Goal: Task Accomplishment & Management: Manage account settings

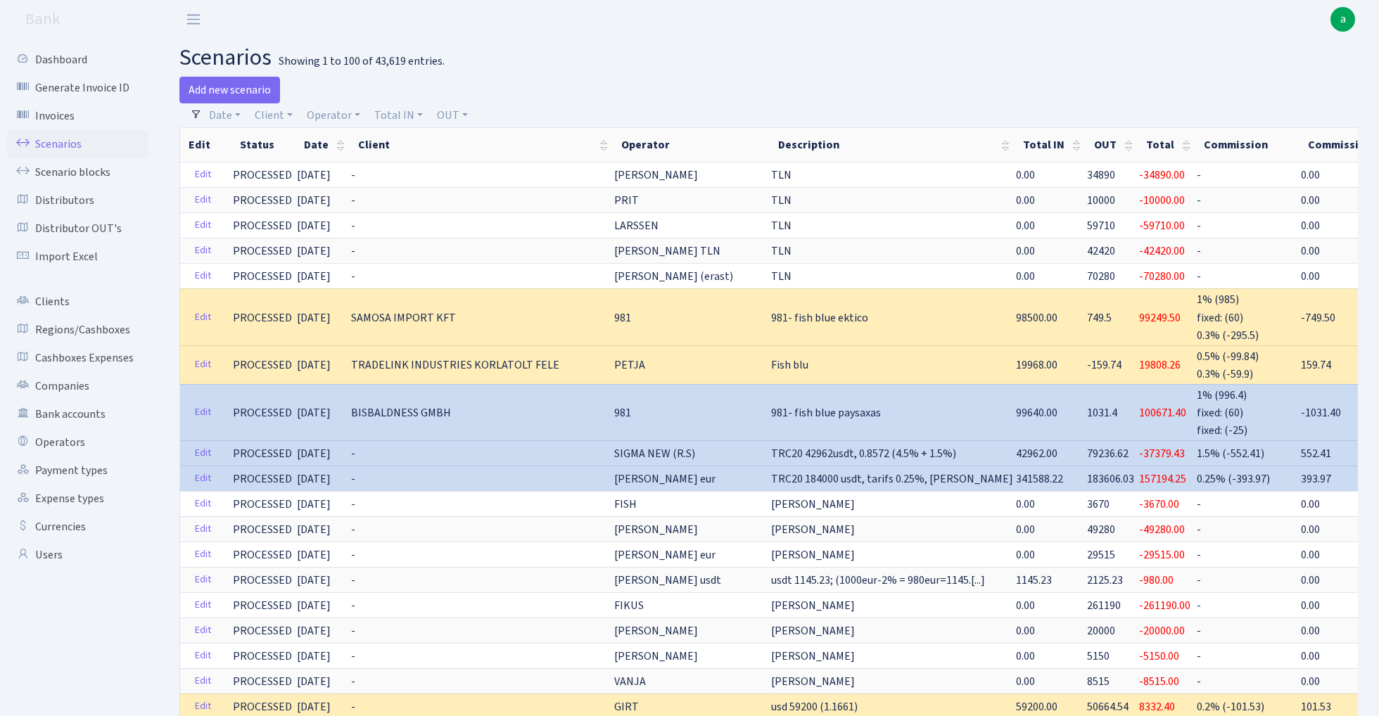
select select "100"
click at [345, 113] on link "Operator" at bounding box center [333, 115] width 65 height 24
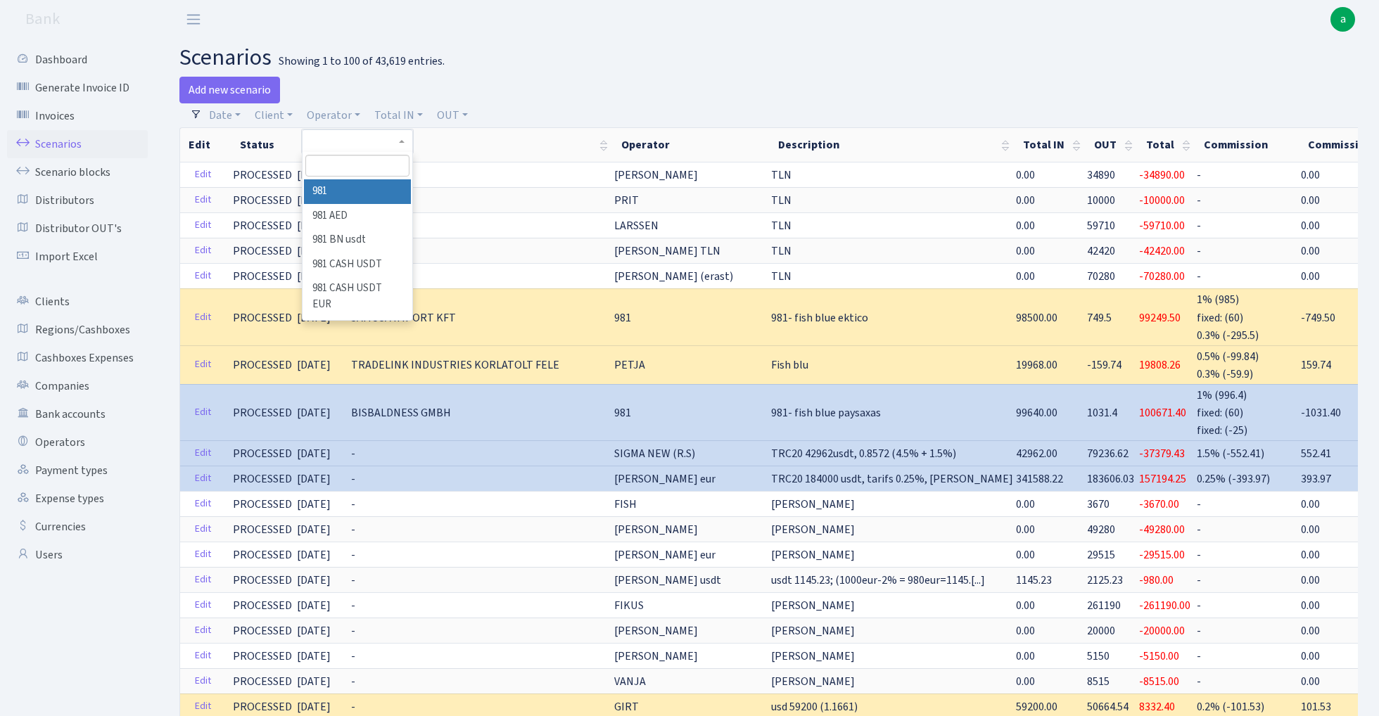
click at [360, 167] on input "search" at bounding box center [356, 166] width 103 height 22
type input "V_"
select select "434"
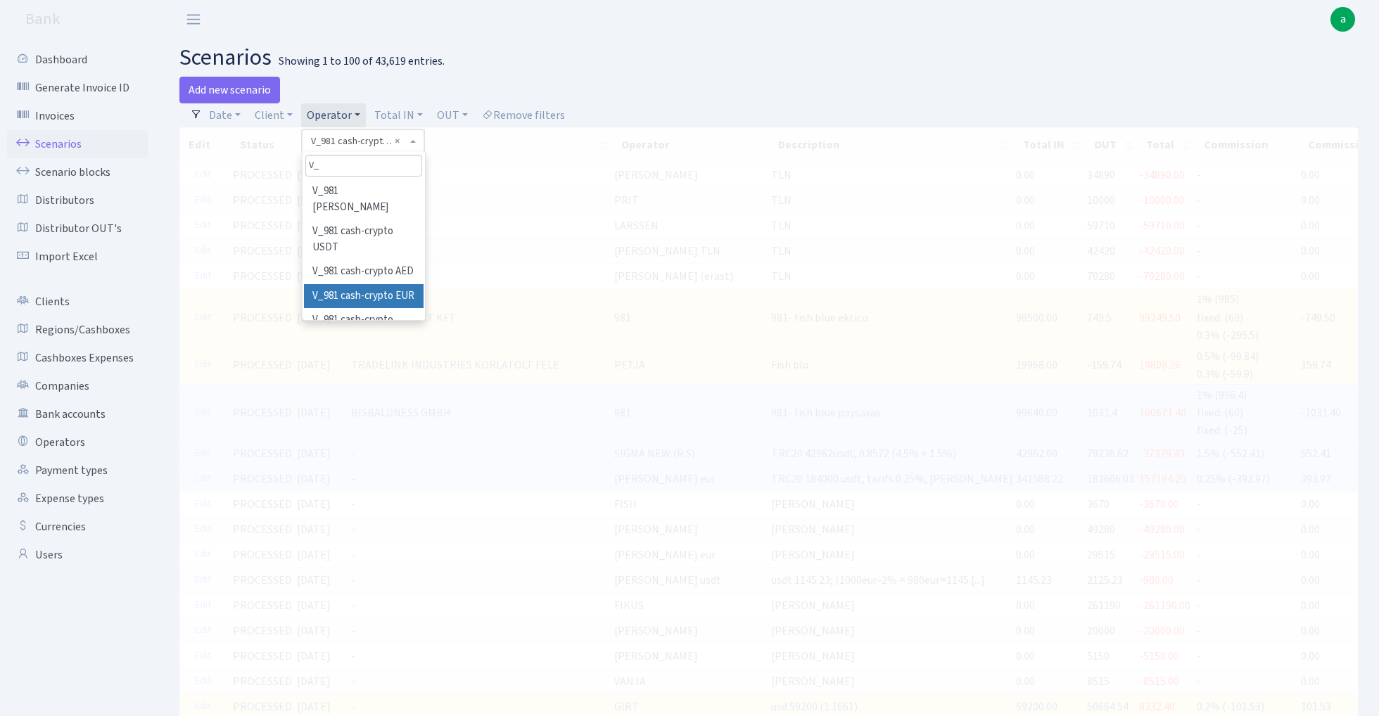
type input "V_"
click at [362, 144] on span "× V_981 cash-crypto EUR" at bounding box center [359, 141] width 96 height 14
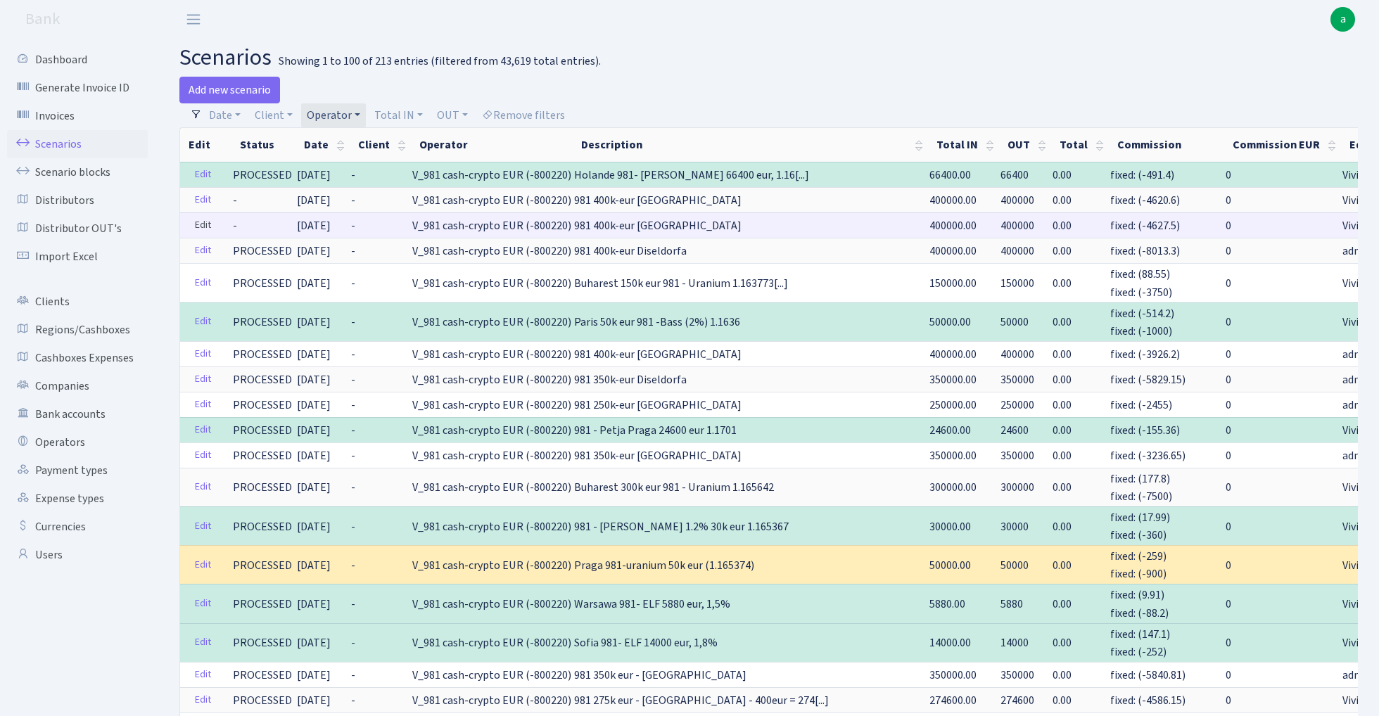
click at [201, 225] on link "Edit" at bounding box center [202, 226] width 29 height 22
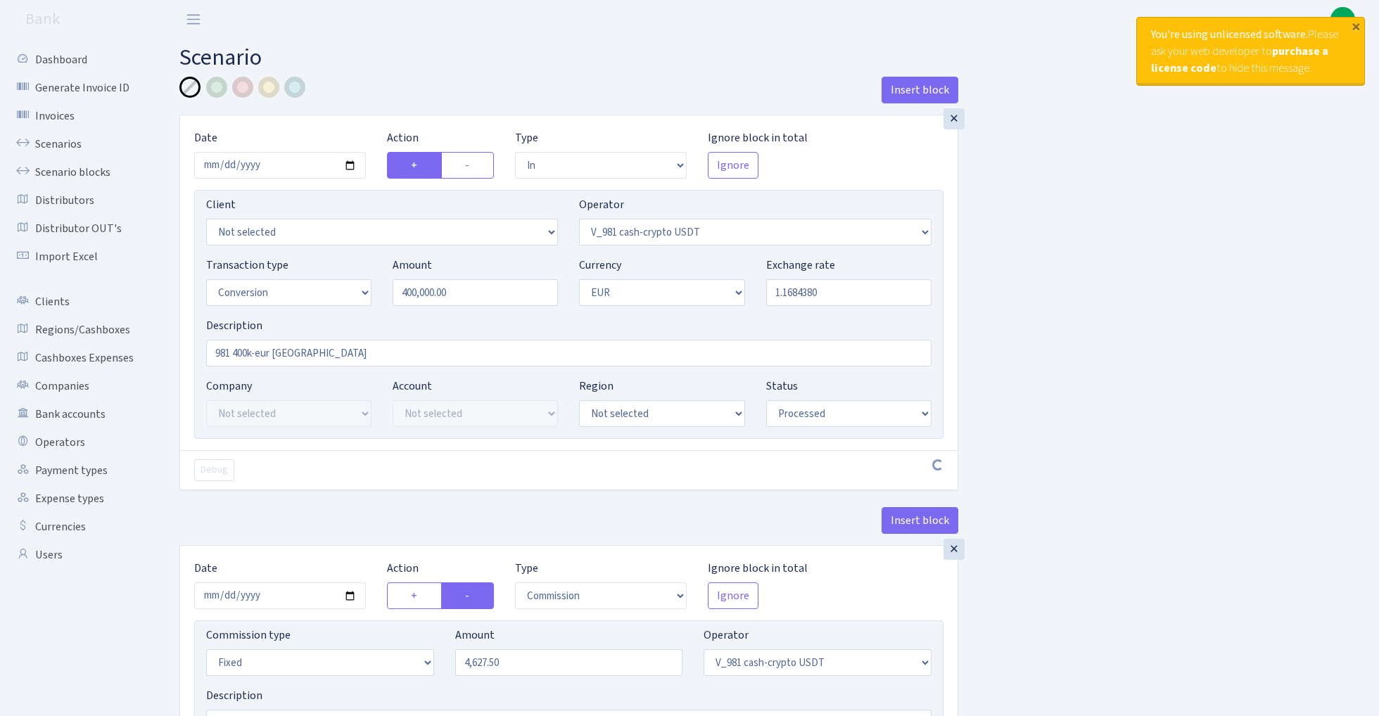
select select "in"
select select "435"
select select "15"
select select "1"
select select "processed"
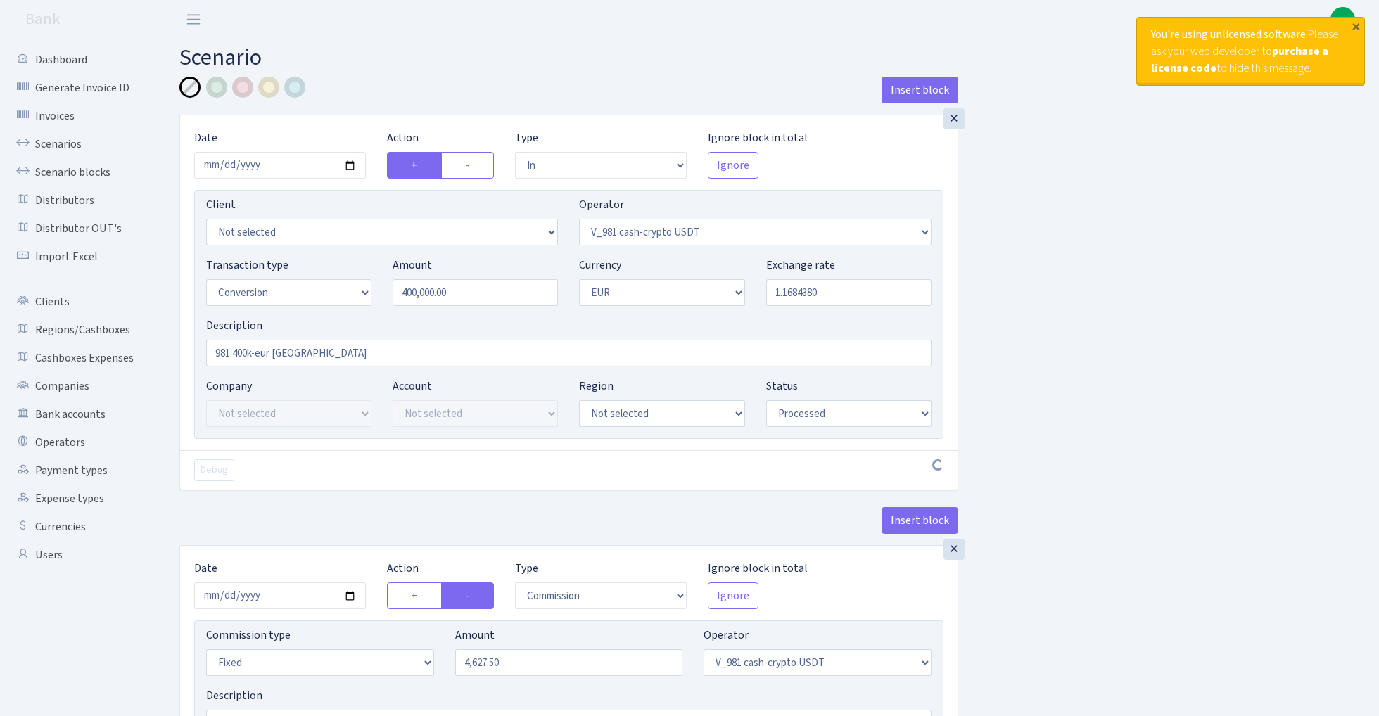
select select "commission"
select select "fixed"
select select "435"
select select "processed"
select select "out"
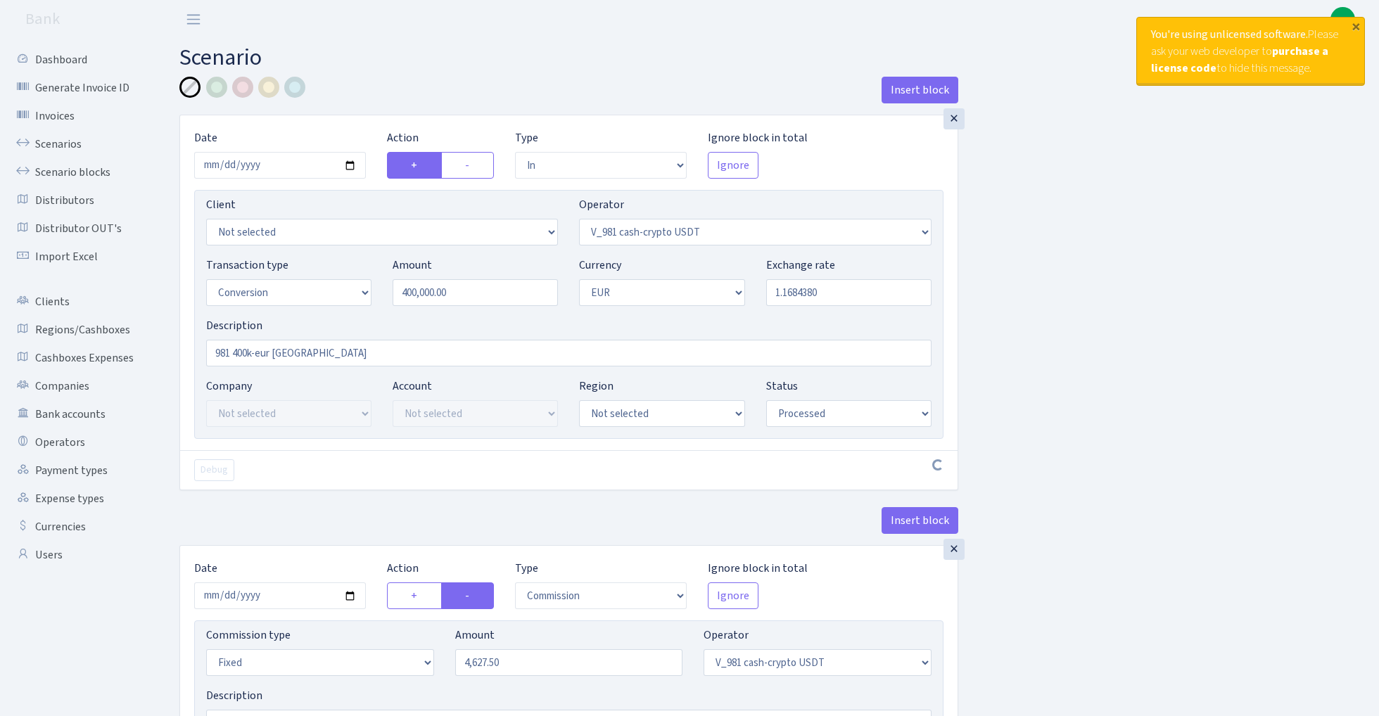
select select "434"
select select "15"
select select "1"
select select "processed"
select select "in"
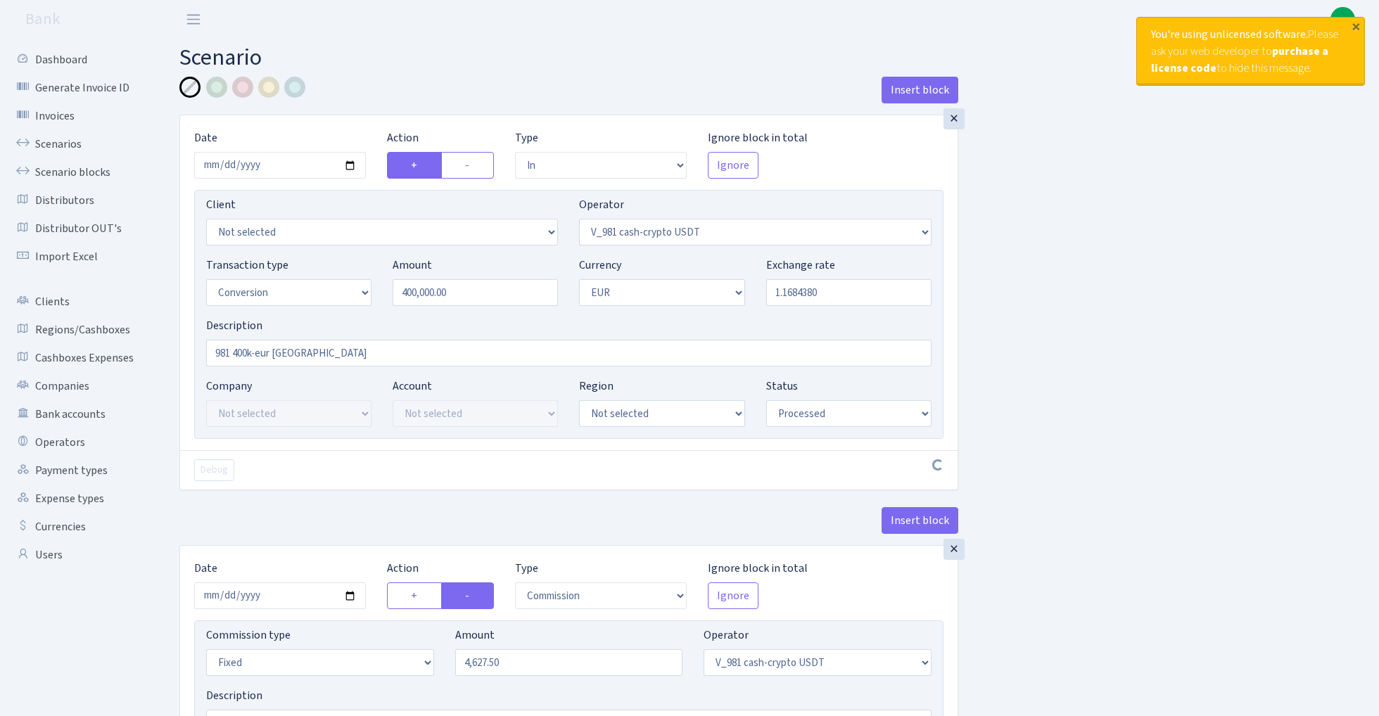
select select "434"
select select "1"
select select "pending"
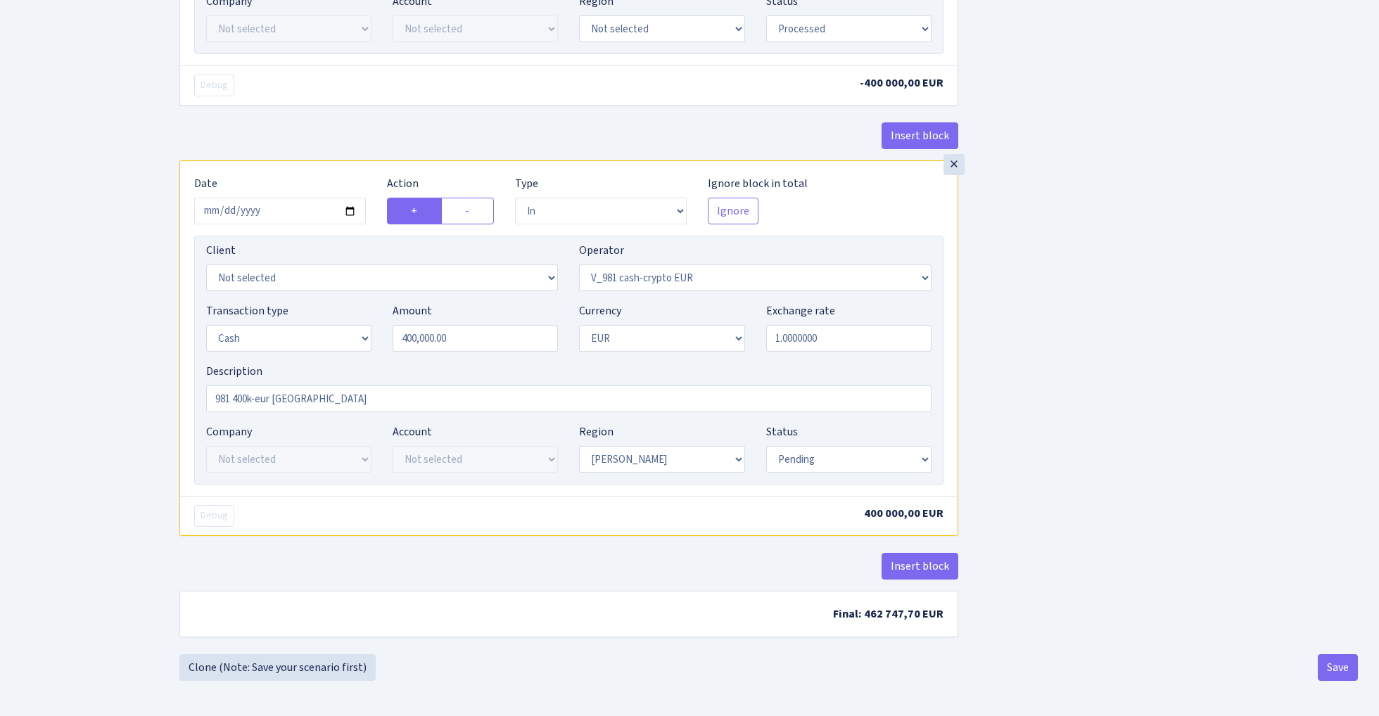
scroll to position [1193, 0]
click at [274, 211] on input "2025-08-29" at bounding box center [280, 211] width 172 height 27
type input "2025-08-30"
click at [329, 160] on div "× Date 2025-08-30 Action + - Type --- In Out Commission Field required. Ignore …" at bounding box center [568, 348] width 779 height 376
select select "processed"
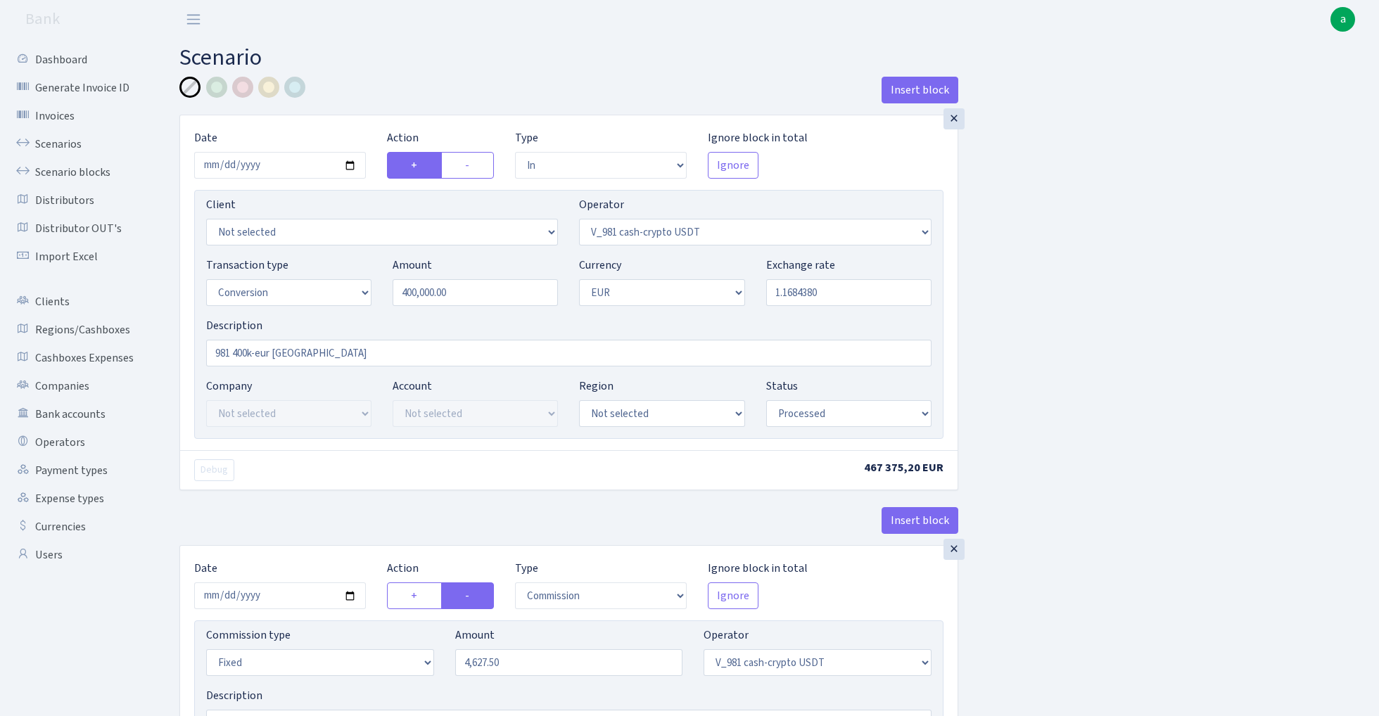
scroll to position [0, 0]
click at [243, 90] on div at bounding box center [242, 87] width 21 height 21
click at [364, 357] on input "981 400k-eur Warsawa" at bounding box center [568, 353] width 725 height 27
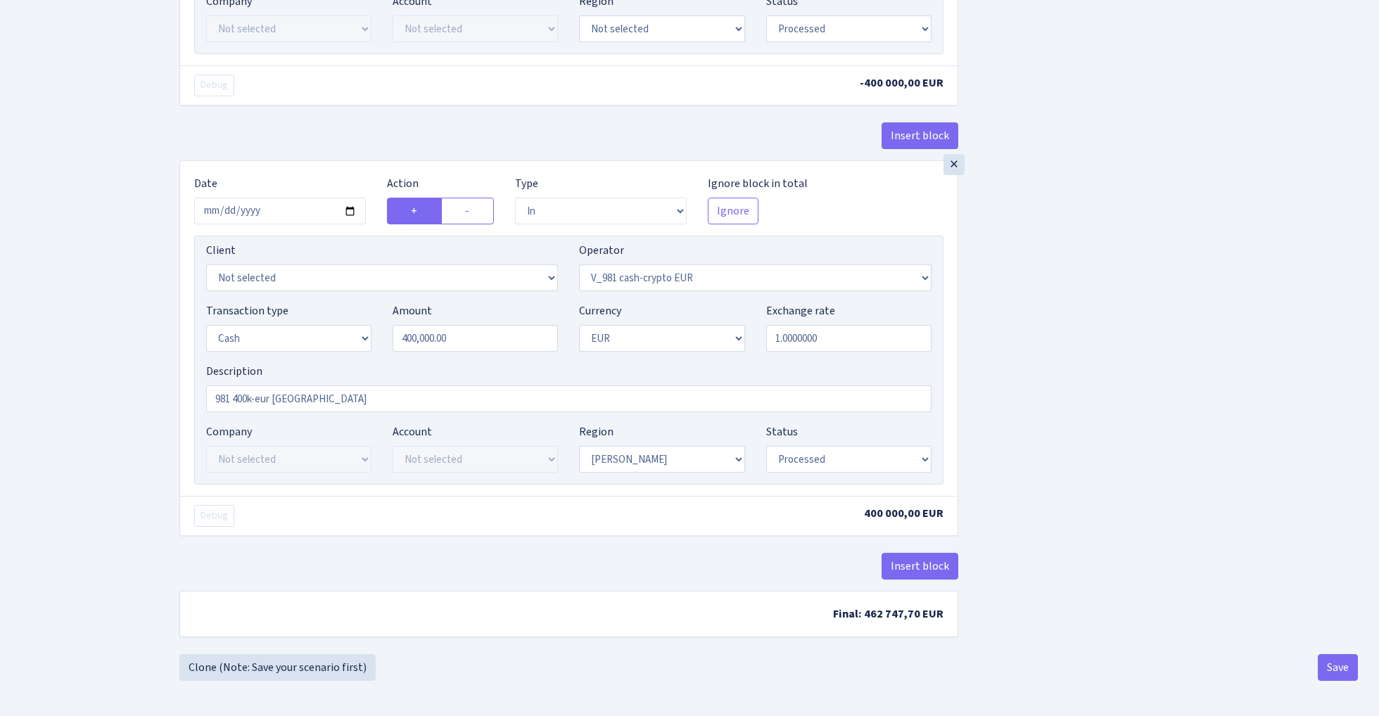
scroll to position [1193, 0]
type input "981 400k-eur Warsawa 200k atskaite"
click at [1329, 667] on button "Save" at bounding box center [1337, 667] width 40 height 27
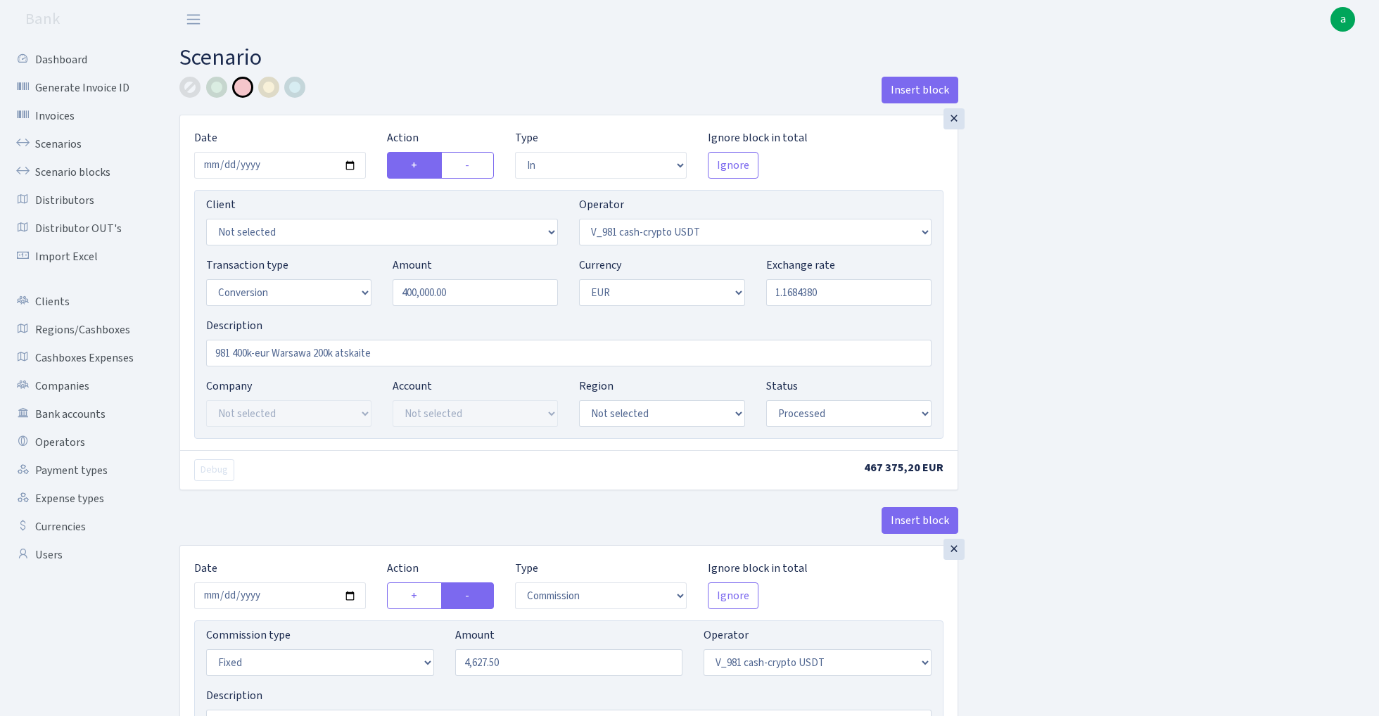
select select "in"
select select "435"
select select "15"
select select "1"
select select "processed"
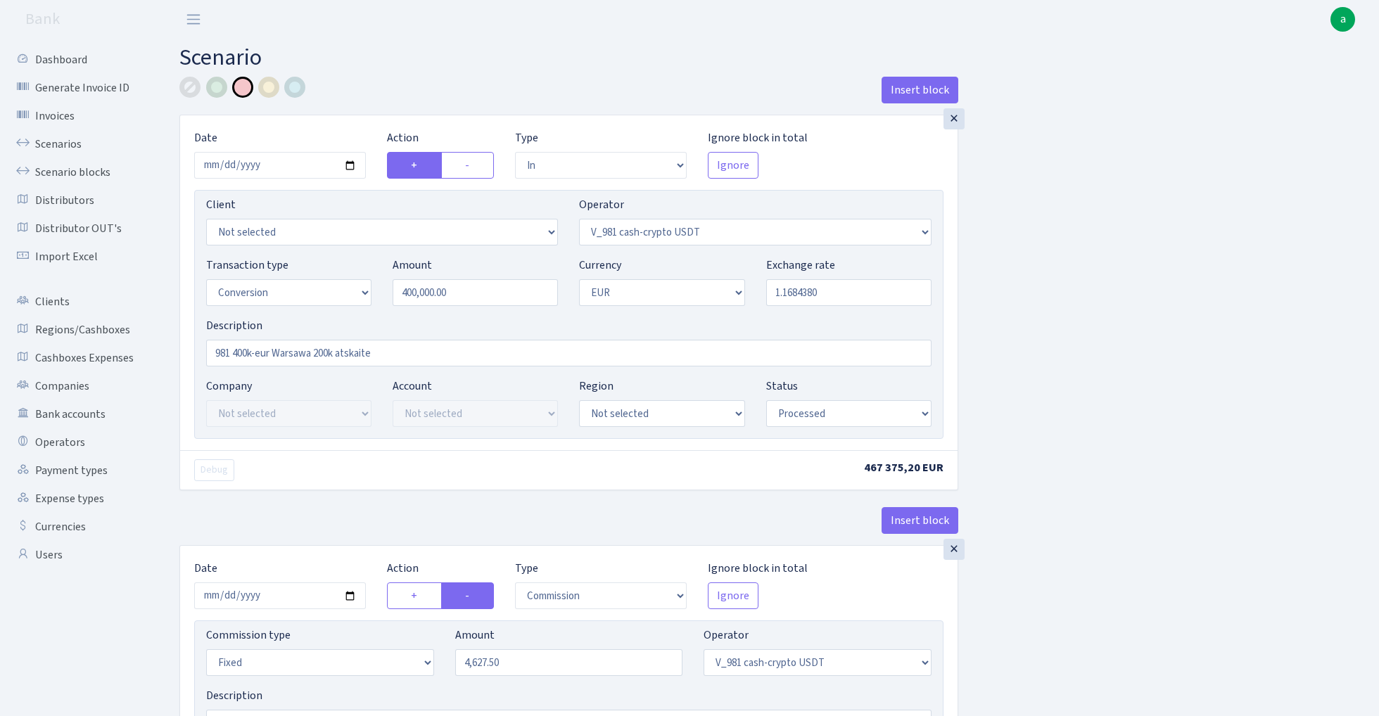
select select "commission"
select select "fixed"
select select "435"
select select "processed"
select select "out"
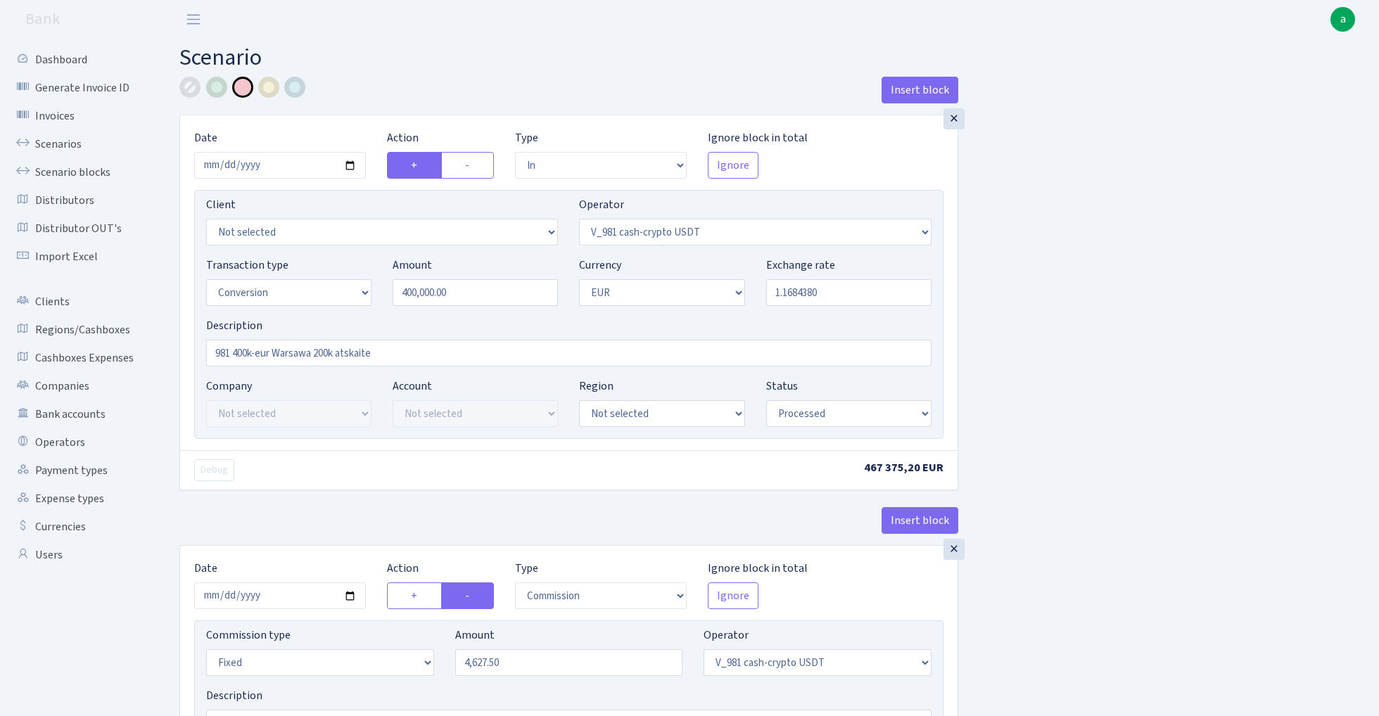
select select "434"
select select "15"
select select "1"
select select "processed"
select select "in"
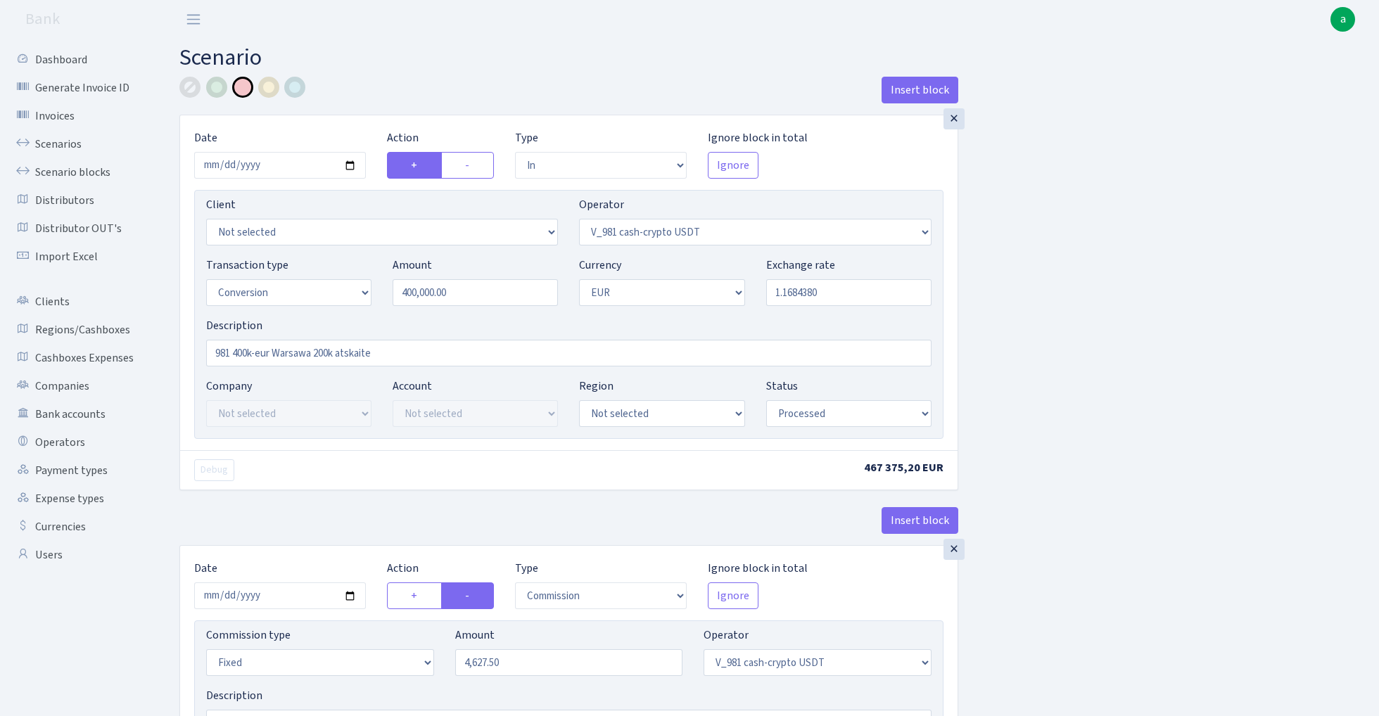
select select "434"
select select "1"
select select "processed"
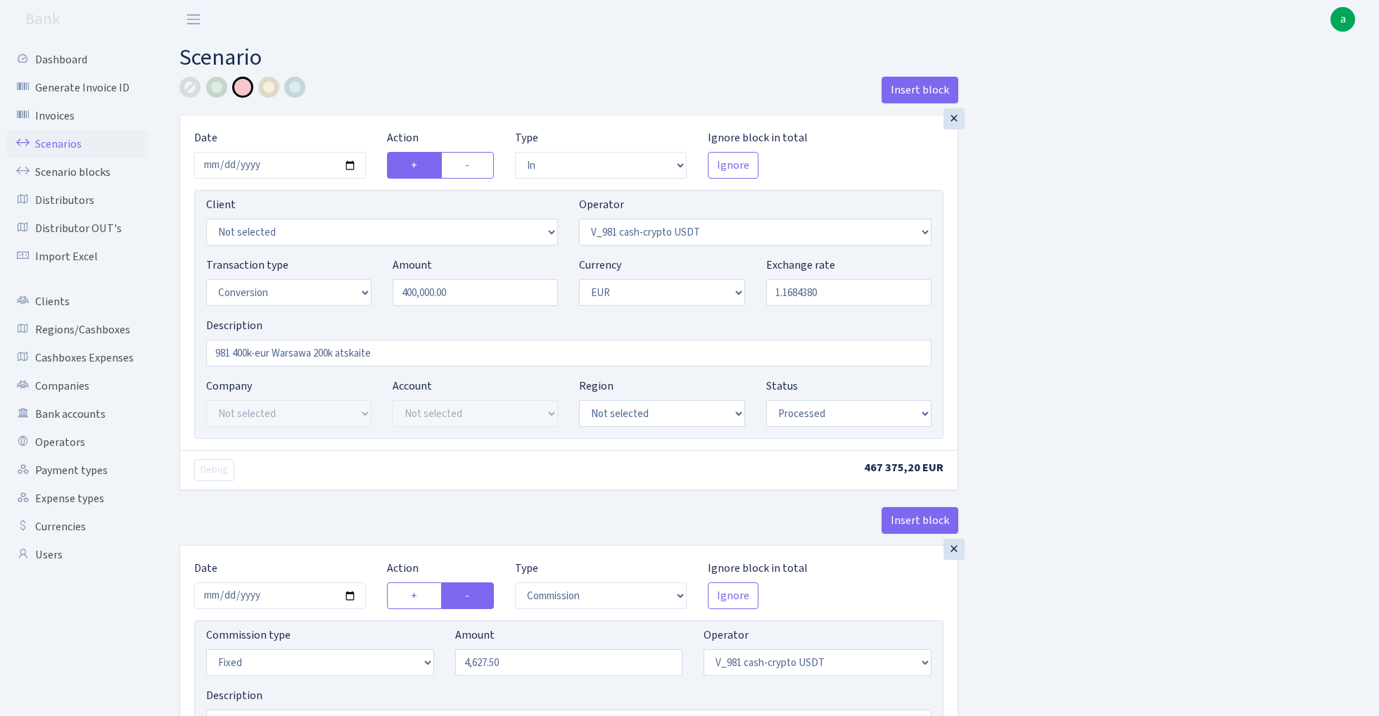
click at [46, 143] on link "Scenarios" at bounding box center [77, 144] width 141 height 28
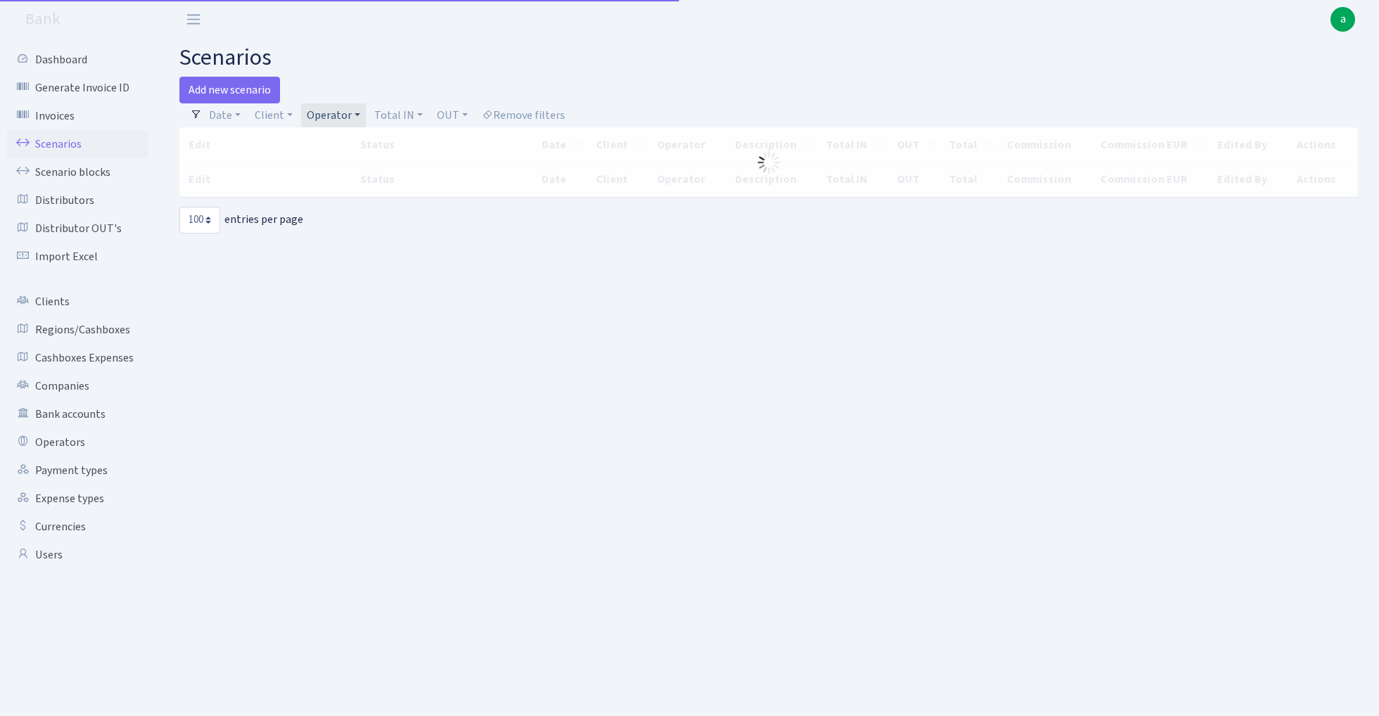
select select "100"
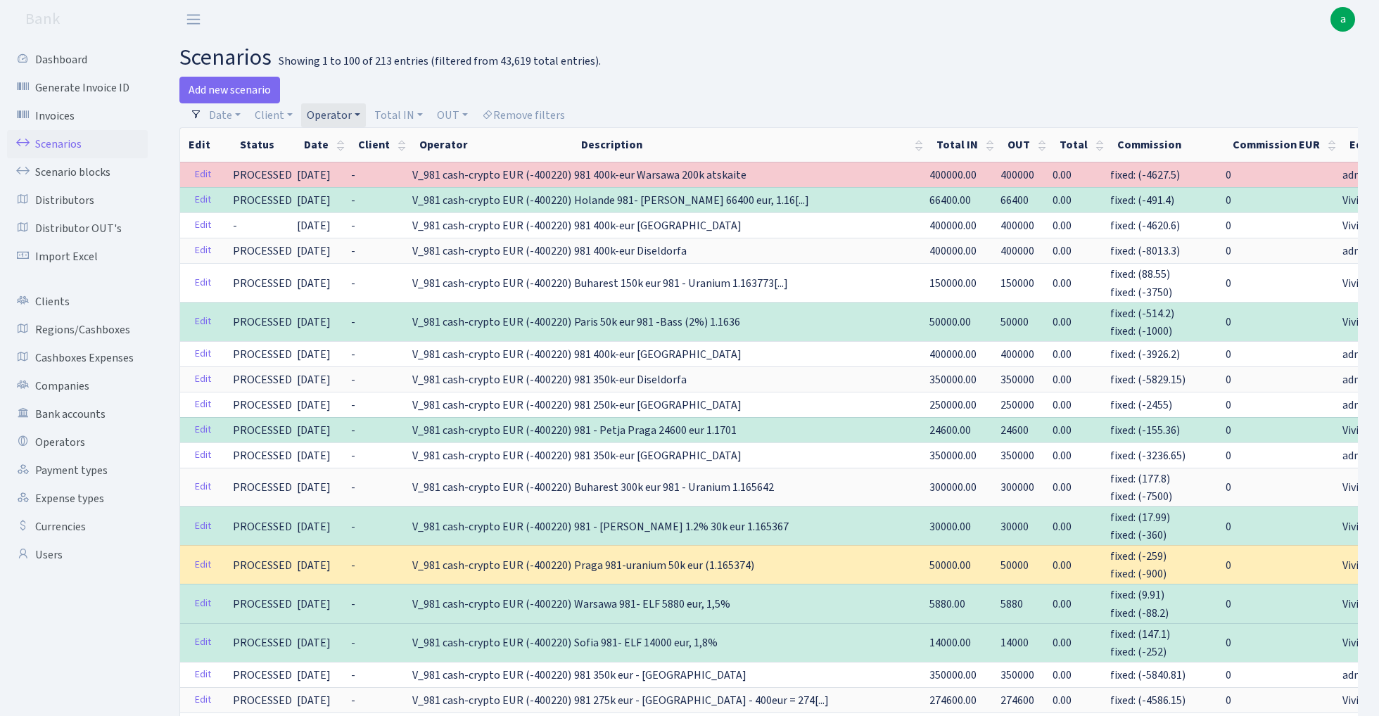
click at [338, 114] on link "Operator" at bounding box center [333, 115] width 65 height 24
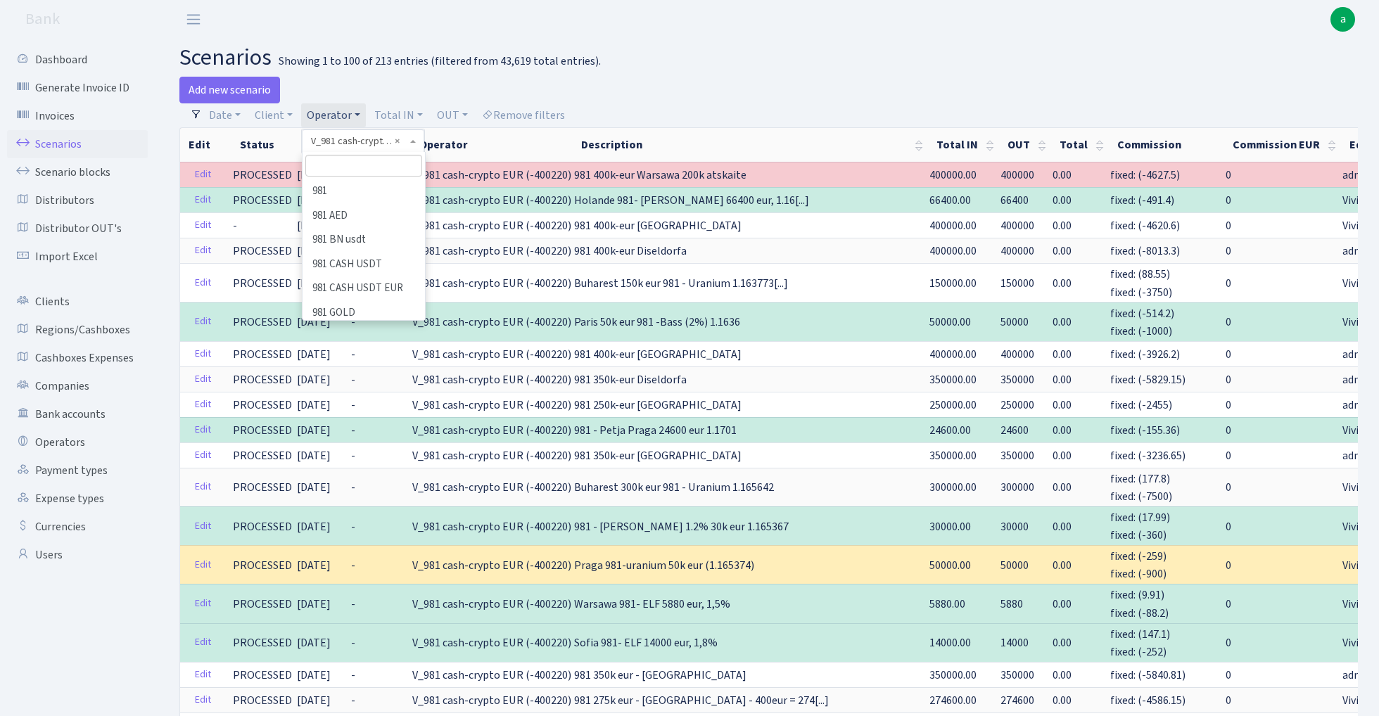
scroll to position [7908, 0]
click at [336, 163] on input "search" at bounding box center [363, 166] width 117 height 22
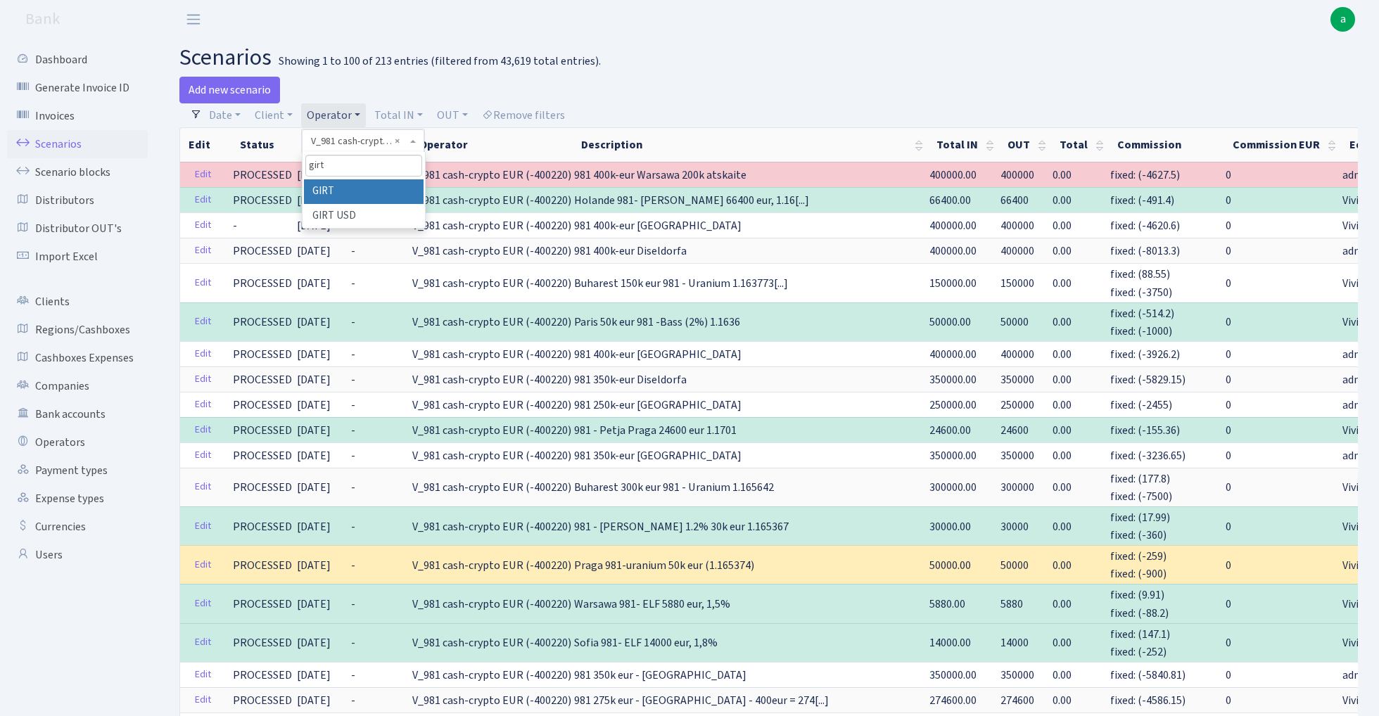
type input "girt"
click at [353, 187] on li "GIRT" at bounding box center [364, 191] width 120 height 25
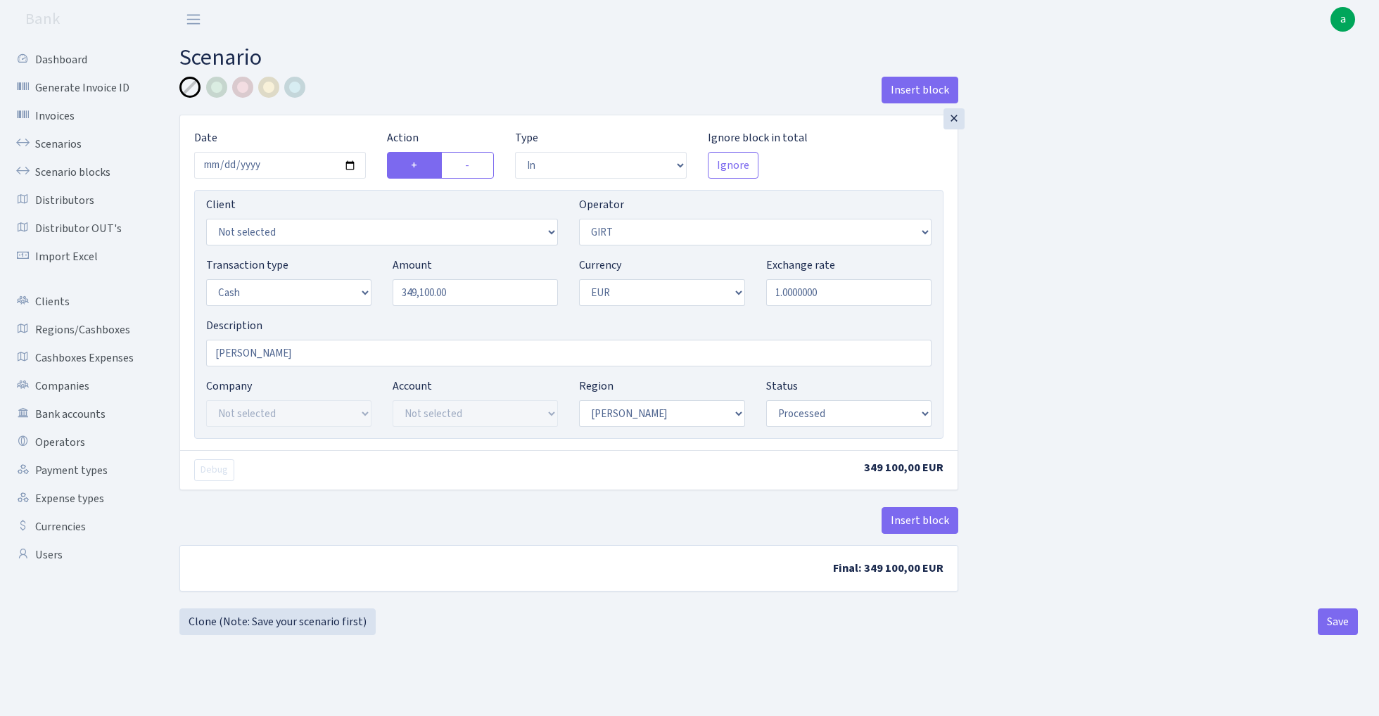
select select "in"
select select "7"
select select "1"
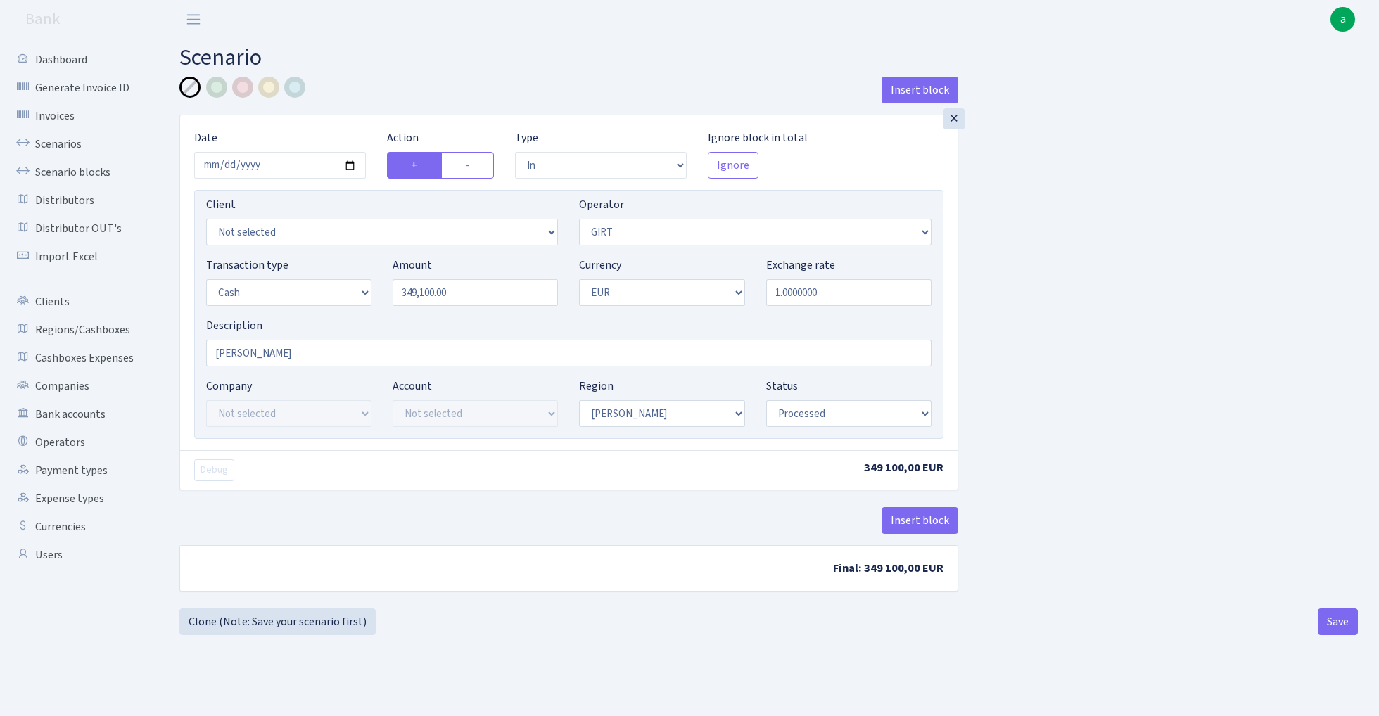
select select "processed"
click at [273, 163] on input "2025-08-28" at bounding box center [280, 165] width 172 height 27
type input "[DATE]"
click at [360, 113] on div "Insert block" at bounding box center [568, 96] width 779 height 38
click at [475, 297] on input "349100.00" at bounding box center [474, 292] width 165 height 27
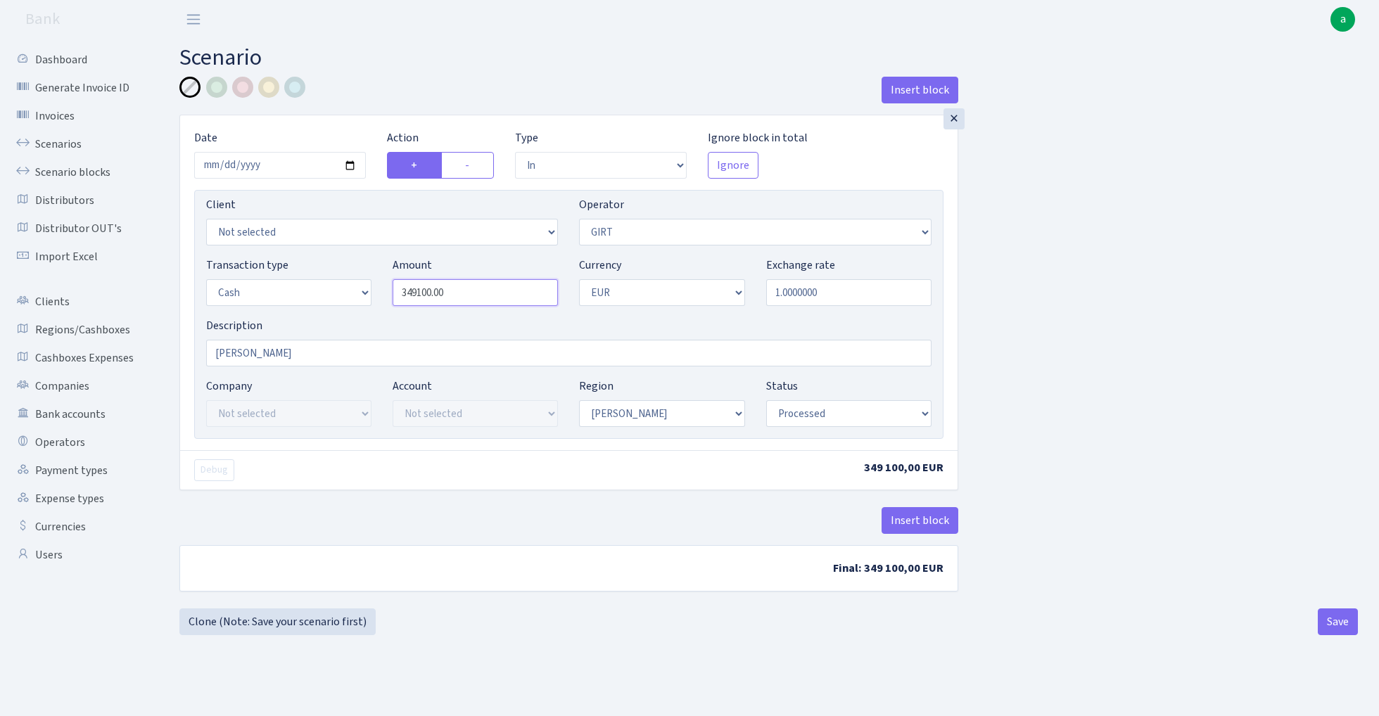
click at [475, 297] on input "349100.00" at bounding box center [474, 292] width 165 height 27
paste input "15"
type input "341,500.00"
click at [985, 305] on div "Insert block × Date 2025-08-30 Action + - Type --- In Out Commission Field requ…" at bounding box center [768, 343] width 1199 height 532
click at [1338, 629] on button "Save" at bounding box center [1337, 621] width 40 height 27
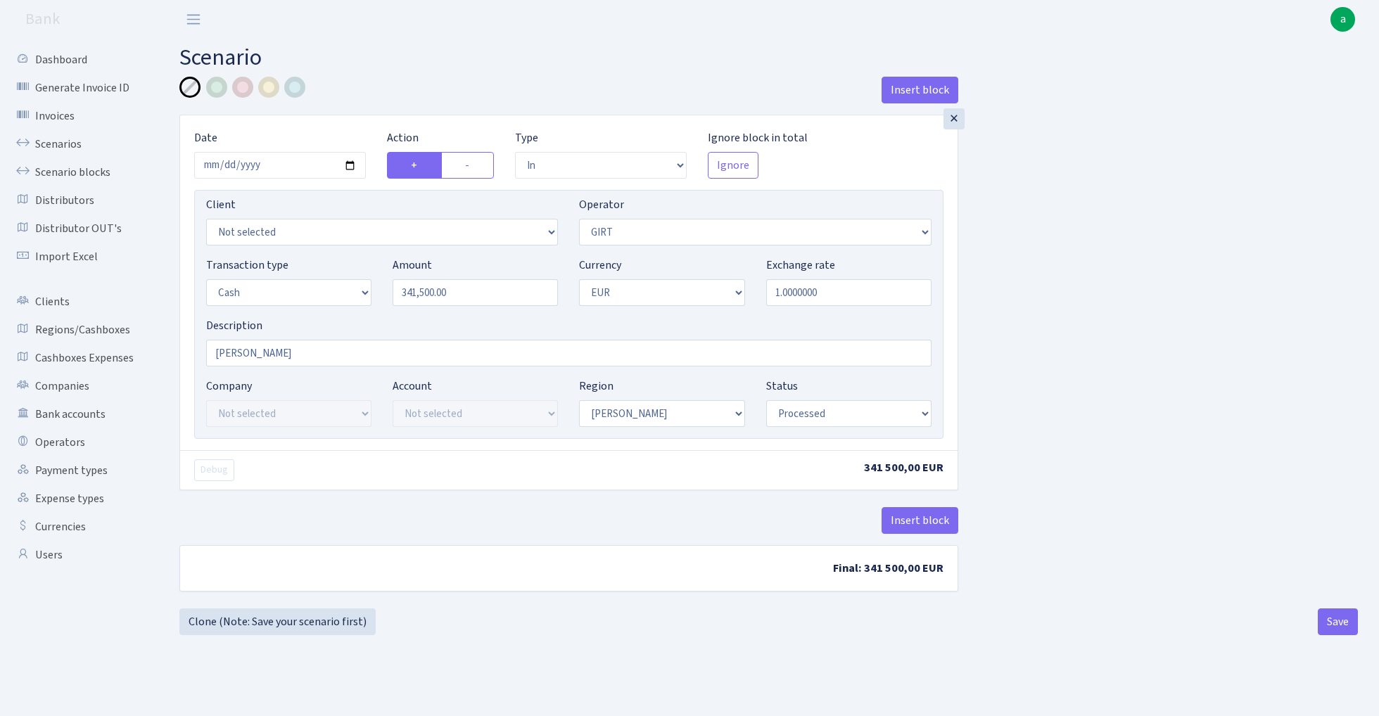
select select "in"
select select "7"
select select "1"
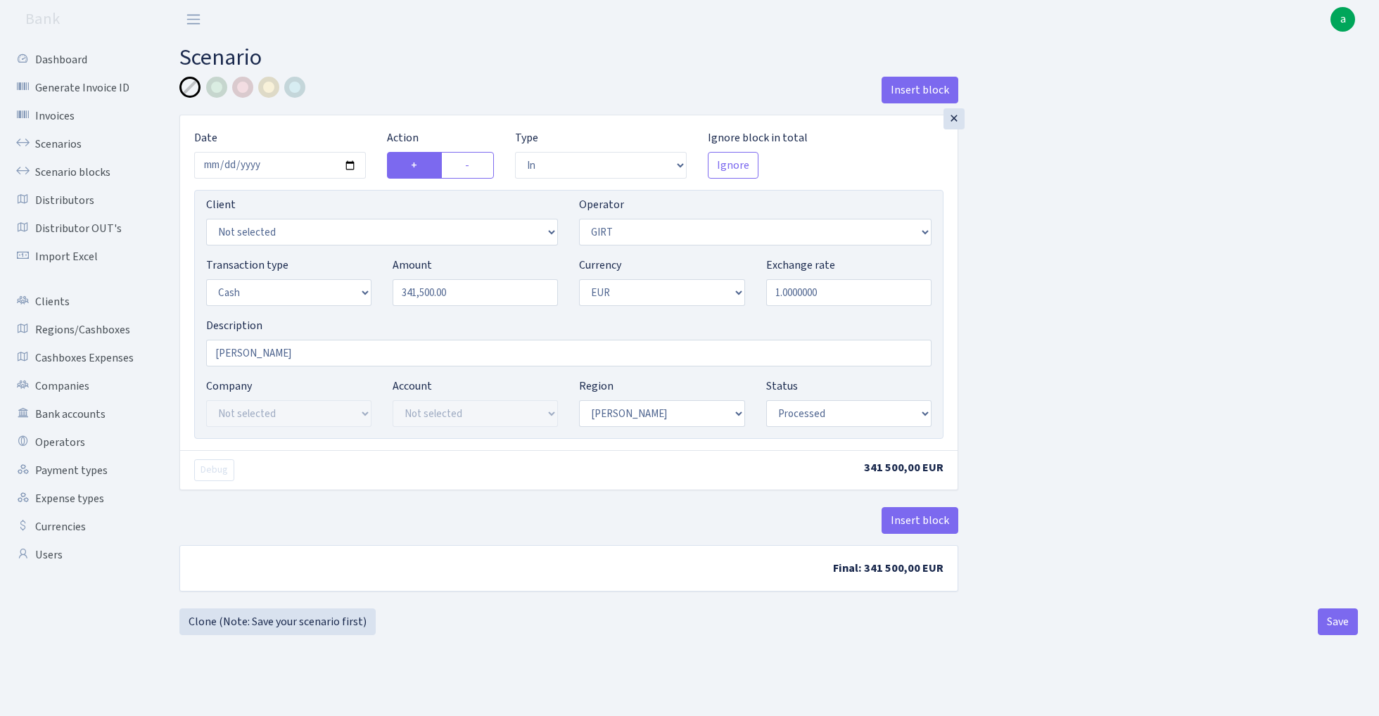
select select "processed"
click at [46, 139] on link "Scenarios" at bounding box center [77, 144] width 141 height 28
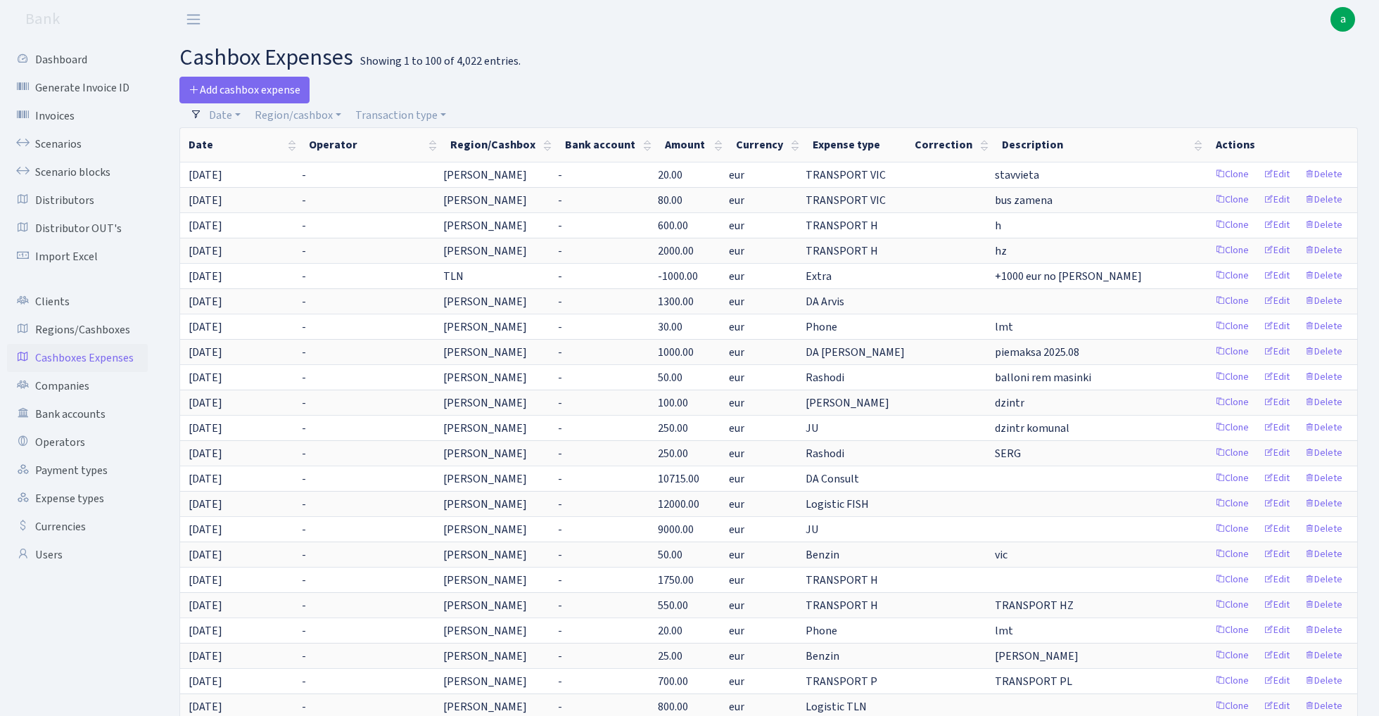
select select "100"
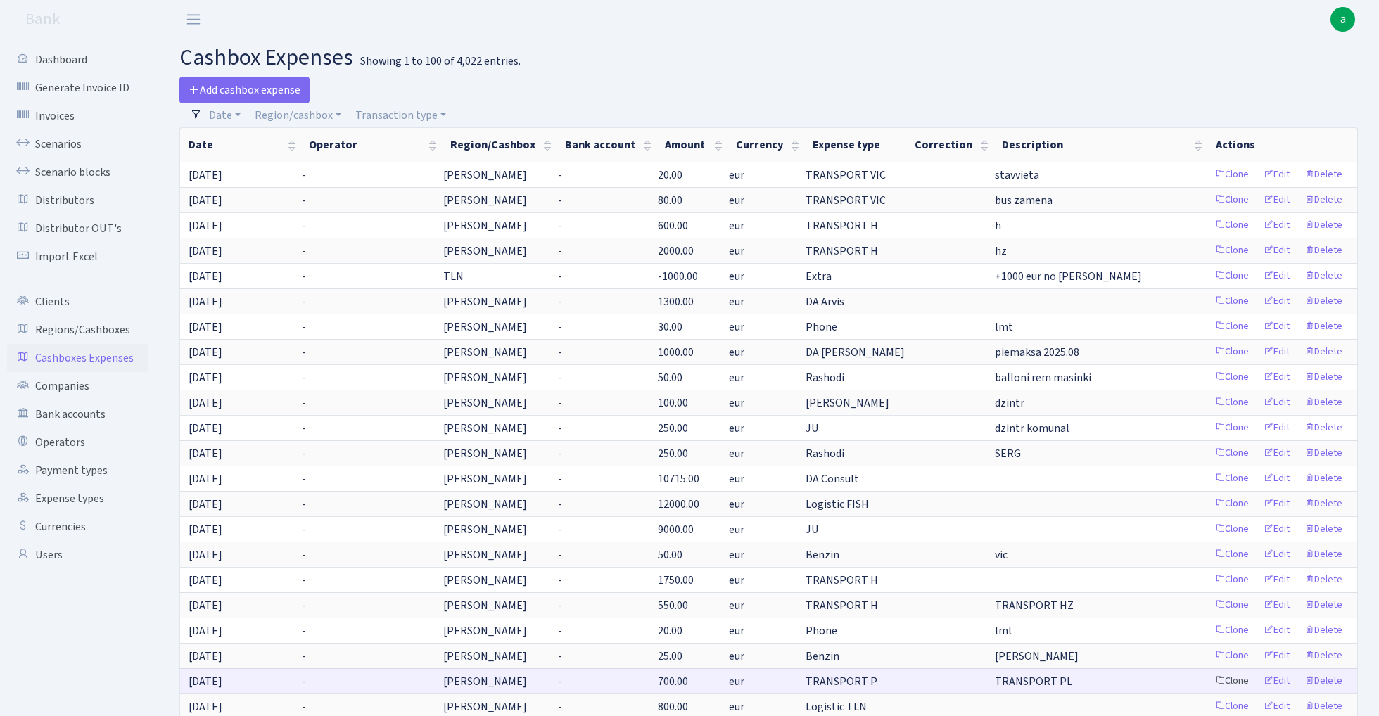
click at [1235, 679] on link "Clone" at bounding box center [1231, 681] width 46 height 22
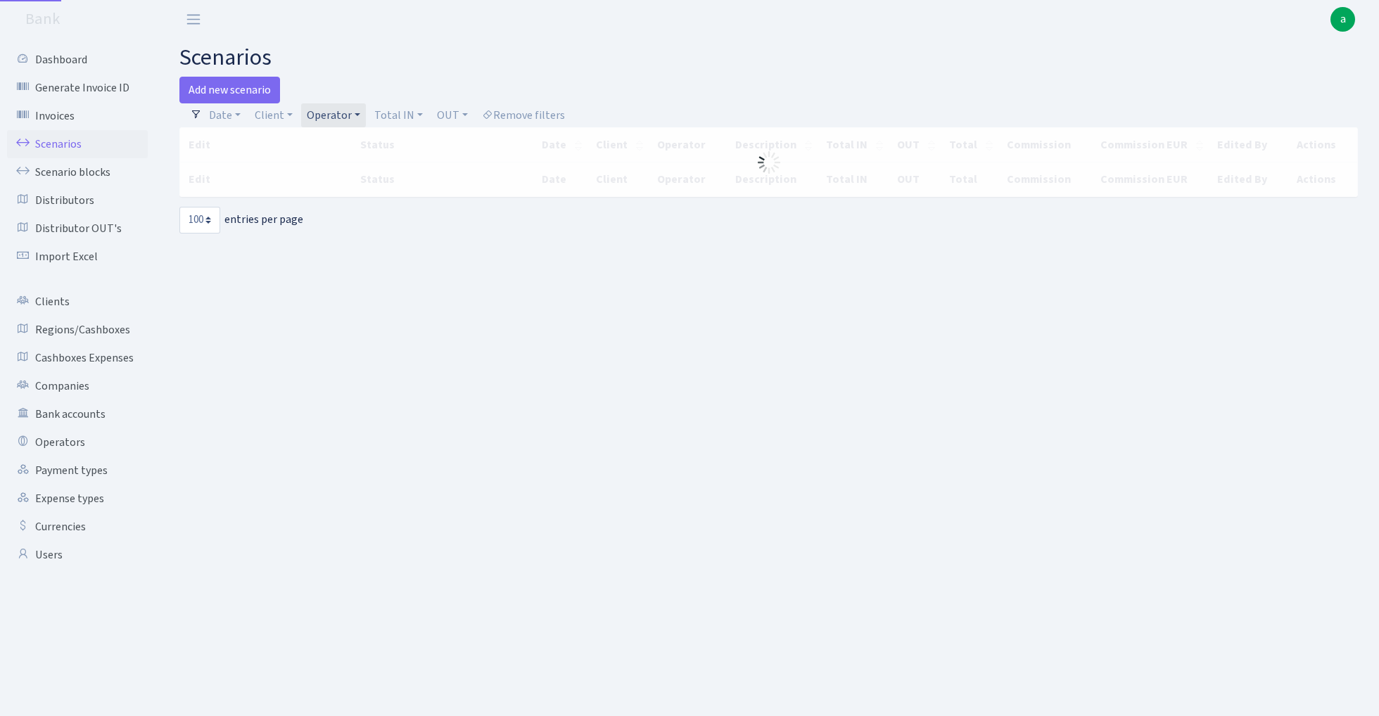
select select "100"
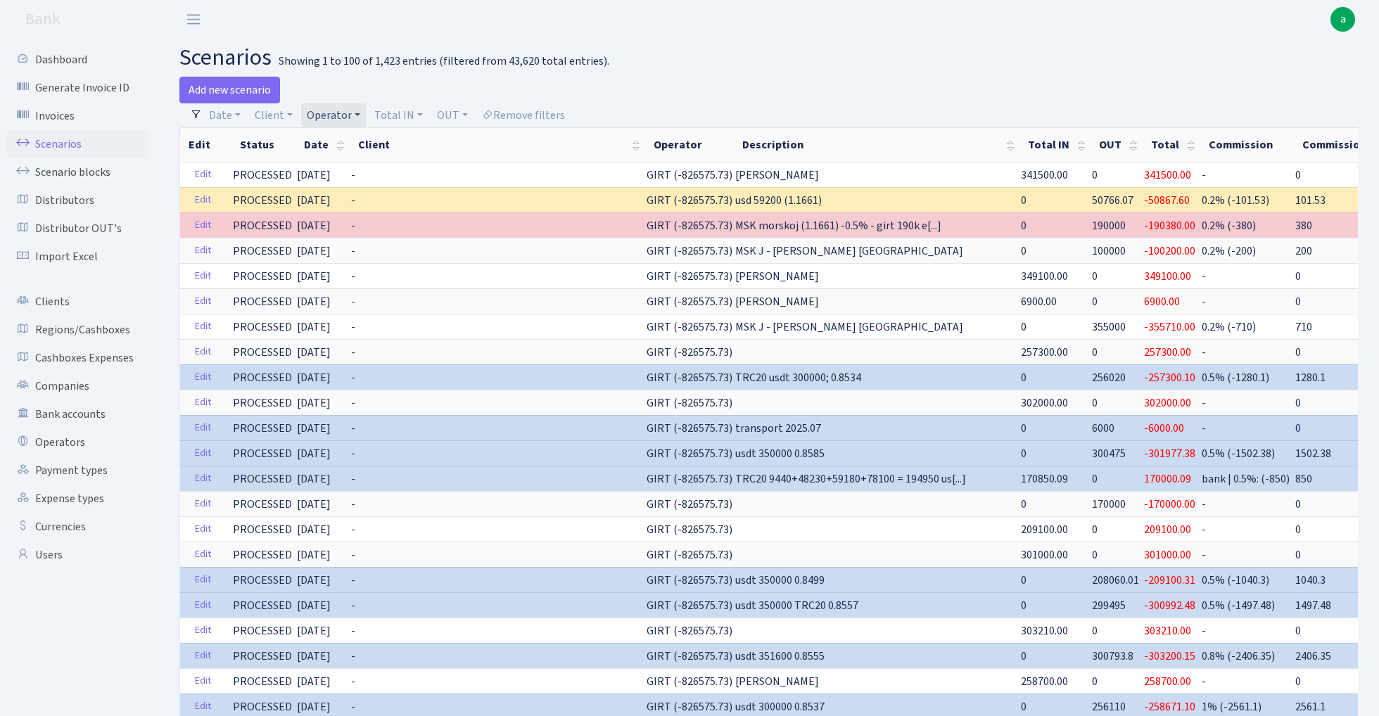
click at [338, 116] on link "Operator" at bounding box center [333, 115] width 65 height 24
click at [352, 162] on input "search" at bounding box center [356, 166] width 103 height 22
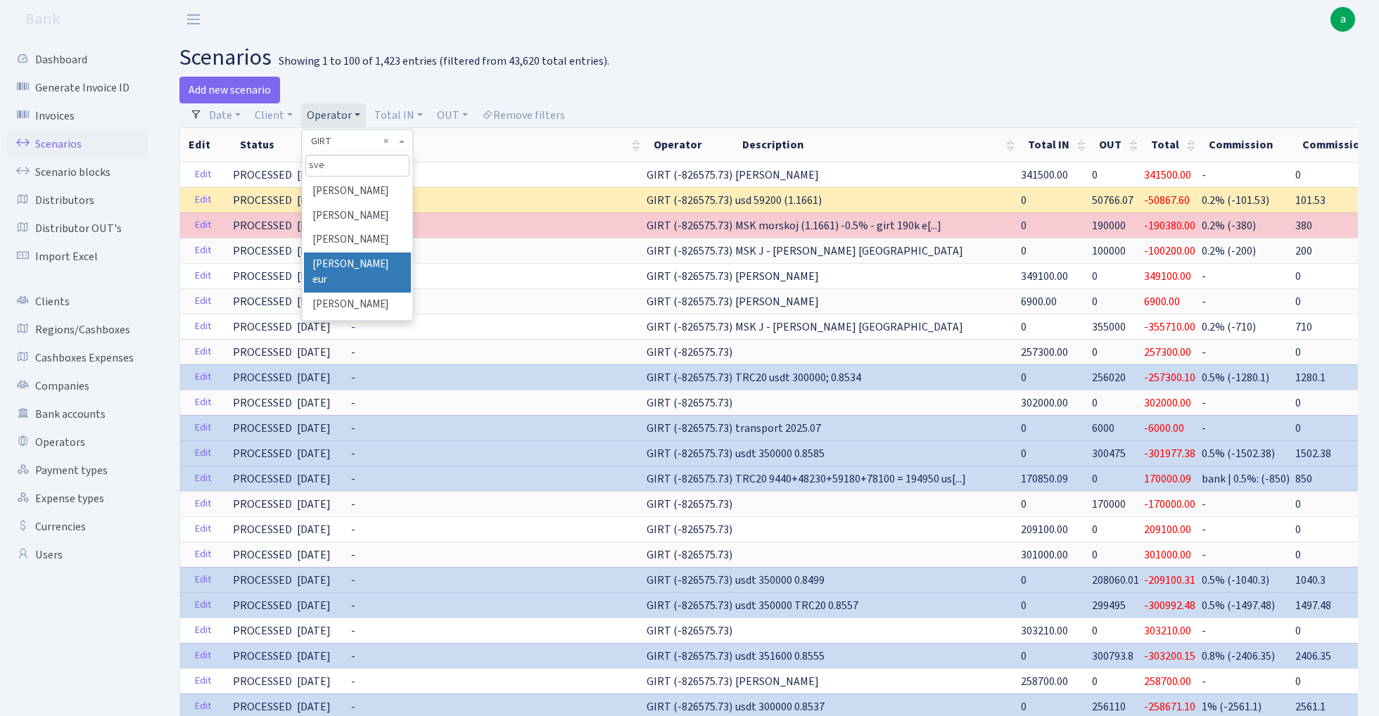
type input "sve"
click at [377, 263] on li "SVETLANA CASH eur" at bounding box center [357, 272] width 106 height 40
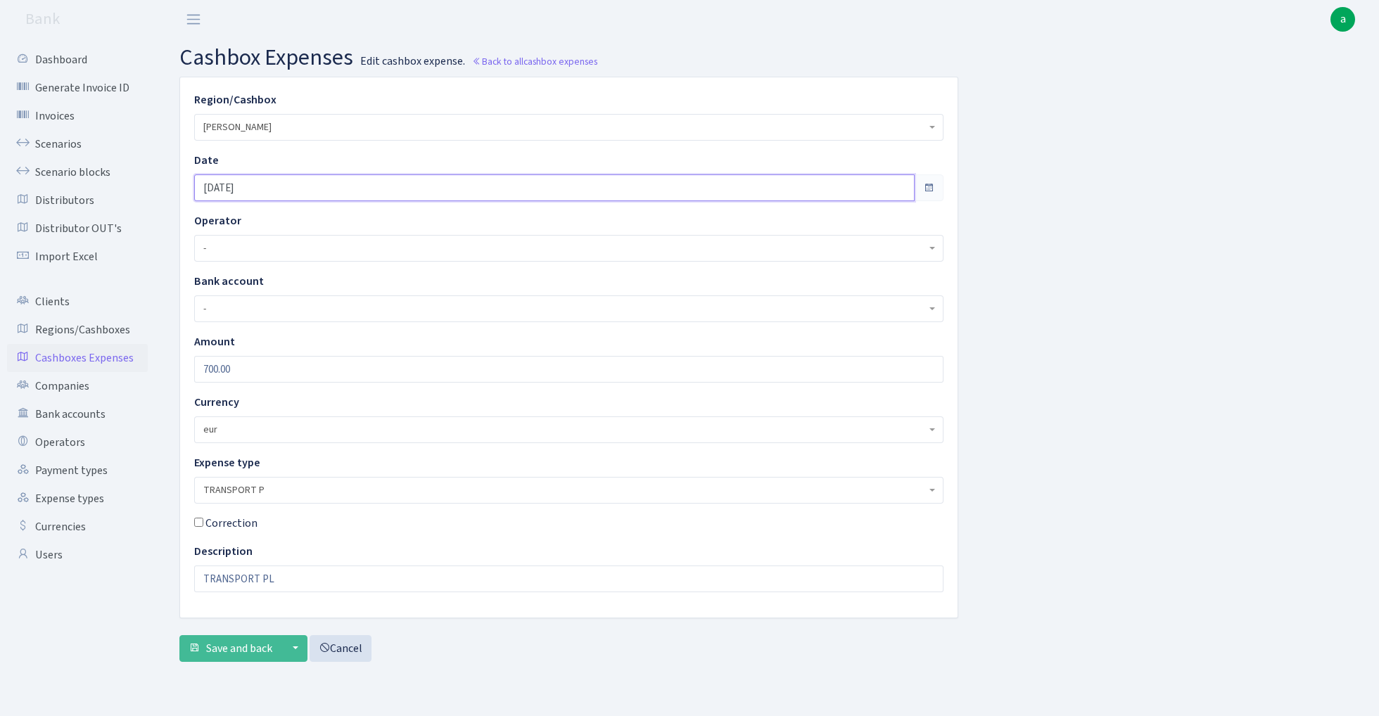
click at [271, 184] on input "[DATE]" at bounding box center [554, 187] width 720 height 27
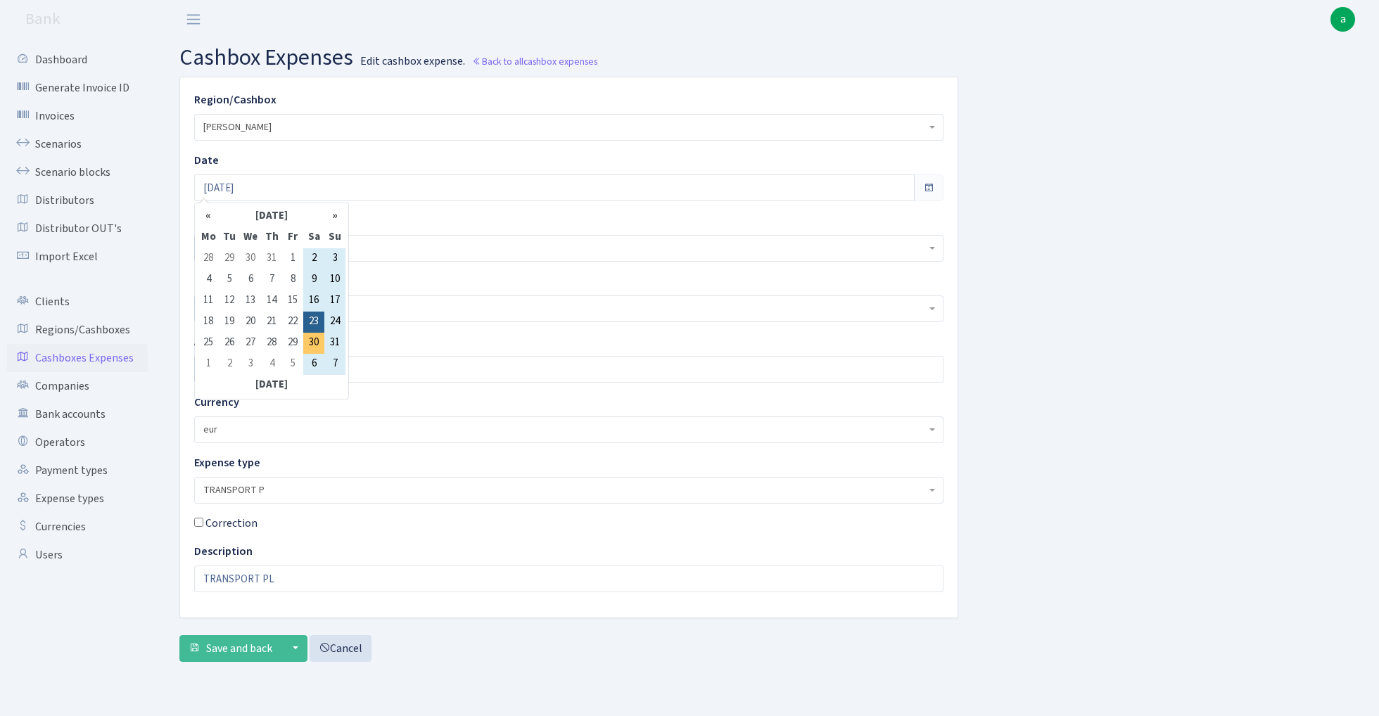
click at [311, 342] on td "30" at bounding box center [313, 343] width 21 height 21
type input "[DATE]"
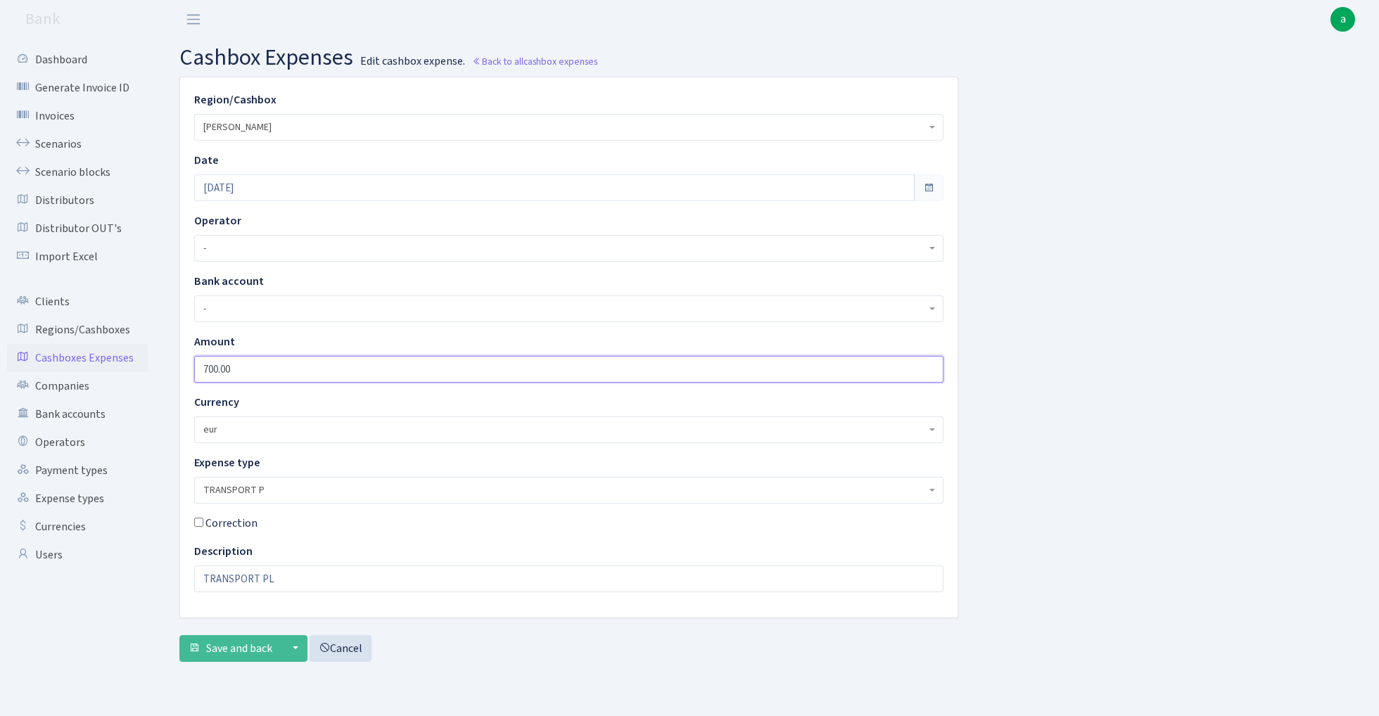
click at [276, 367] on input "700.00" at bounding box center [568, 369] width 749 height 27
type input "850"
click at [310, 583] on input "TRANSPORT PL" at bounding box center [568, 578] width 749 height 27
type input "TRANSPORT PA"
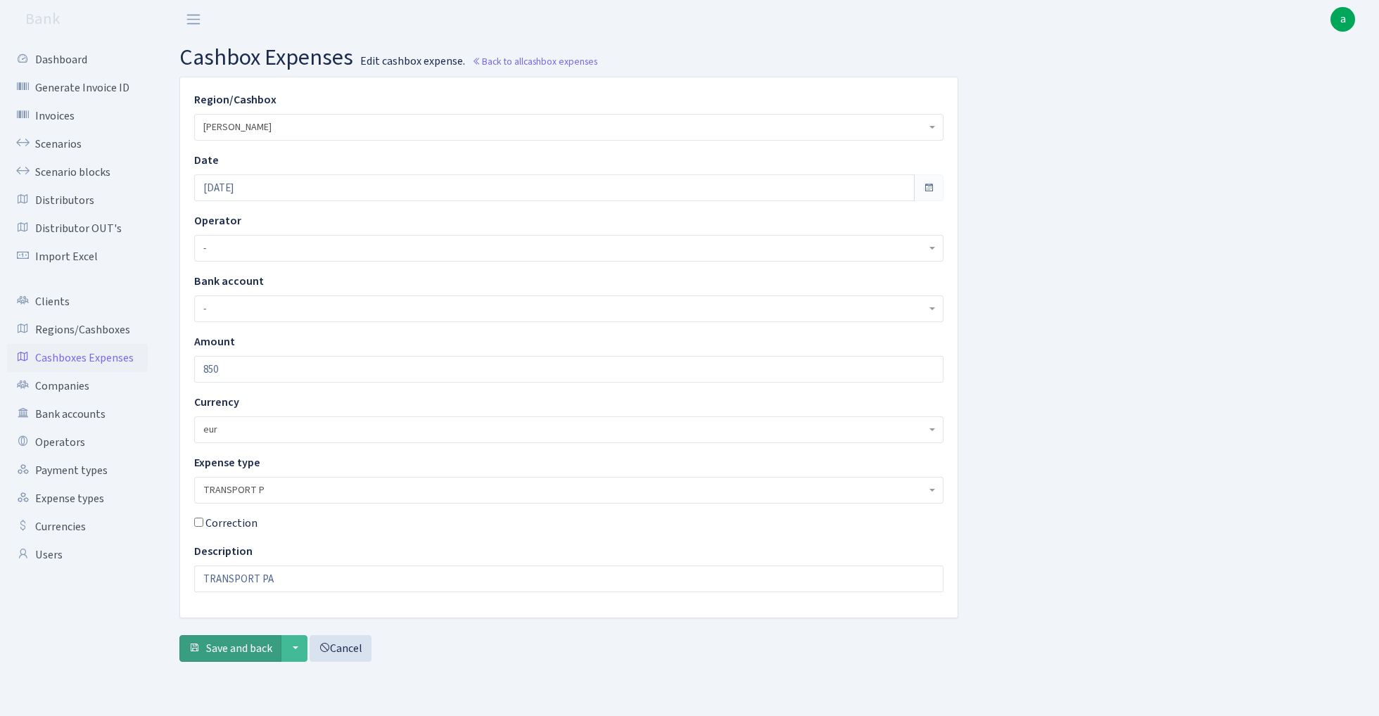
click at [226, 653] on span "Save and back" at bounding box center [239, 648] width 66 height 15
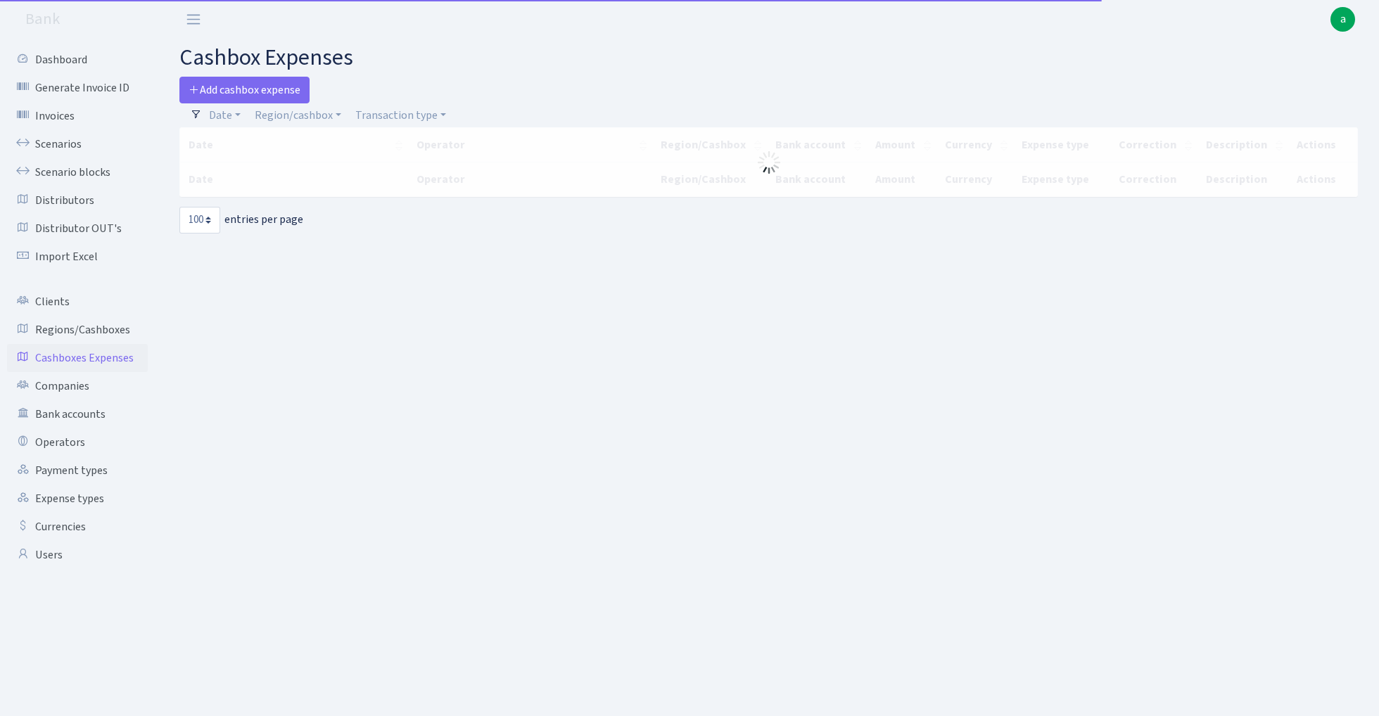
select select "100"
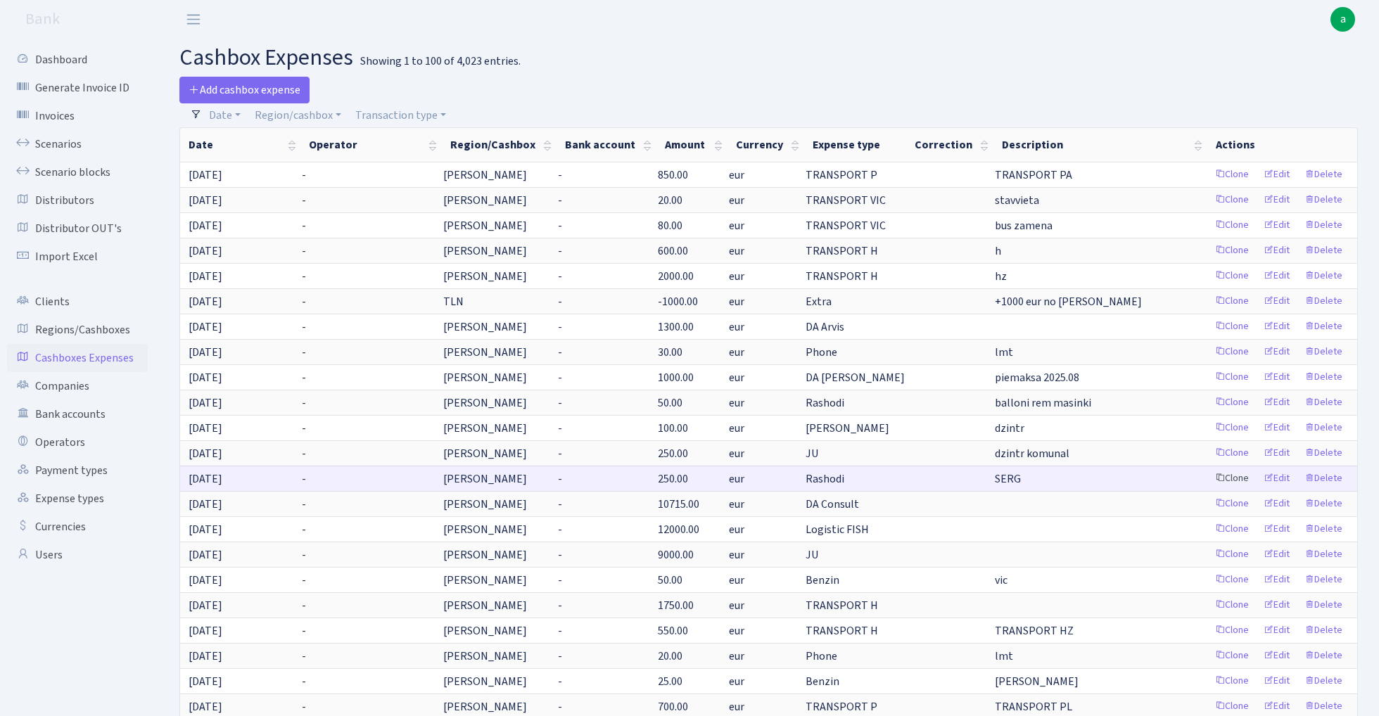
click at [1239, 479] on link "Clone" at bounding box center [1231, 479] width 46 height 22
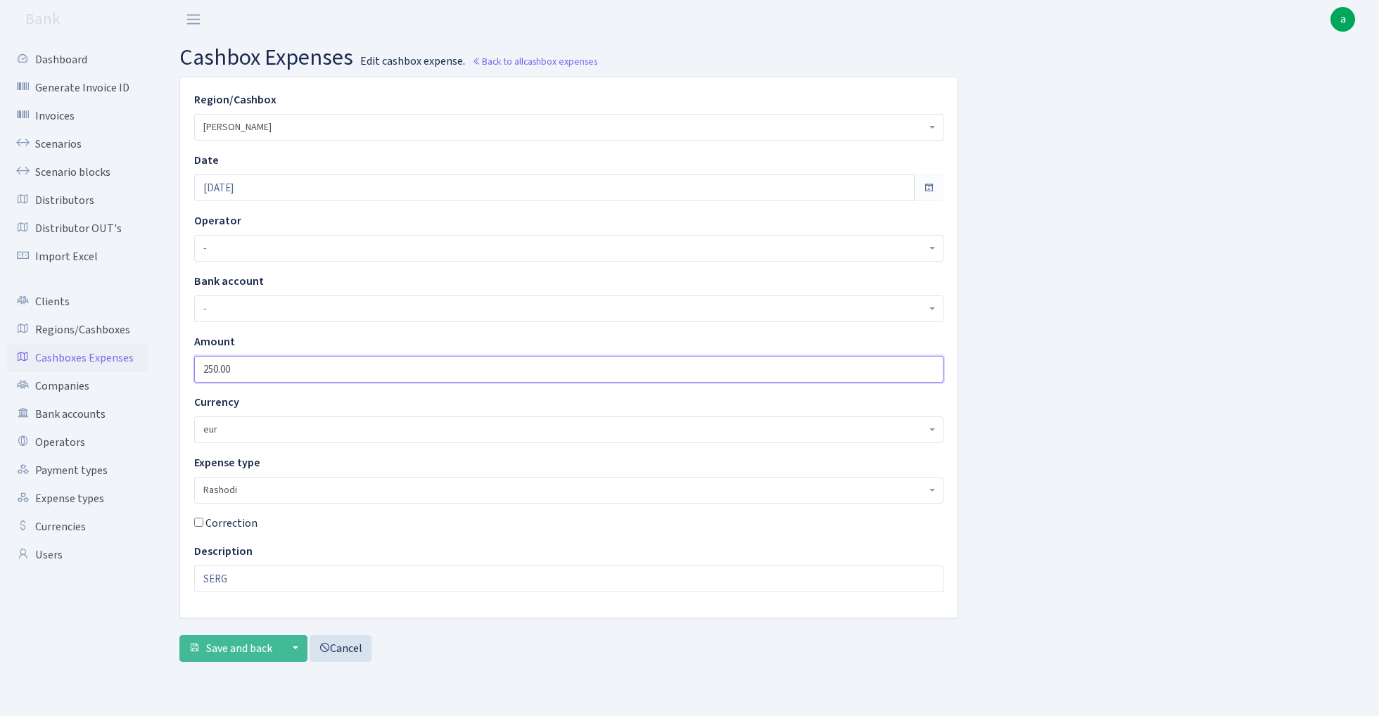
click at [260, 373] on input "250.00" at bounding box center [568, 369] width 749 height 27
type input "5"
click at [403, 574] on input "SERG" at bounding box center [568, 578] width 749 height 27
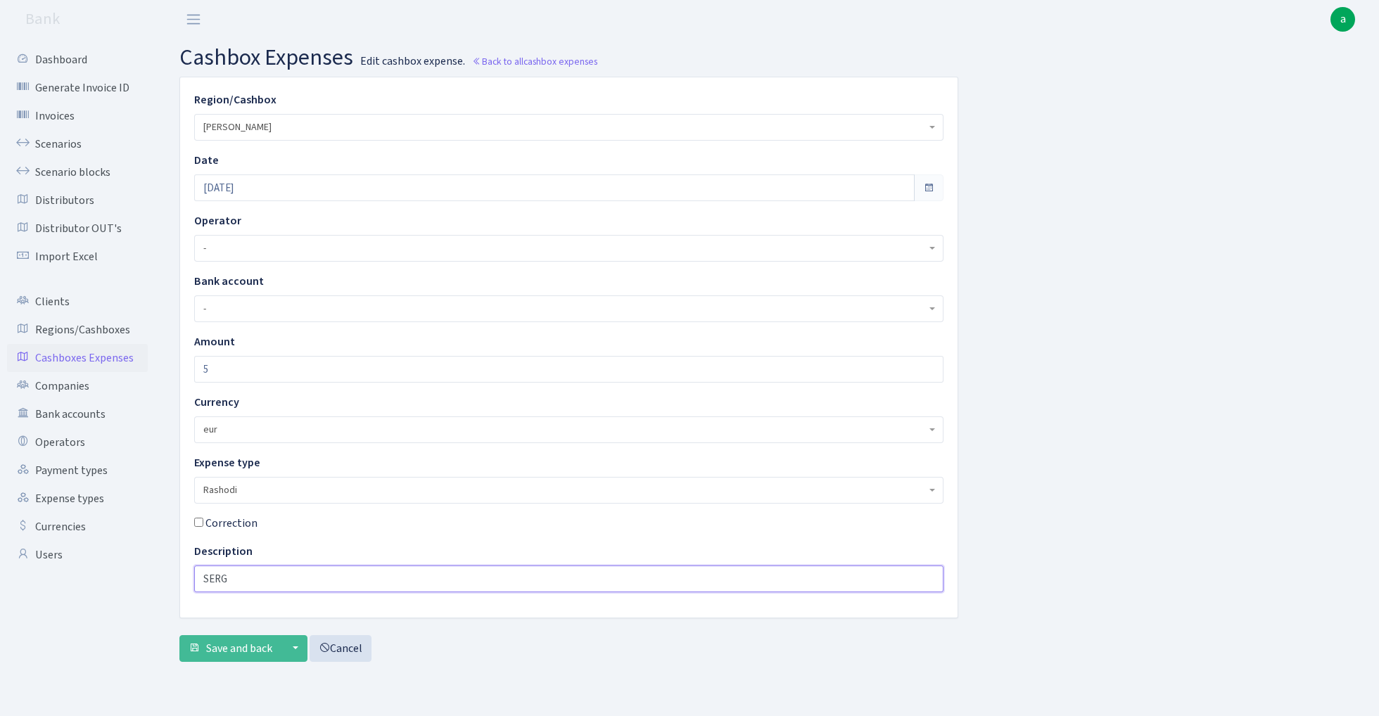
click at [403, 574] on input "SERG" at bounding box center [568, 578] width 749 height 27
click at [253, 190] on input "26.08.2025" at bounding box center [554, 187] width 720 height 27
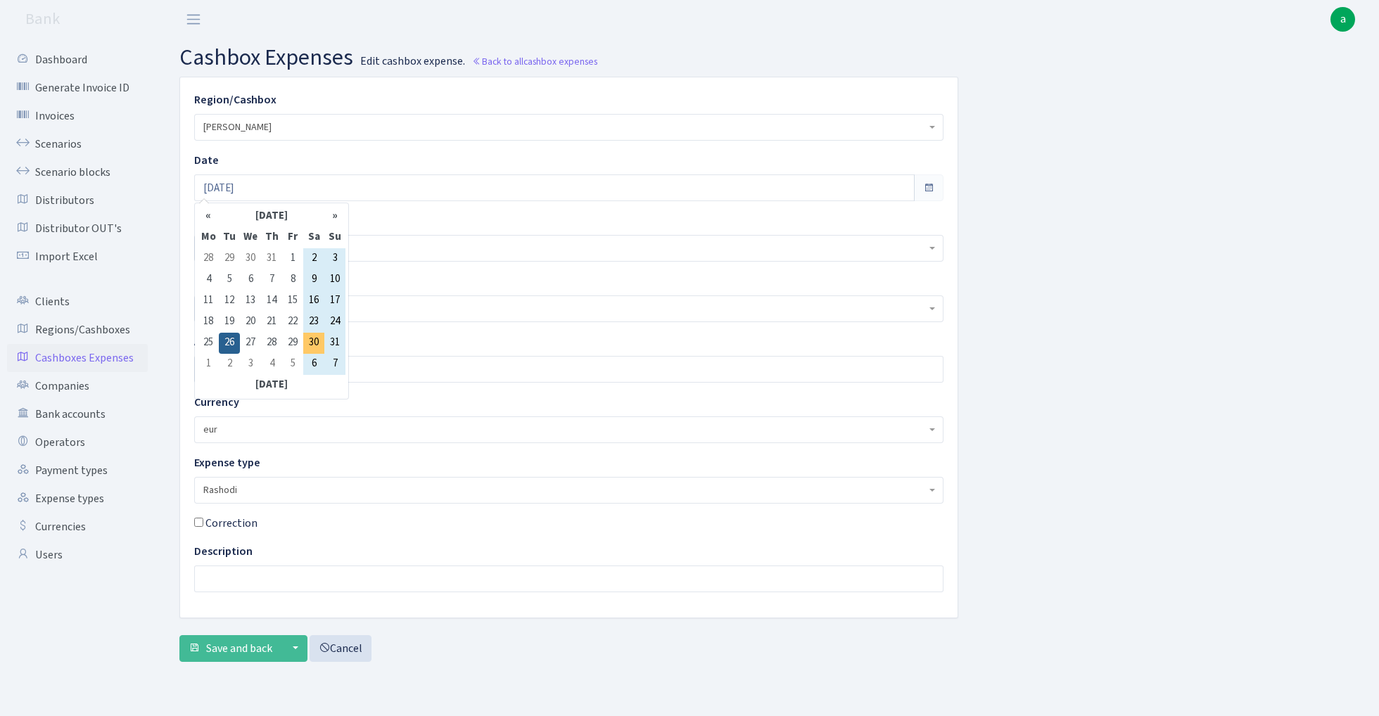
click at [312, 339] on td "30" at bounding box center [313, 343] width 21 height 21
type input "30.08.2025"
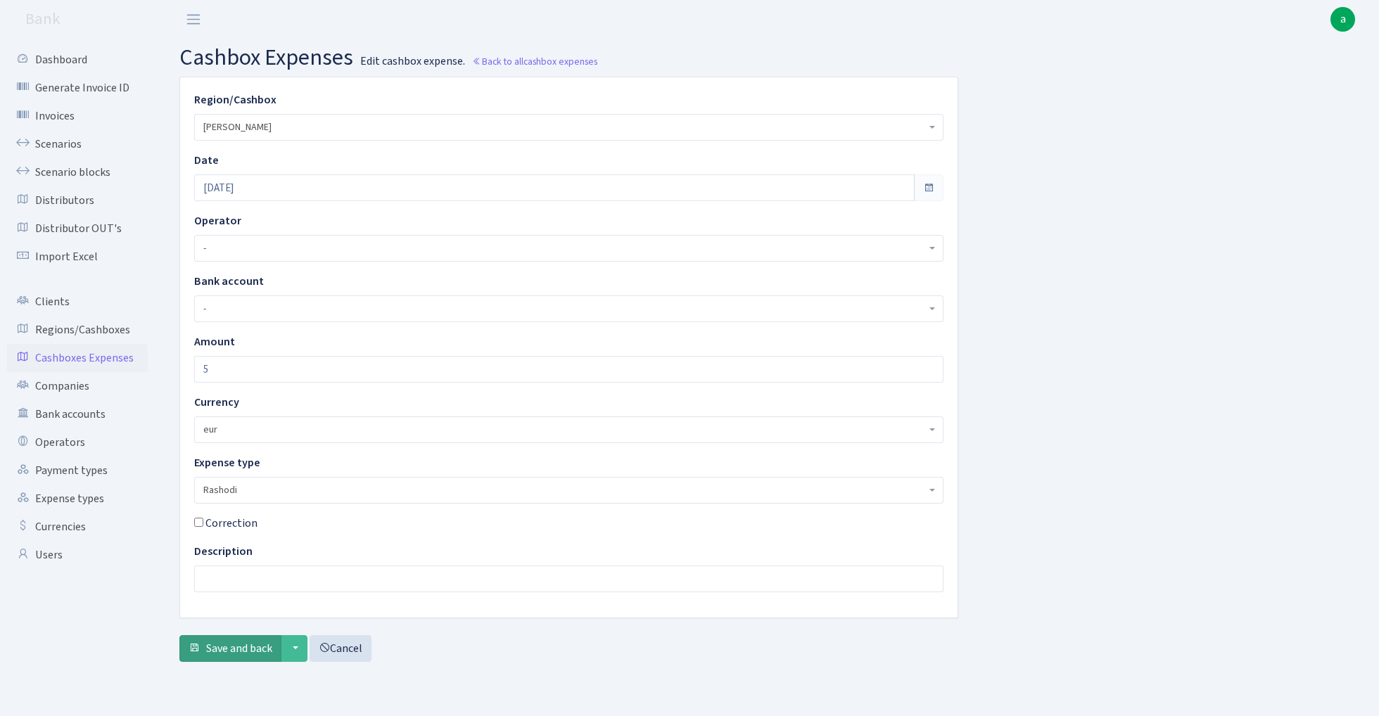
click at [242, 651] on span "Save and back" at bounding box center [239, 648] width 66 height 15
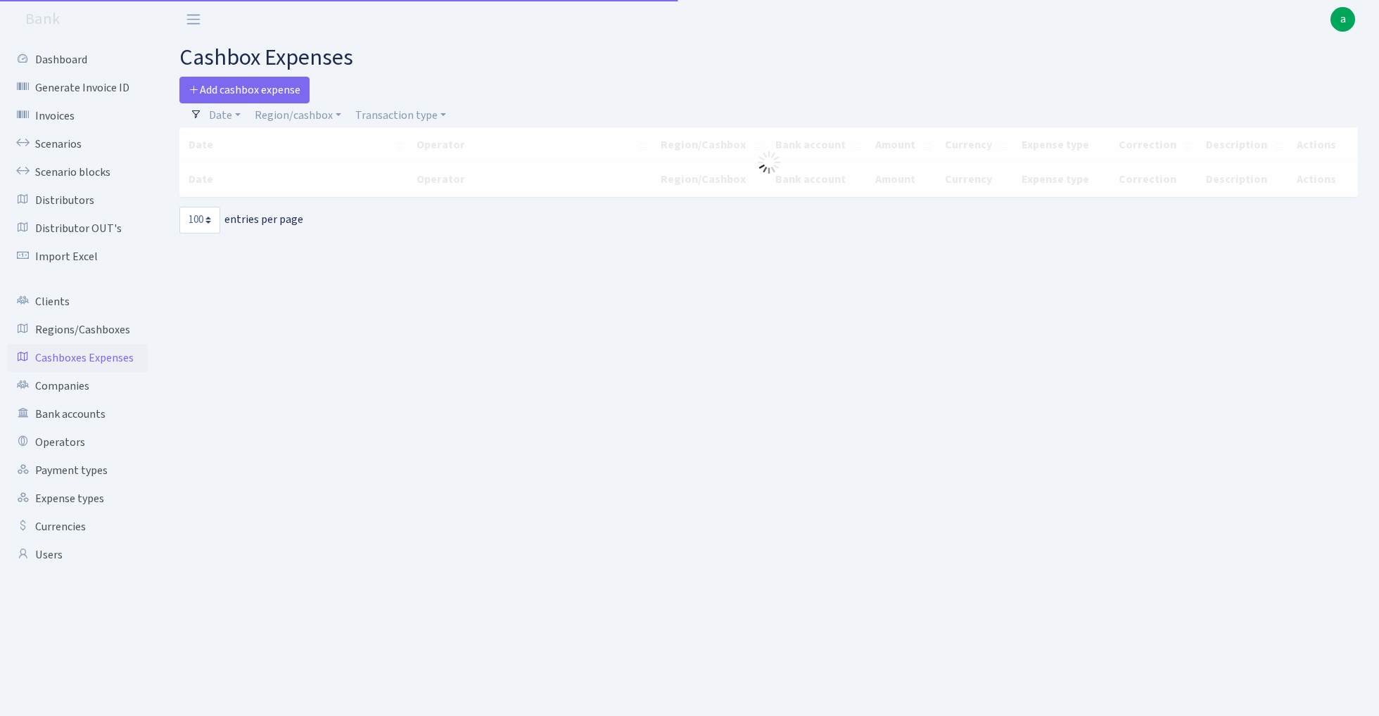
select select "100"
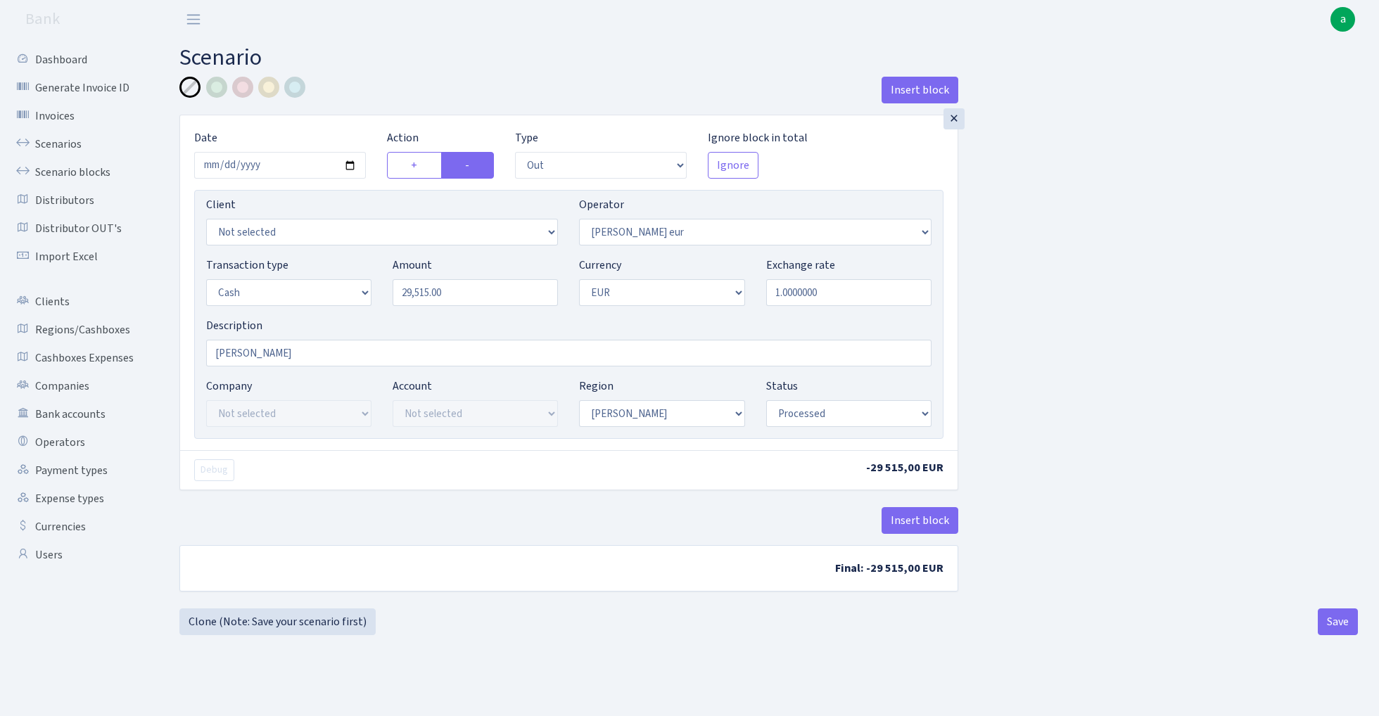
select select "out"
select select "403"
select select "1"
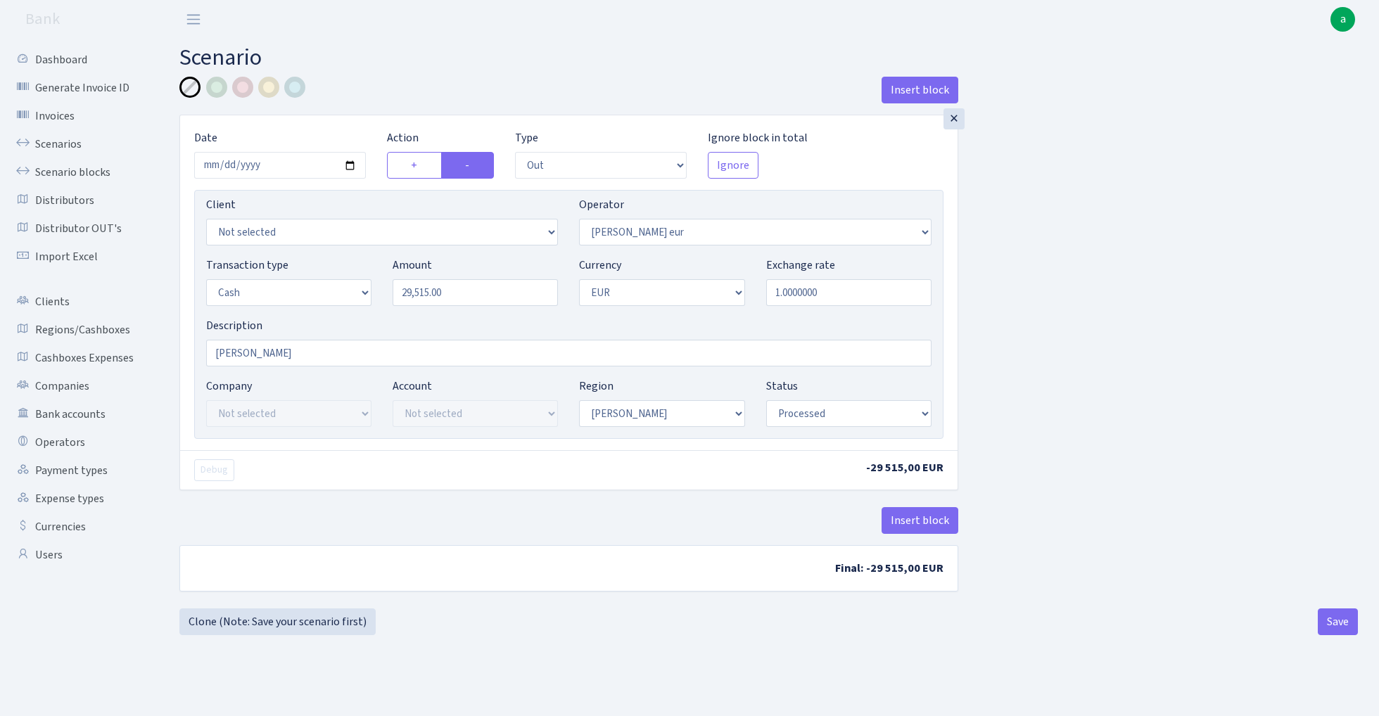
select select "processed"
click at [264, 162] on input "2025-08-29" at bounding box center [280, 165] width 172 height 27
type input "[DATE]"
click at [423, 100] on div "Insert block" at bounding box center [568, 96] width 779 height 38
click at [468, 294] on input "29515.00" at bounding box center [474, 292] width 165 height 27
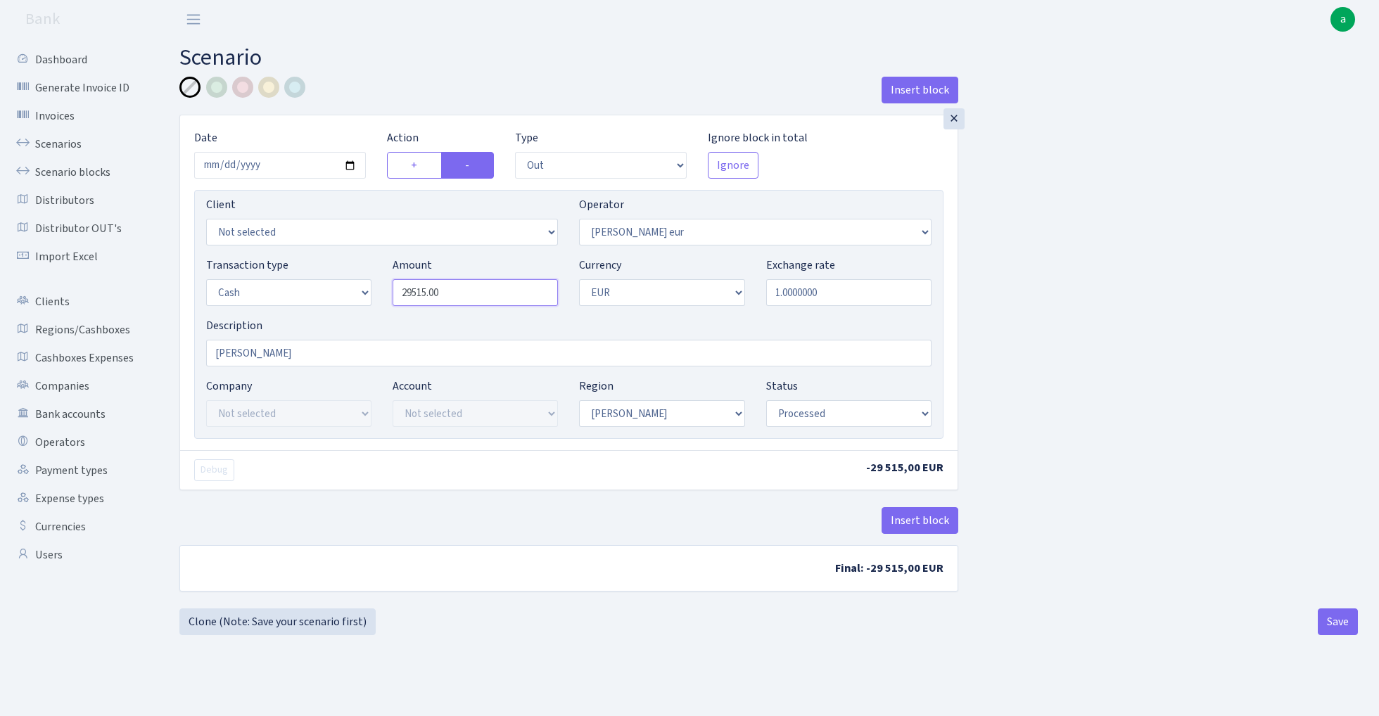
click at [468, 294] on input "29515.00" at bounding box center [474, 292] width 165 height 27
paste input "157195"
type input "157,195.00"
click at [1207, 215] on div "Insert block × Date 2025-08-30 Action + - Type --- In Out Commission Field requ…" at bounding box center [768, 343] width 1199 height 532
click at [1328, 633] on button "Save" at bounding box center [1337, 621] width 40 height 27
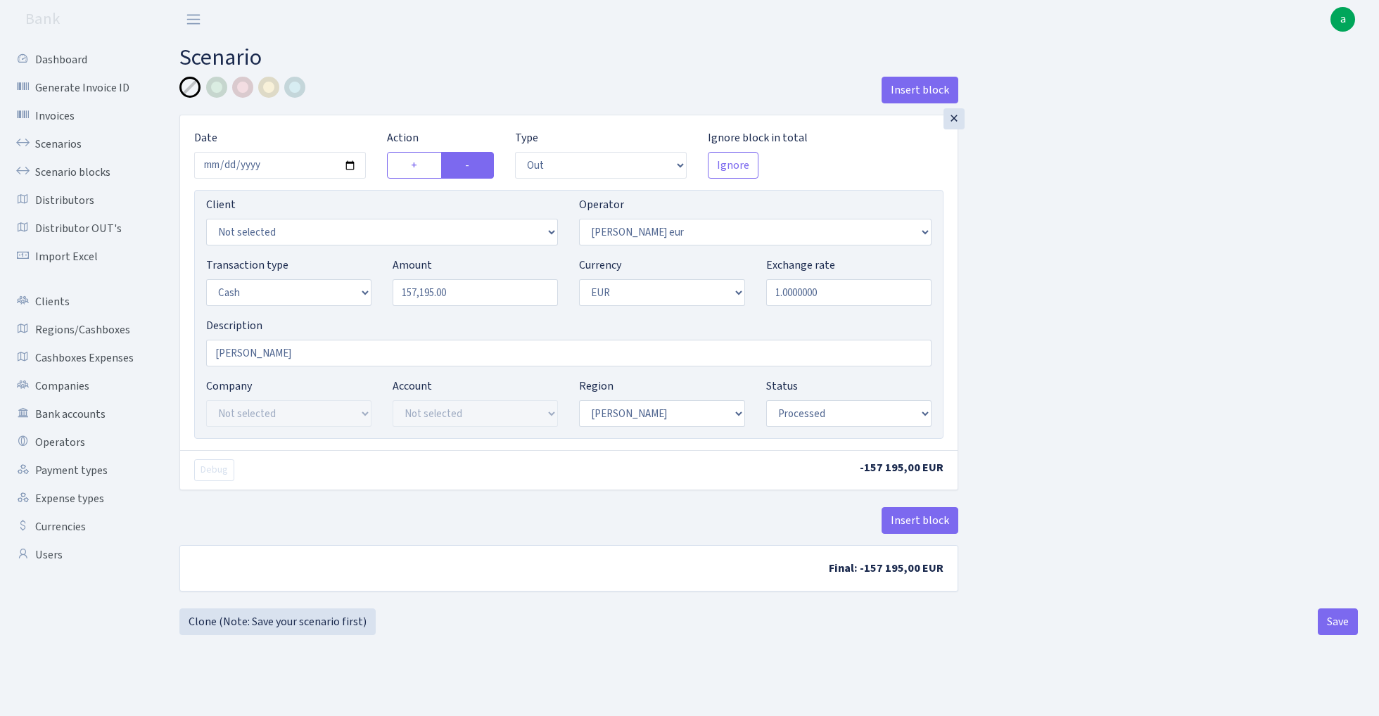
select select "out"
select select "403"
select select "1"
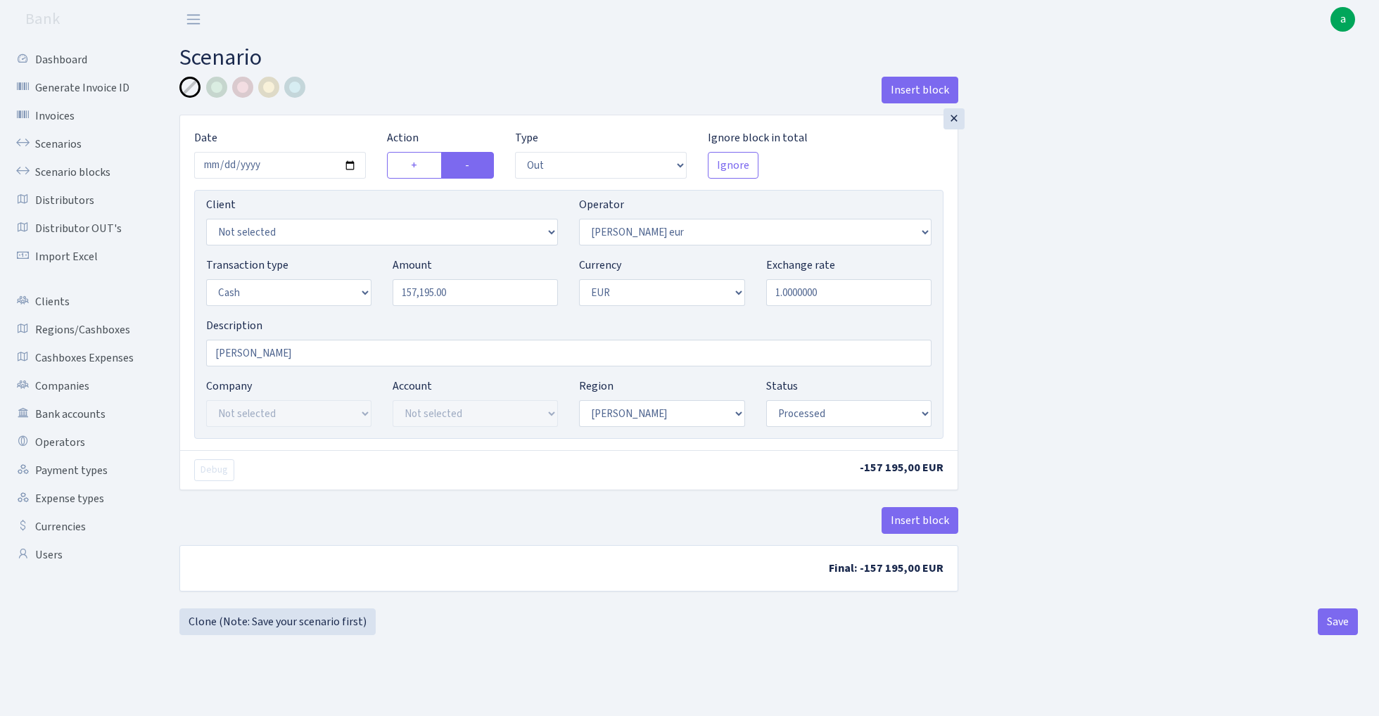
select select "processed"
click at [335, 625] on link "Clone (Note: Save your scenario first)" at bounding box center [277, 621] width 196 height 27
select select "out"
select select "403"
select select "1"
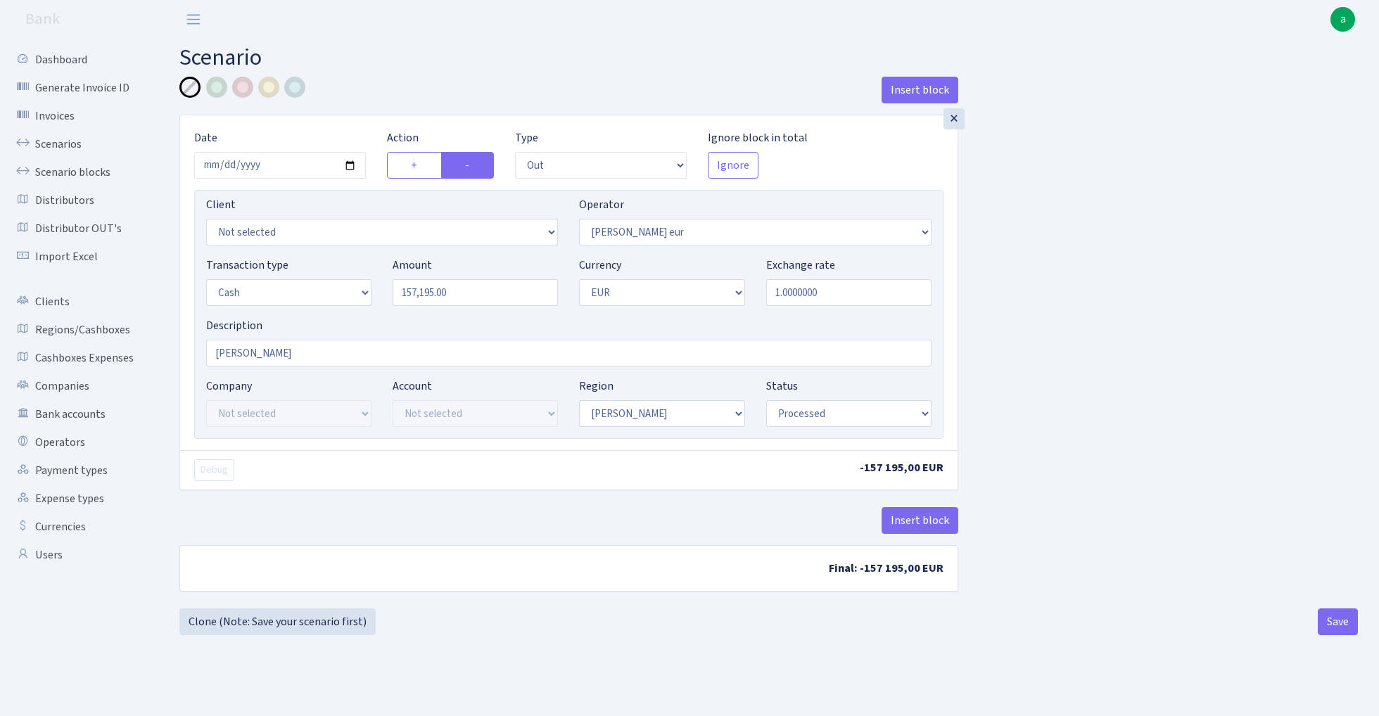
select select "1"
select select "processed"
click at [476, 291] on input "157195.00" at bounding box center [474, 292] width 165 height 27
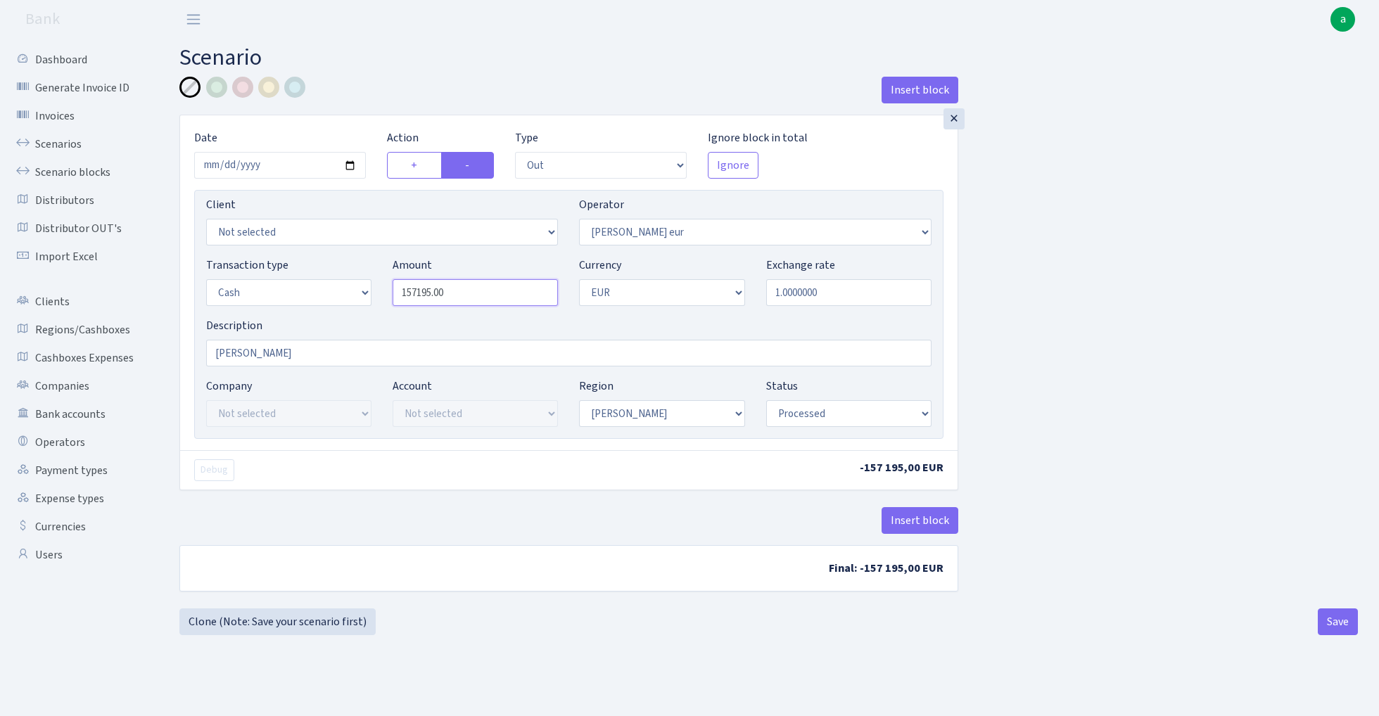
paste input "60265"
type input "60,265.00"
select select "388"
click at [1343, 628] on button "Save" at bounding box center [1337, 621] width 40 height 27
select select "out"
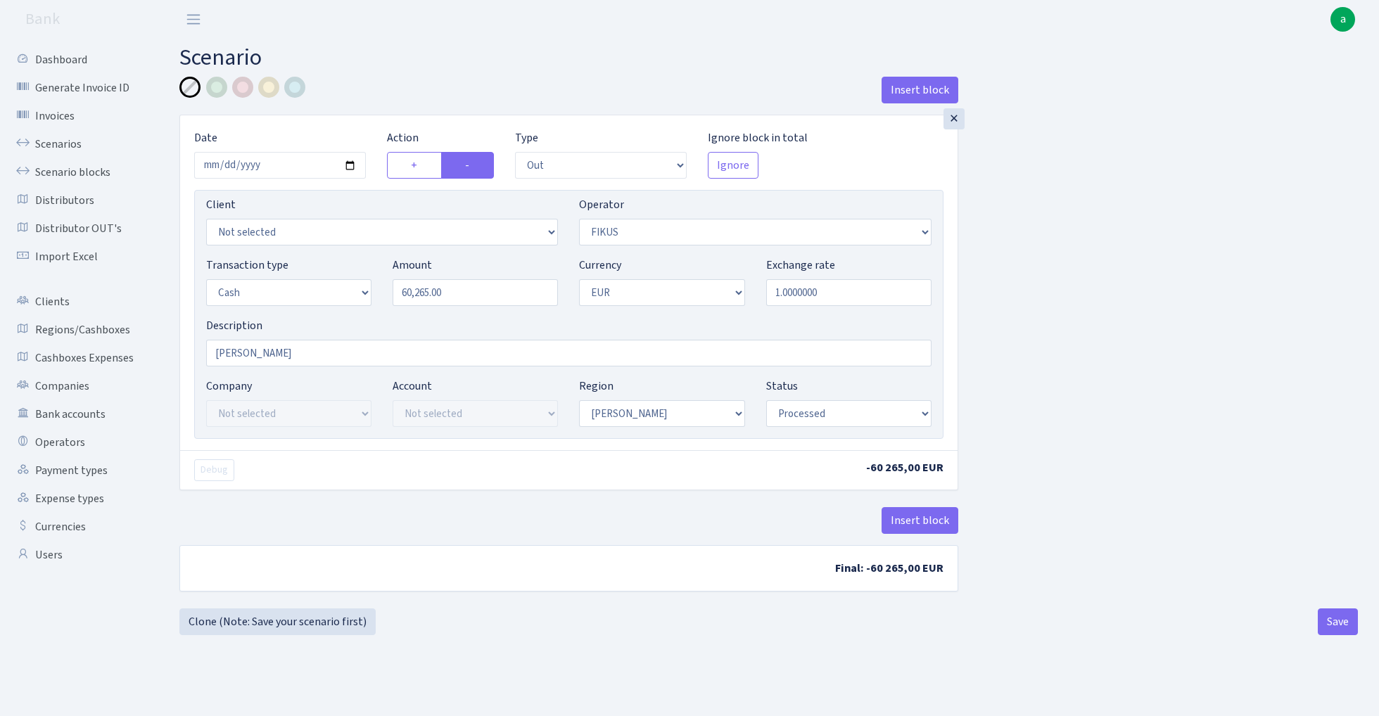
select select "388"
select select "1"
select select "processed"
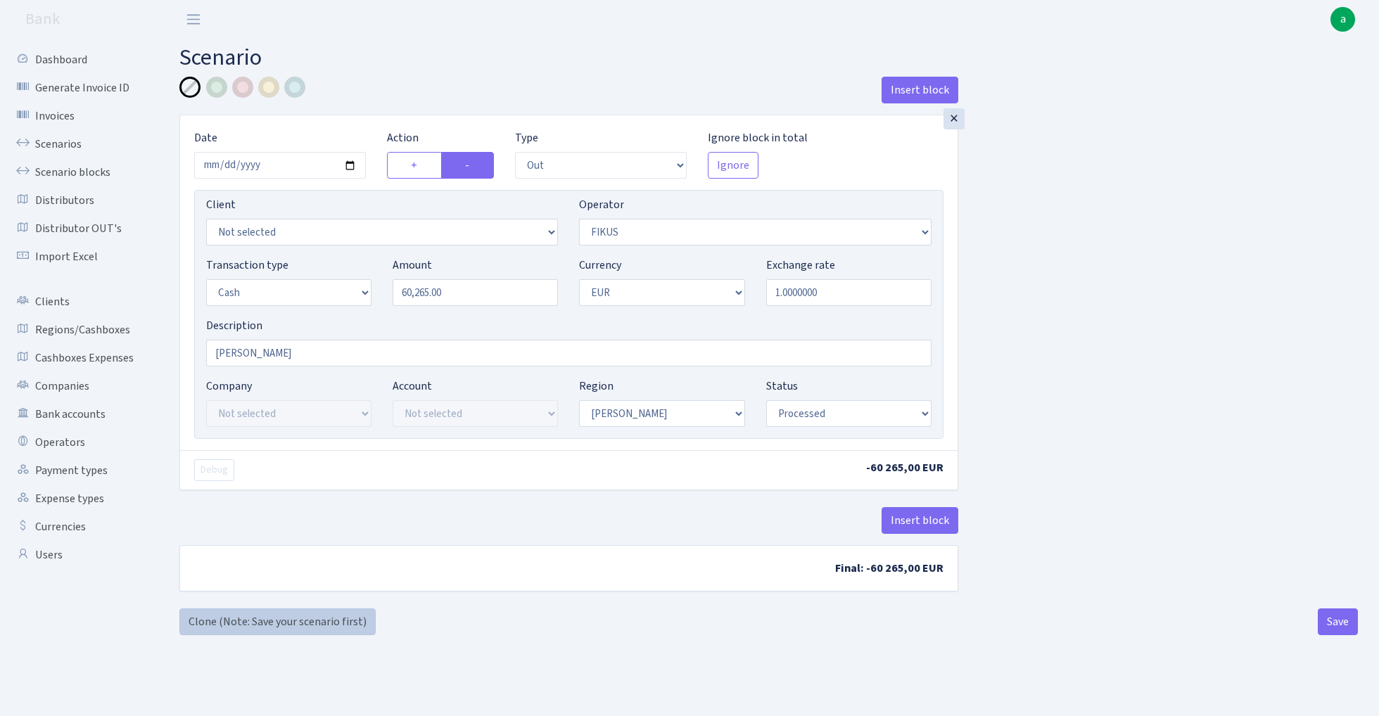
click at [325, 620] on link "Clone (Note: Save your scenario first)" at bounding box center [277, 621] width 196 height 27
select select "out"
select select "388"
select select "1"
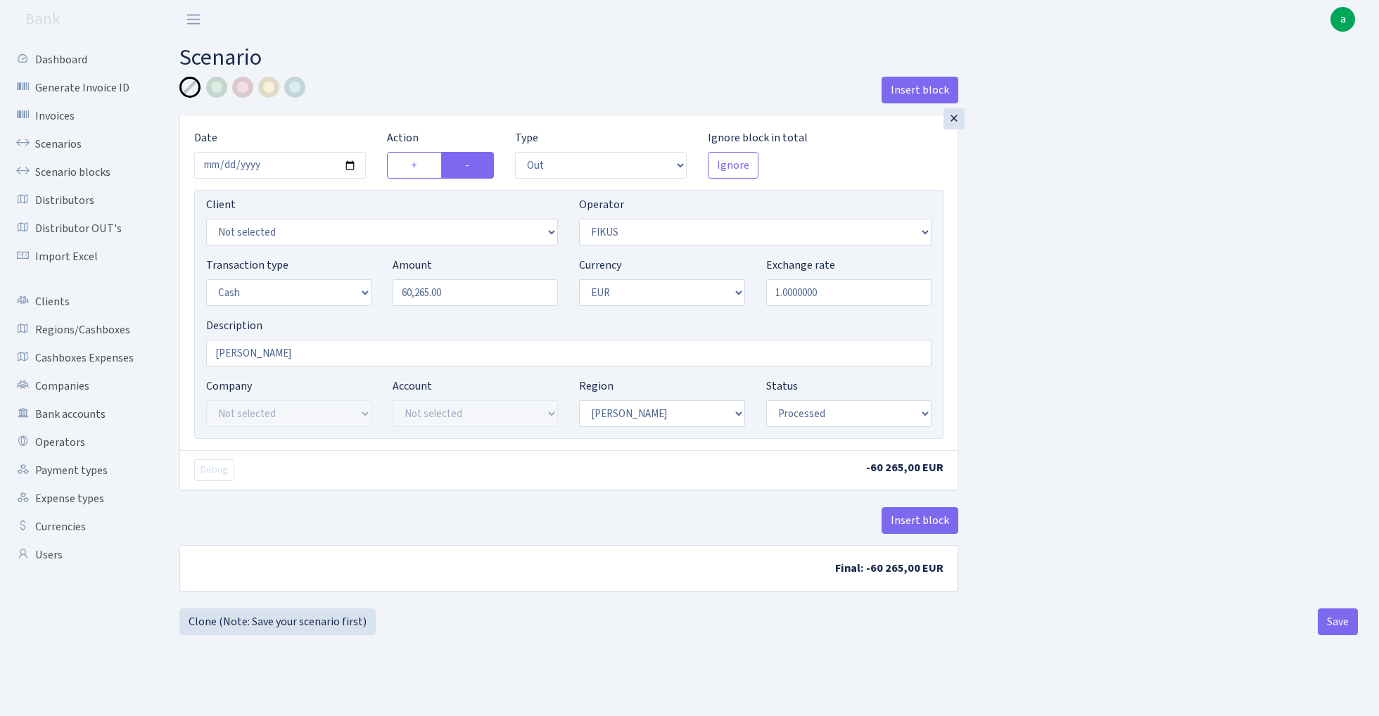
select select "1"
select select "processed"
click at [1343, 630] on button "Save" at bounding box center [1337, 621] width 40 height 27
select select "out"
select select "388"
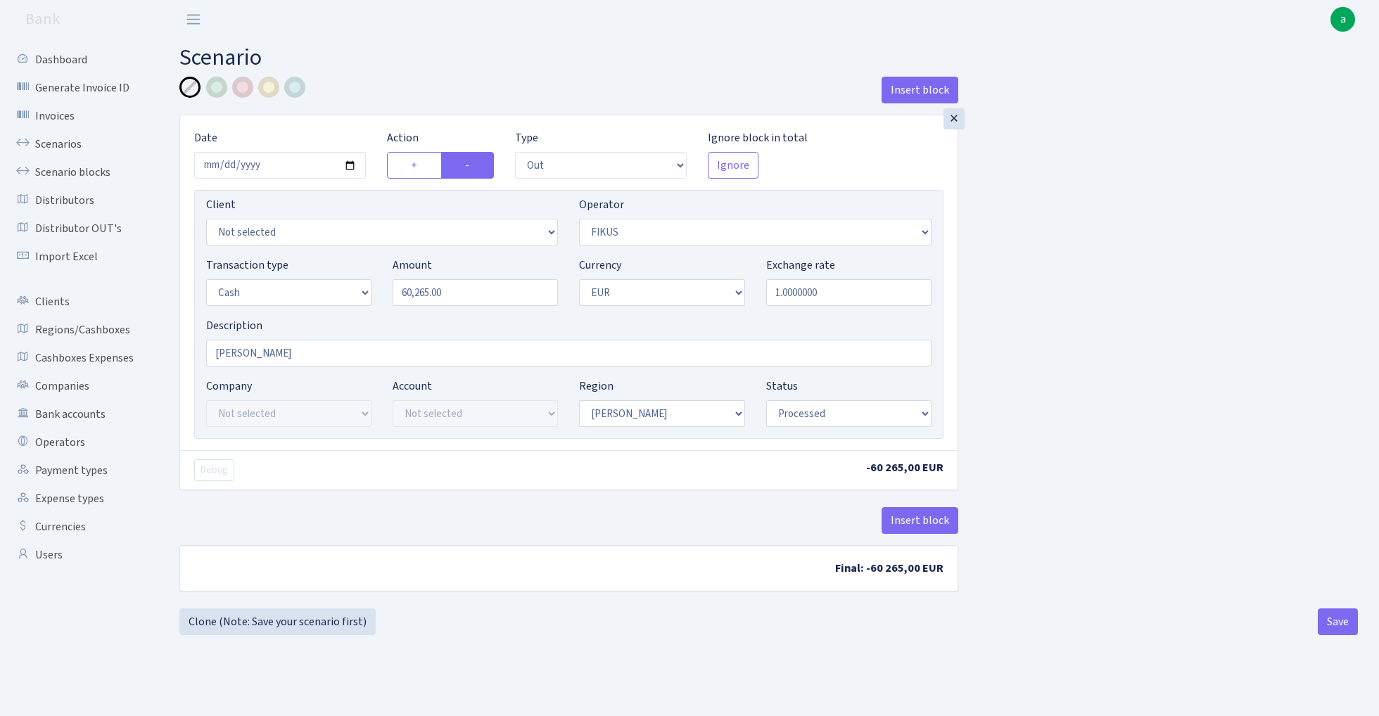
select select "1"
select select "processed"
click at [304, 622] on link "Clone (Note: Save your scenario first)" at bounding box center [277, 621] width 196 height 27
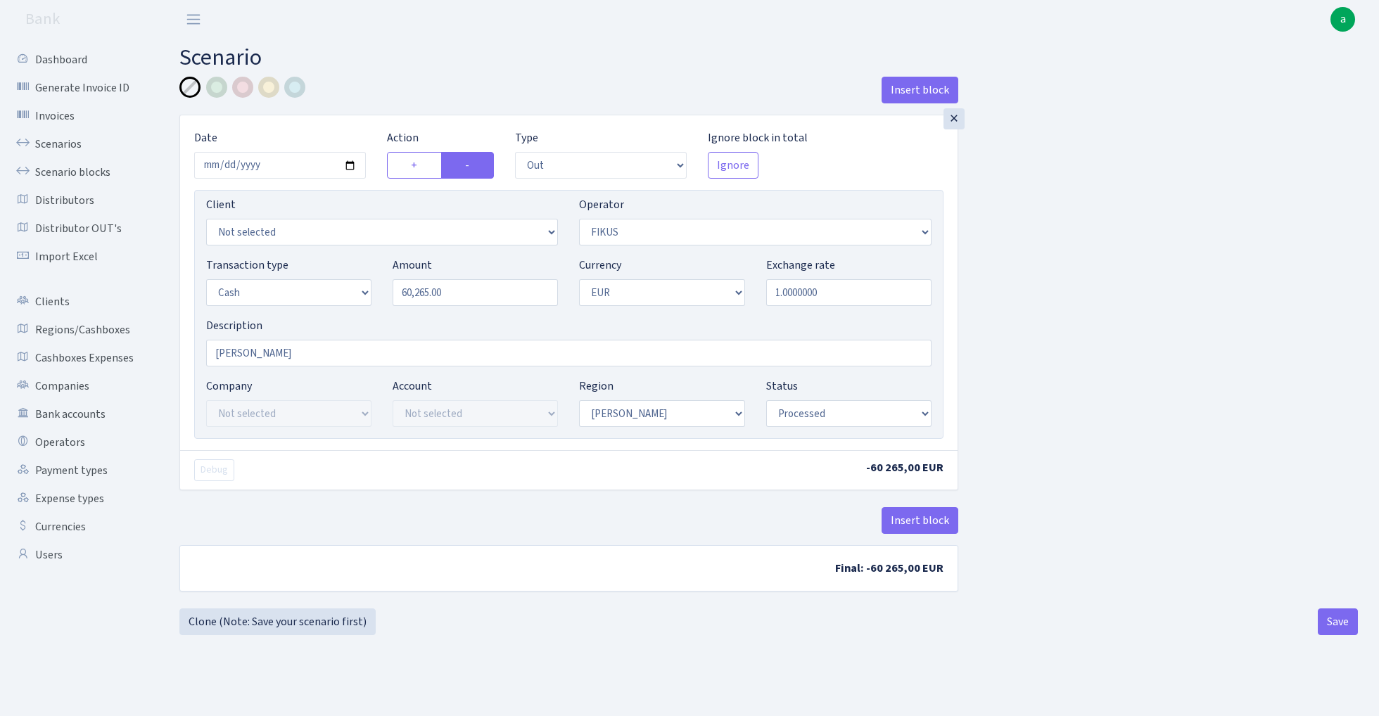
select select "out"
select select "388"
select select "1"
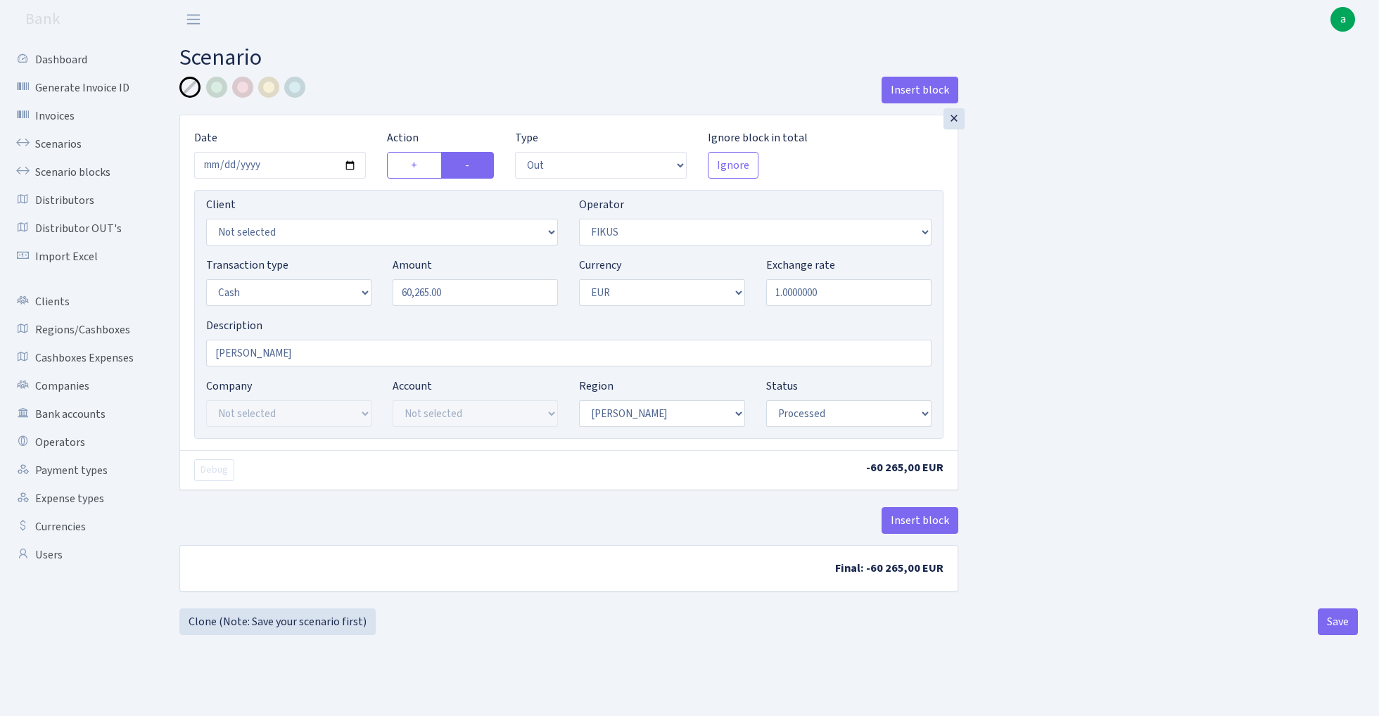
select select "processed"
click at [470, 305] on input "60265.00" at bounding box center [474, 292] width 165 height 27
paste input "972"
type input "9,720.00"
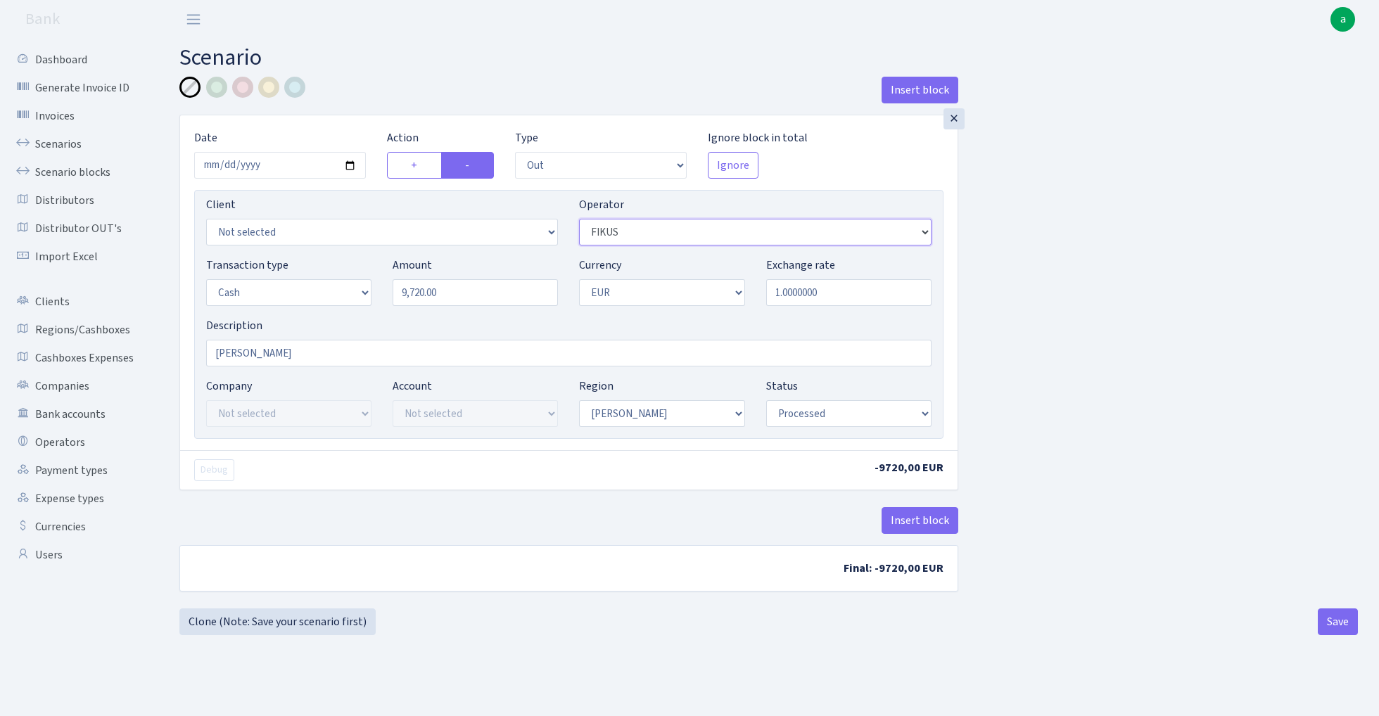
select select "44"
click at [1328, 625] on button "Save" at bounding box center [1337, 621] width 40 height 27
select select "out"
select select "44"
select select "1"
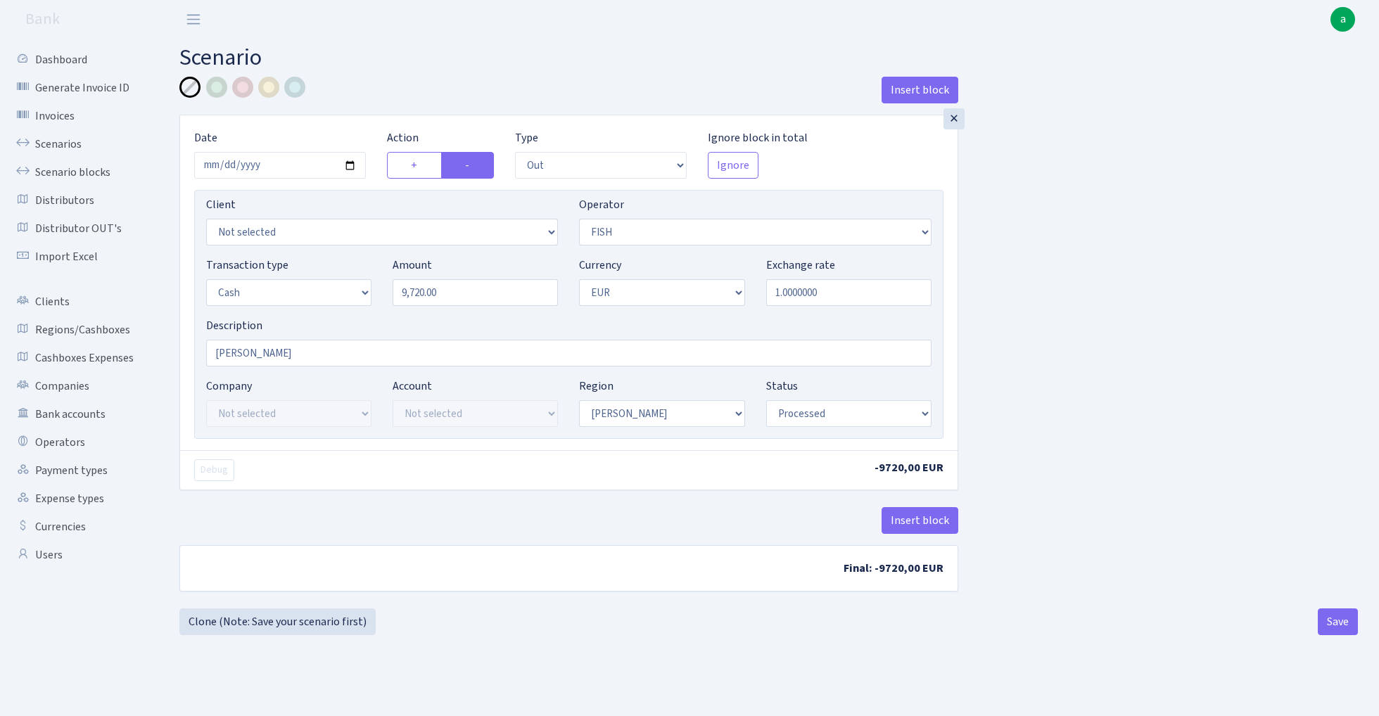
select select "1"
select select "processed"
click at [293, 625] on link "Clone (Note: Save your scenario first)" at bounding box center [277, 621] width 196 height 27
select select "out"
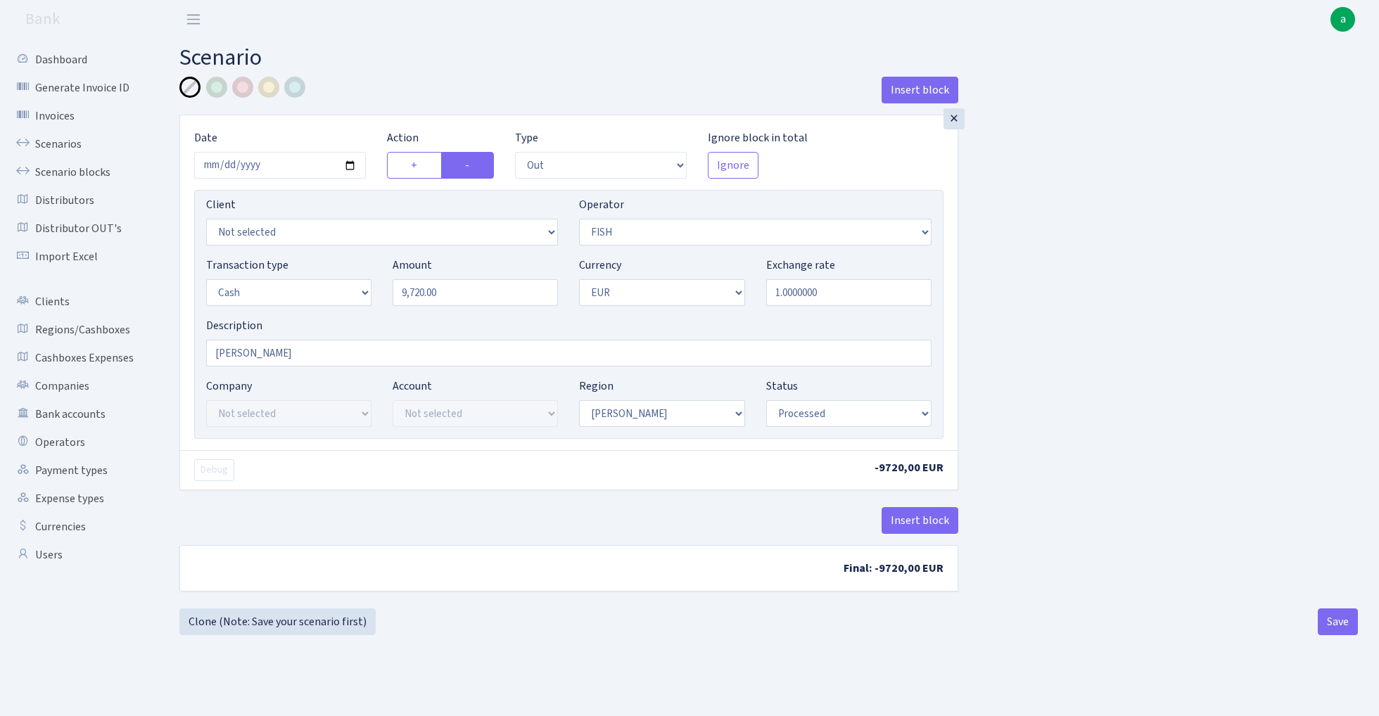
select select "44"
select select "1"
select select "processed"
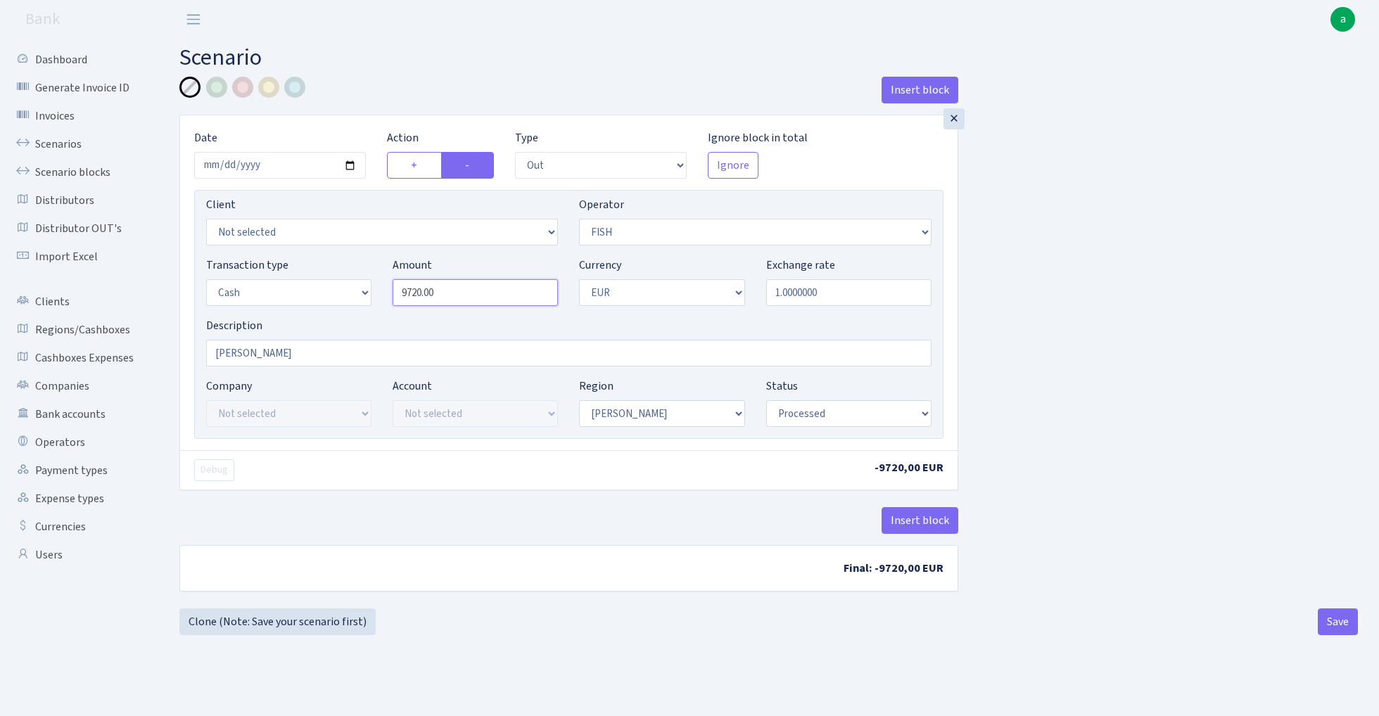
click at [459, 293] on input "9720.00" at bounding box center [474, 292] width 165 height 27
paste input "3044"
type input "30,440.00"
select select "10"
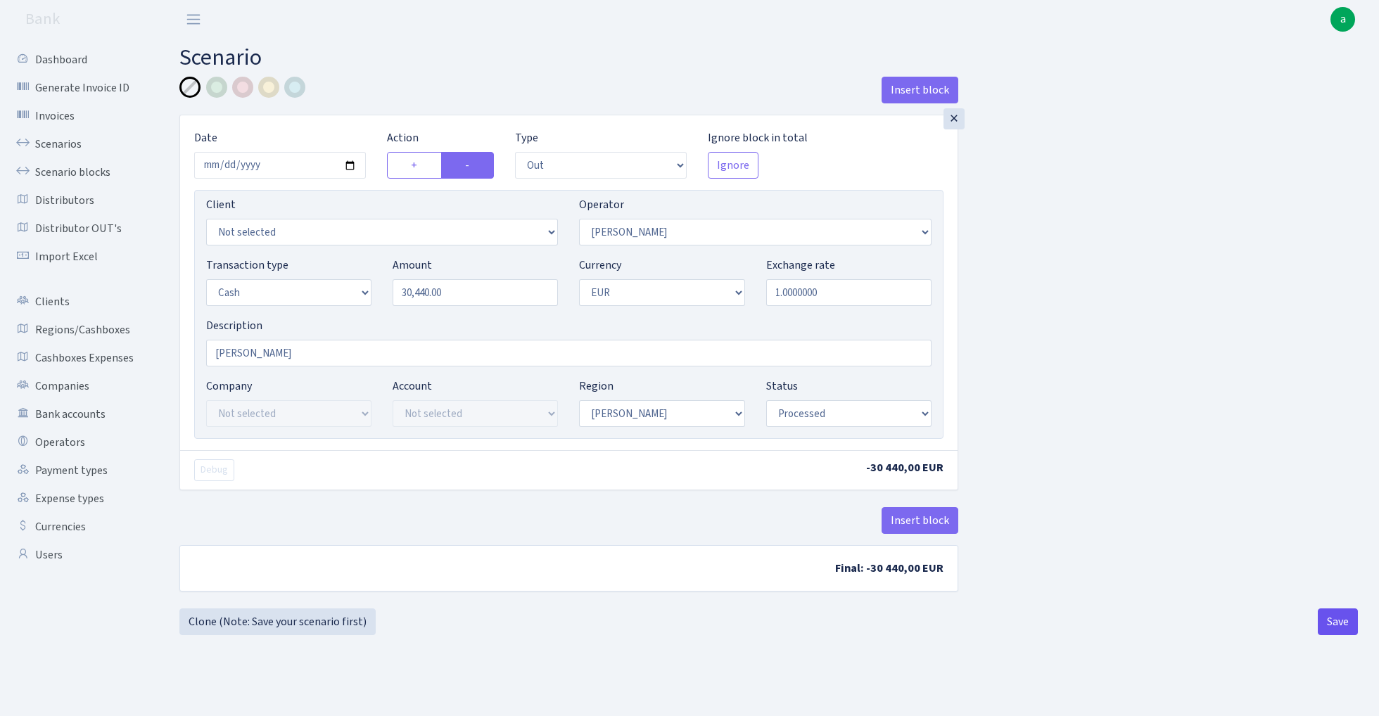
click at [1325, 628] on button "Save" at bounding box center [1337, 621] width 40 height 27
select select "out"
select select "10"
select select "1"
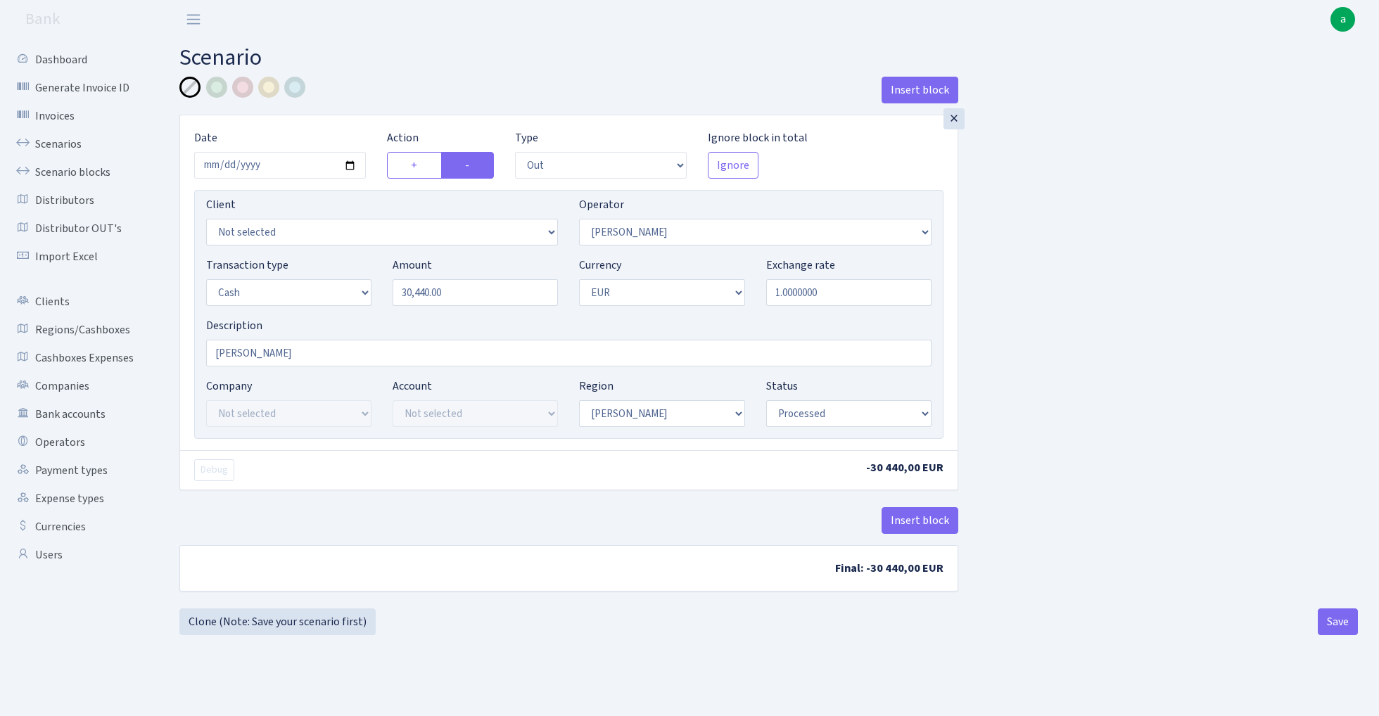
select select "1"
select select "processed"
click at [268, 620] on link "Clone (Note: Save your scenario first)" at bounding box center [277, 621] width 196 height 27
select select "out"
select select "10"
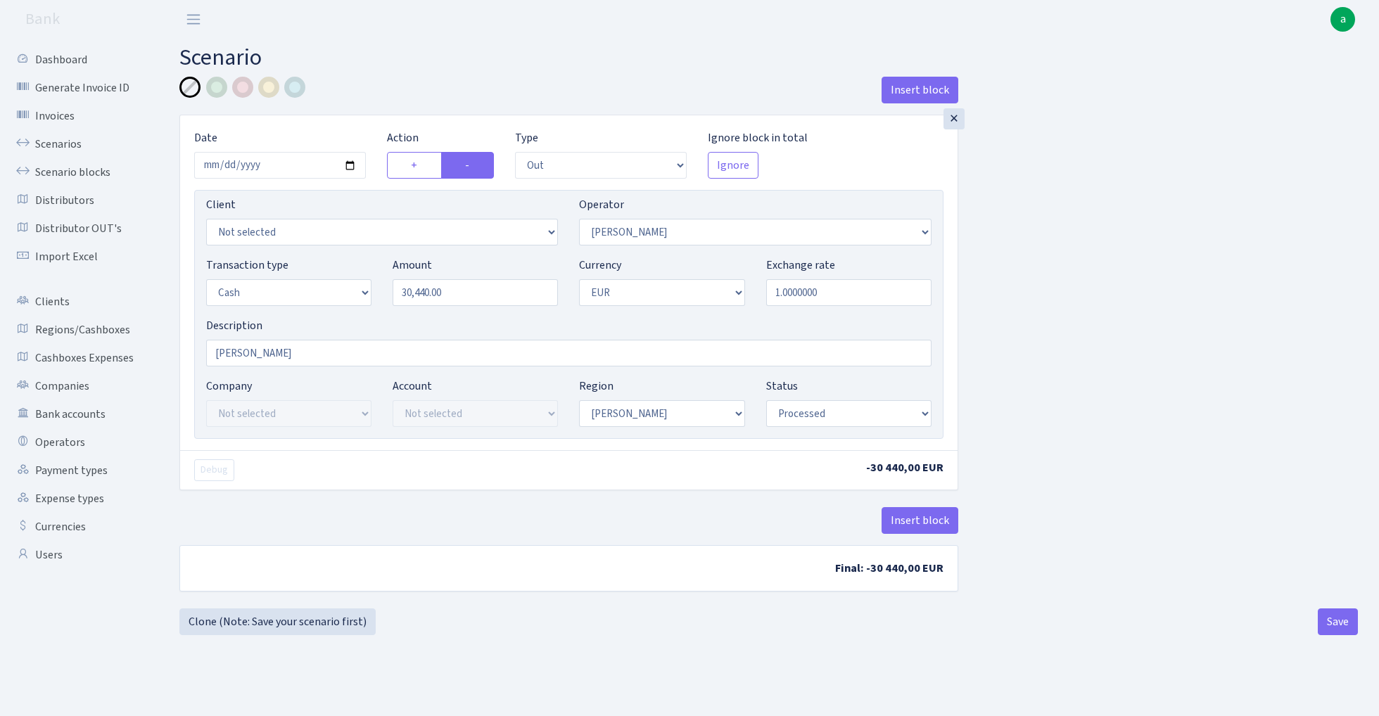
select select "1"
select select "processed"
click at [466, 294] on input "30440.00" at bounding box center [474, 292] width 165 height 27
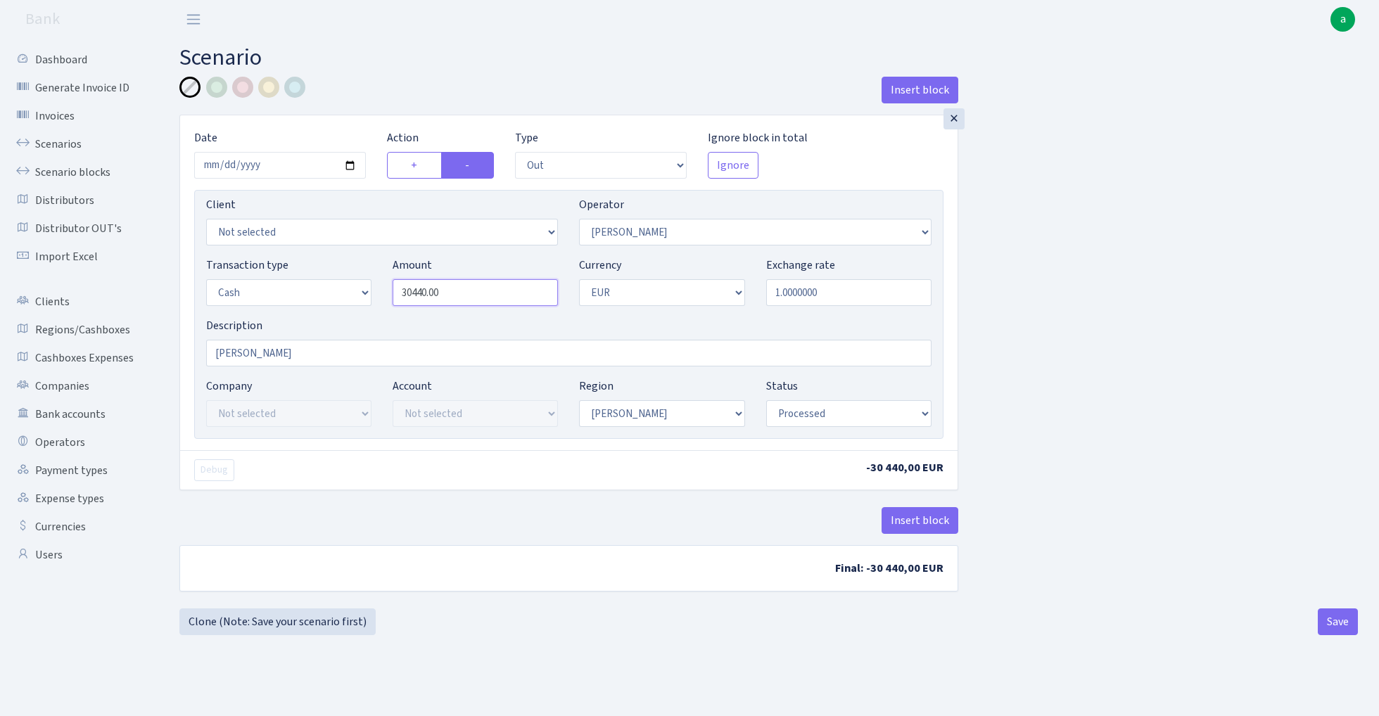
click at [466, 294] on input "30440.00" at bounding box center [474, 292] width 165 height 27
paste input "23165"
type input "23,165.00"
select select "23"
click at [1349, 619] on button "Save" at bounding box center [1337, 621] width 40 height 27
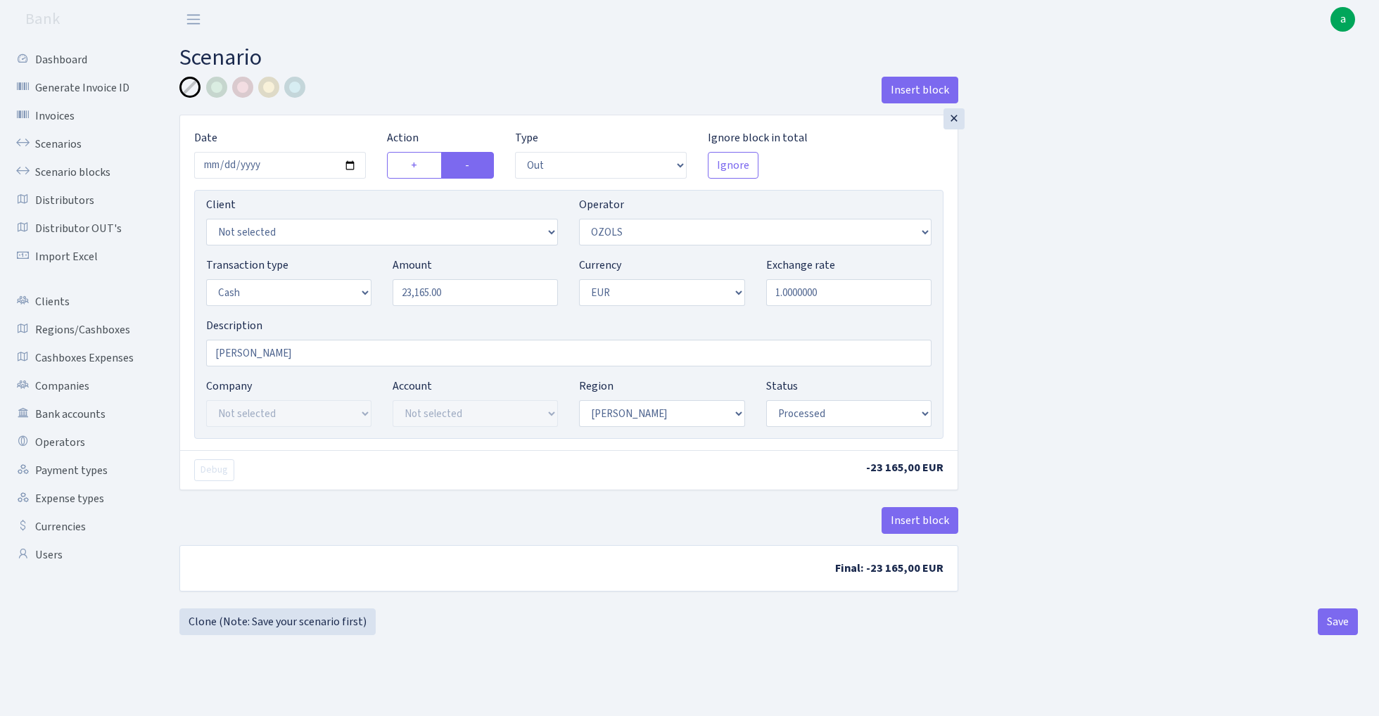
select select "out"
select select "23"
select select "1"
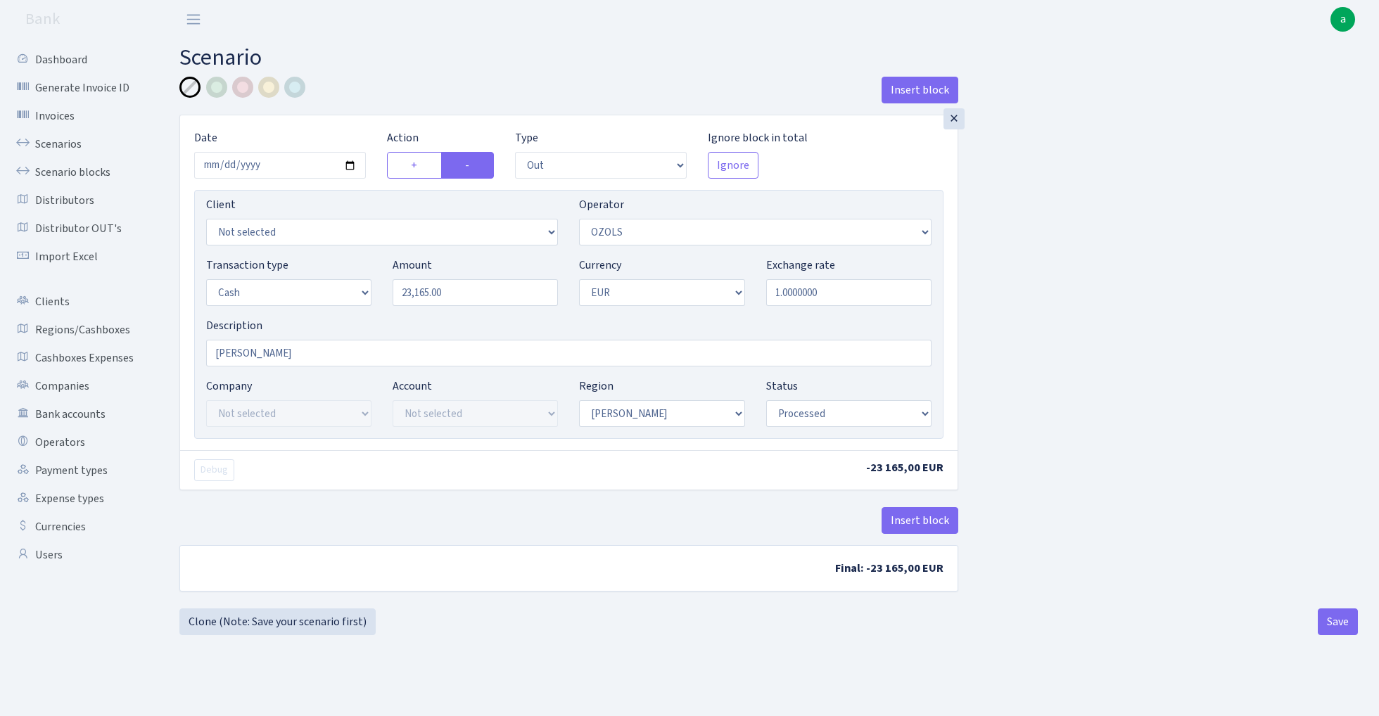
select select "processed"
click at [314, 625] on link "Clone (Note: Save your scenario first)" at bounding box center [277, 621] width 196 height 27
select select "out"
select select "23"
select select "1"
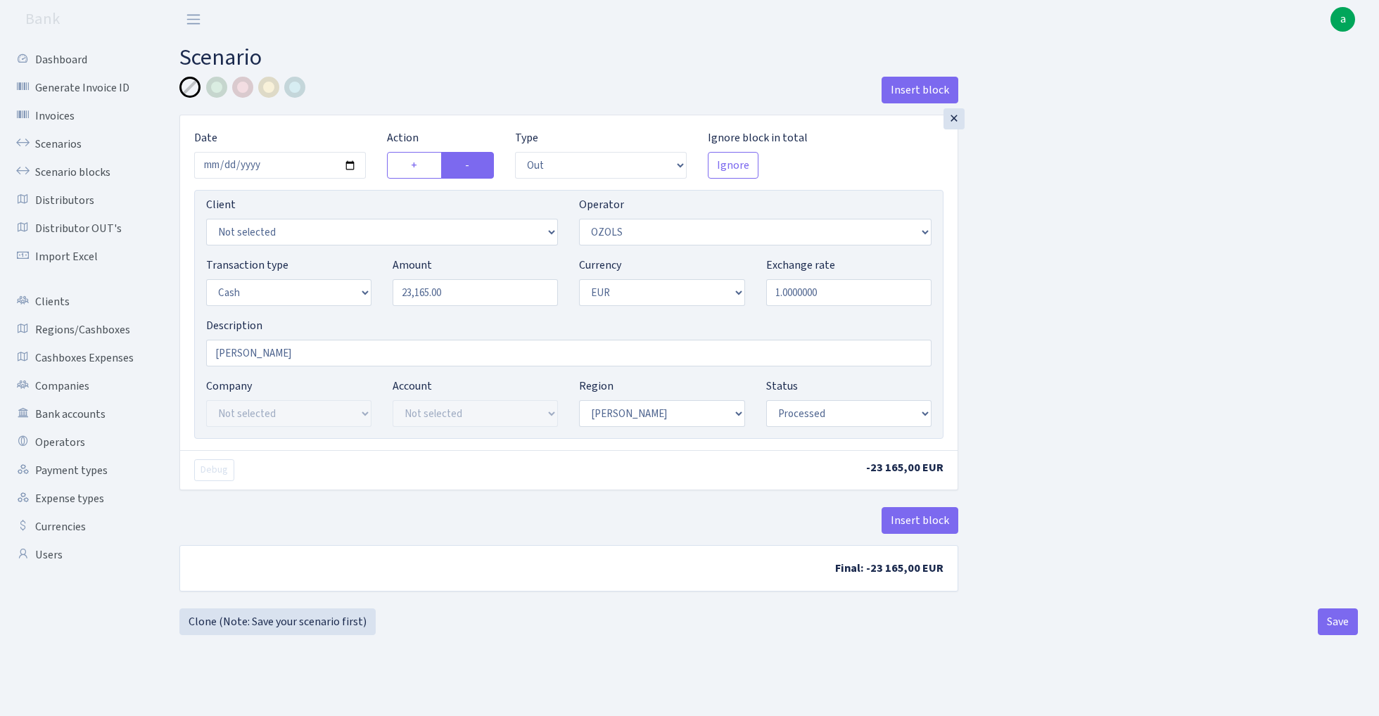
select select "1"
select select "processed"
click at [459, 291] on input "23165.00" at bounding box center [474, 292] width 165 height 27
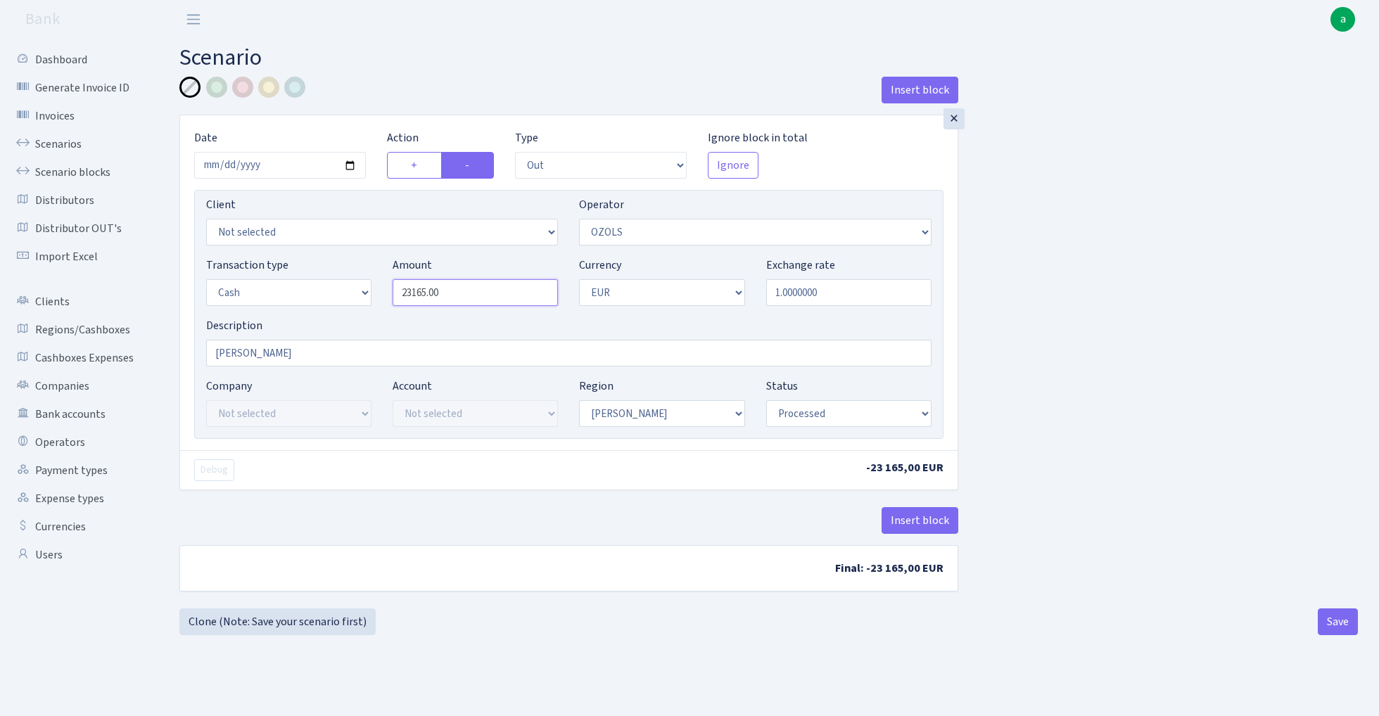
paste input "17085"
type input "17,085.00"
select select "392"
click at [1342, 625] on button "Save" at bounding box center [1337, 621] width 40 height 27
select select "out"
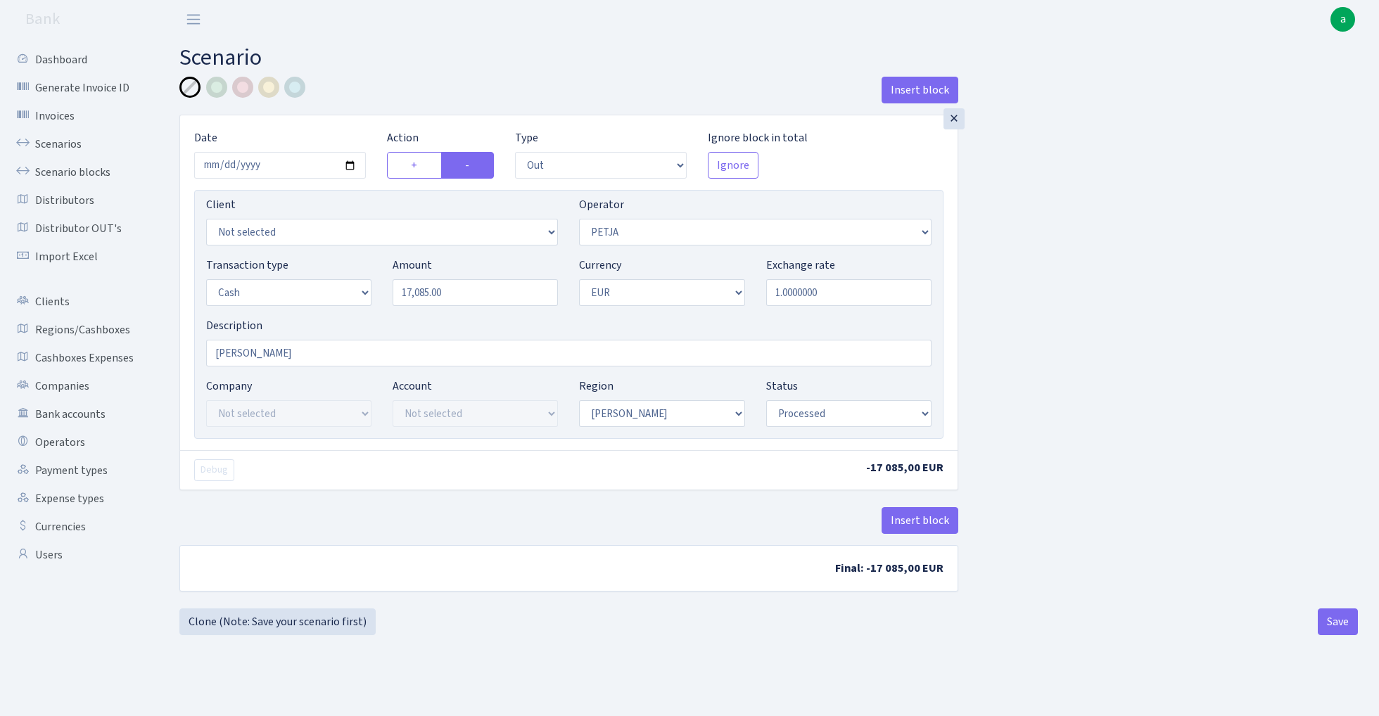
select select "392"
select select "1"
select select "processed"
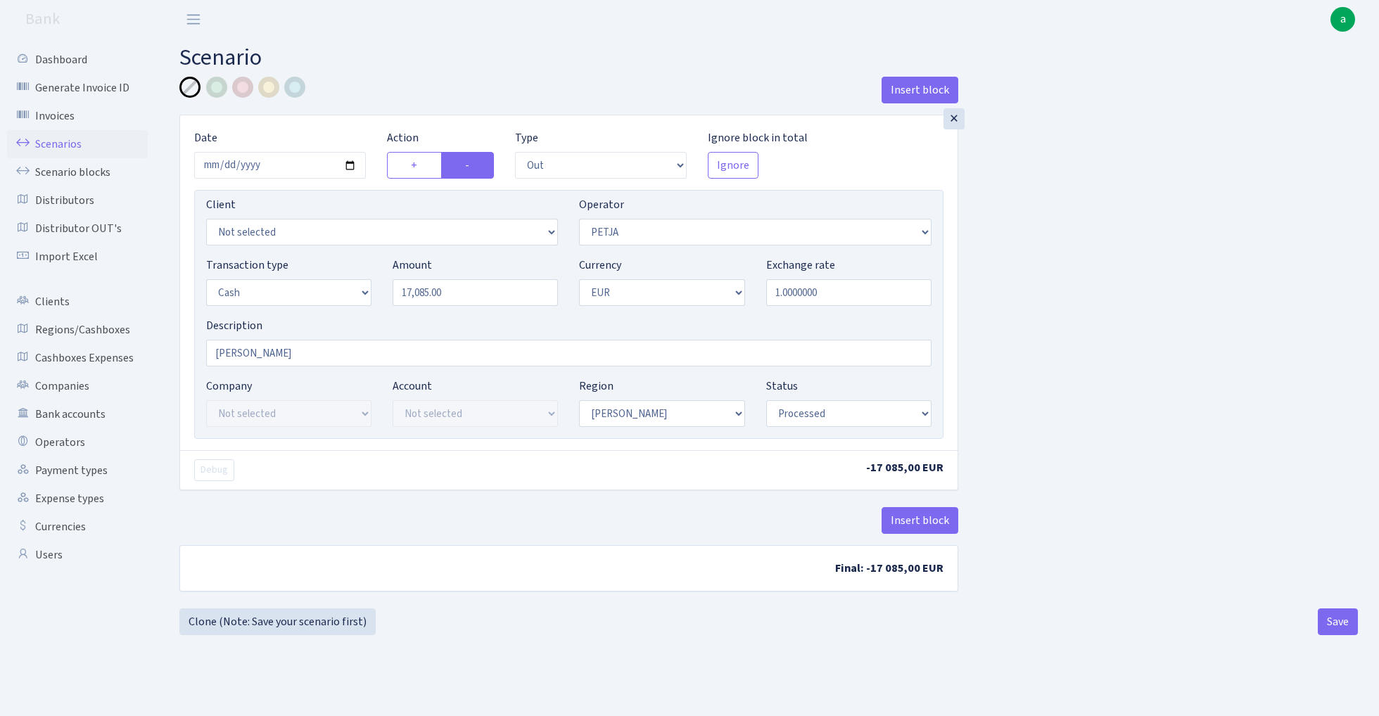
click at [51, 143] on link "Scenarios" at bounding box center [77, 144] width 141 height 28
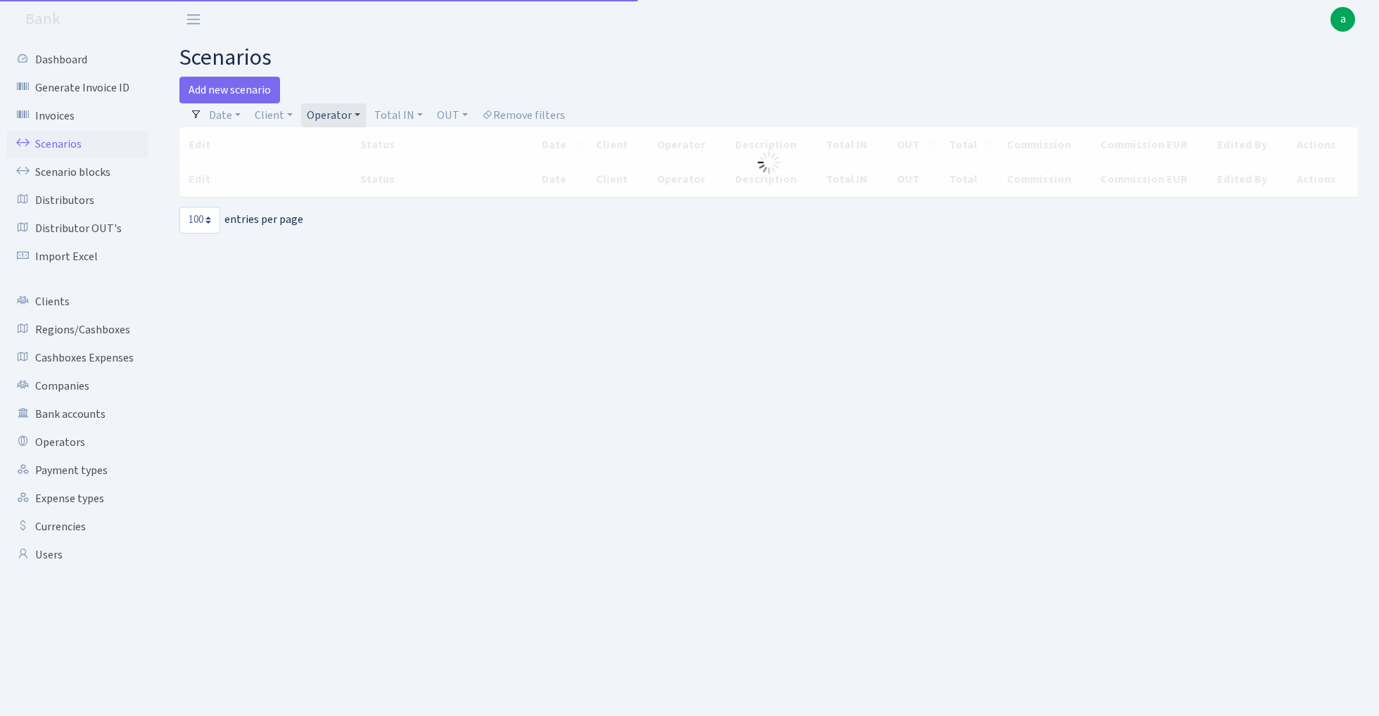
select select "100"
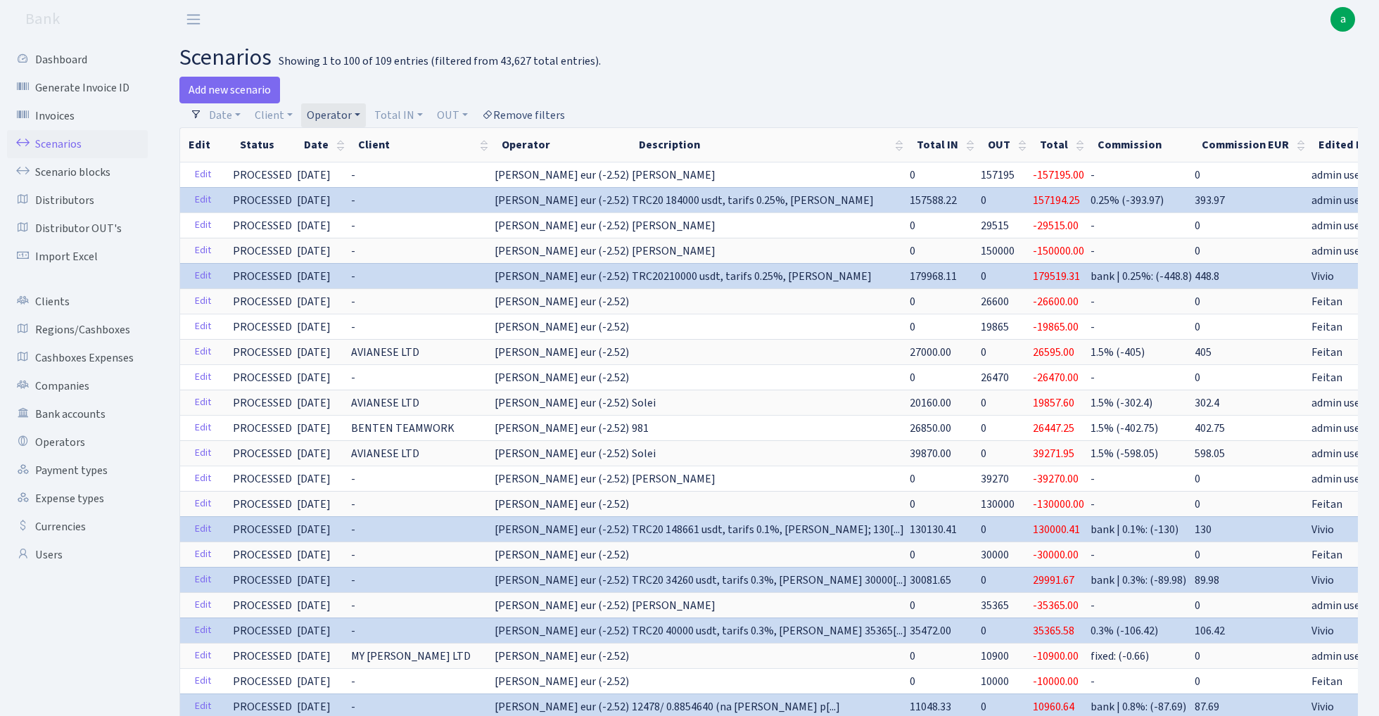
click at [549, 110] on link "Remove filters" at bounding box center [523, 115] width 94 height 24
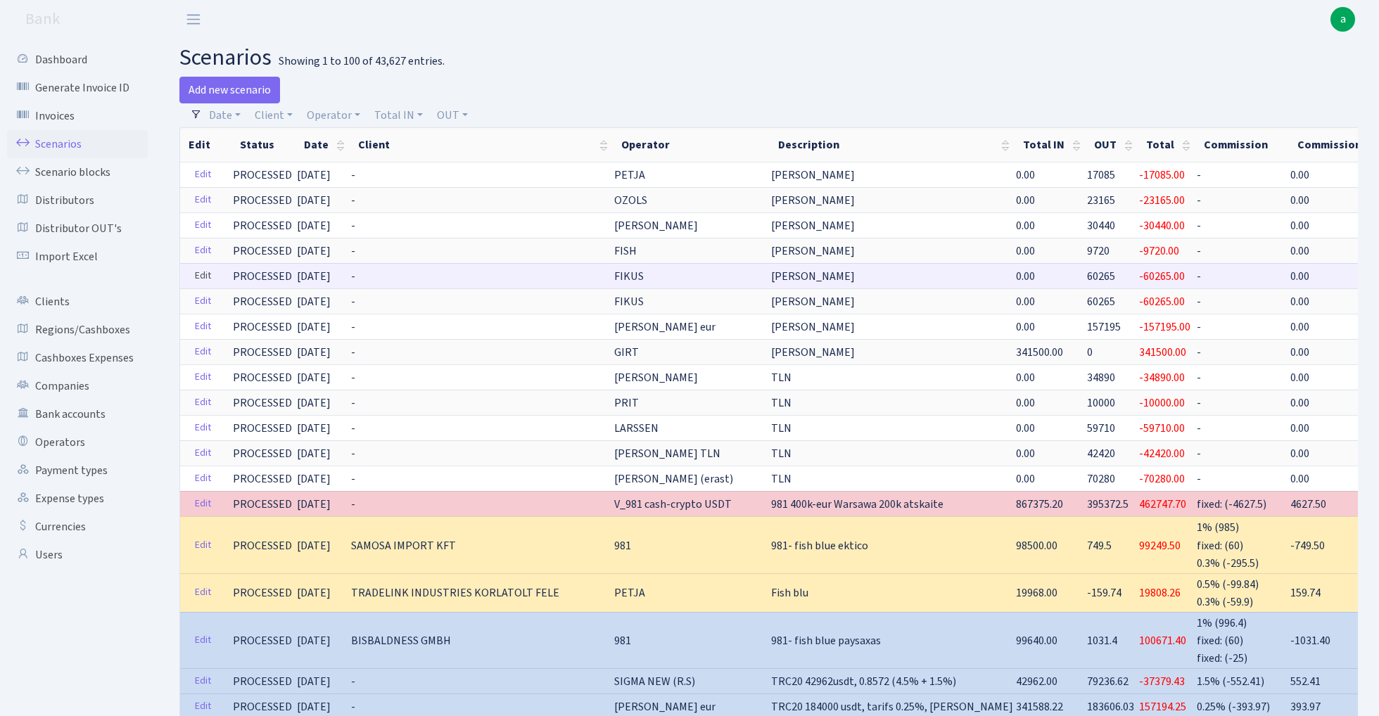
click at [205, 279] on link "Edit" at bounding box center [202, 276] width 29 height 22
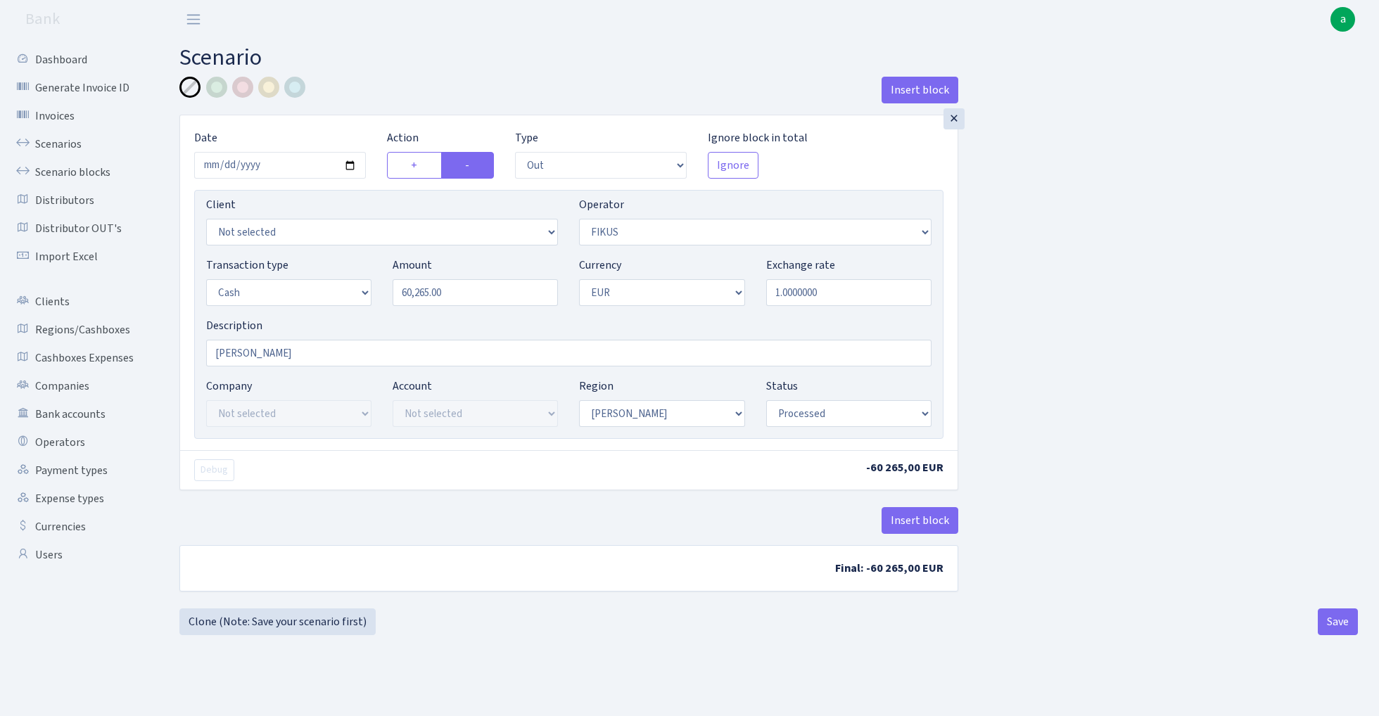
select select "out"
select select "388"
select select "1"
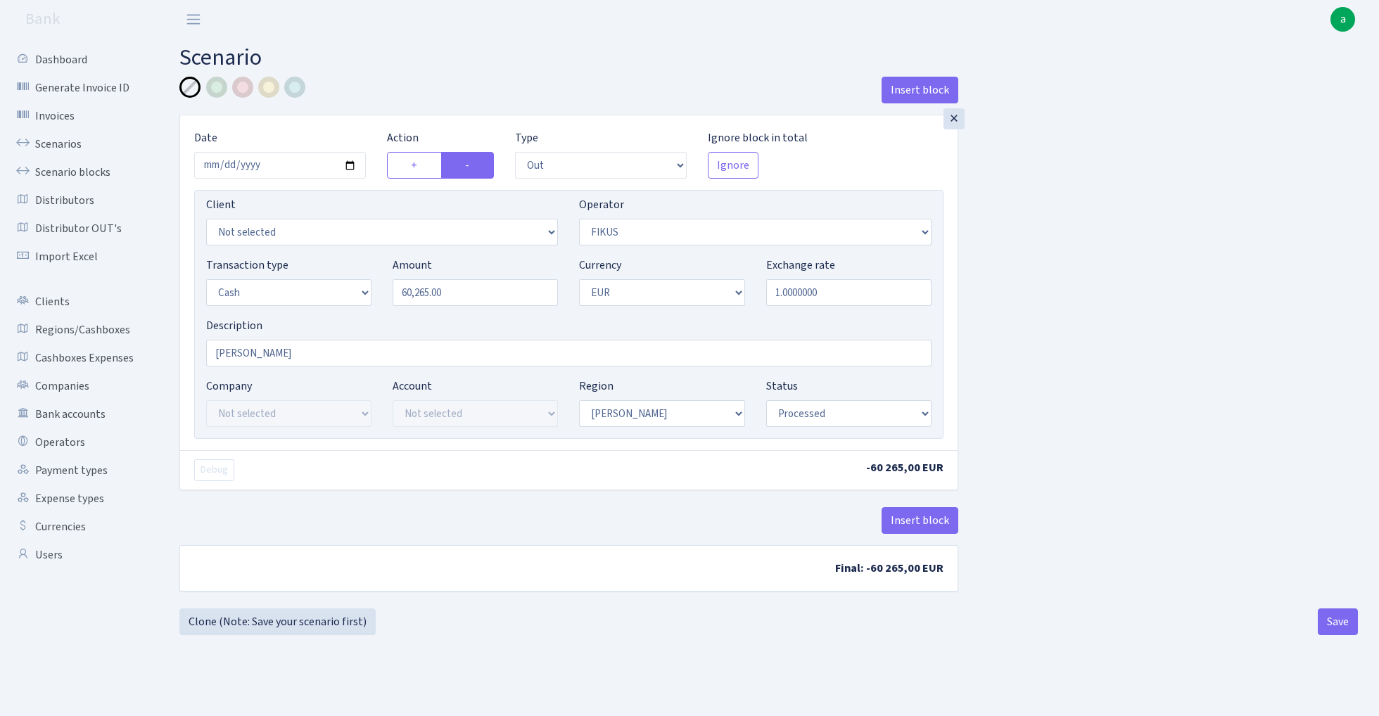
select select "processed"
click at [463, 297] on input "60265.00" at bounding box center [474, 292] width 165 height 27
type input "5,730.00"
select select "72"
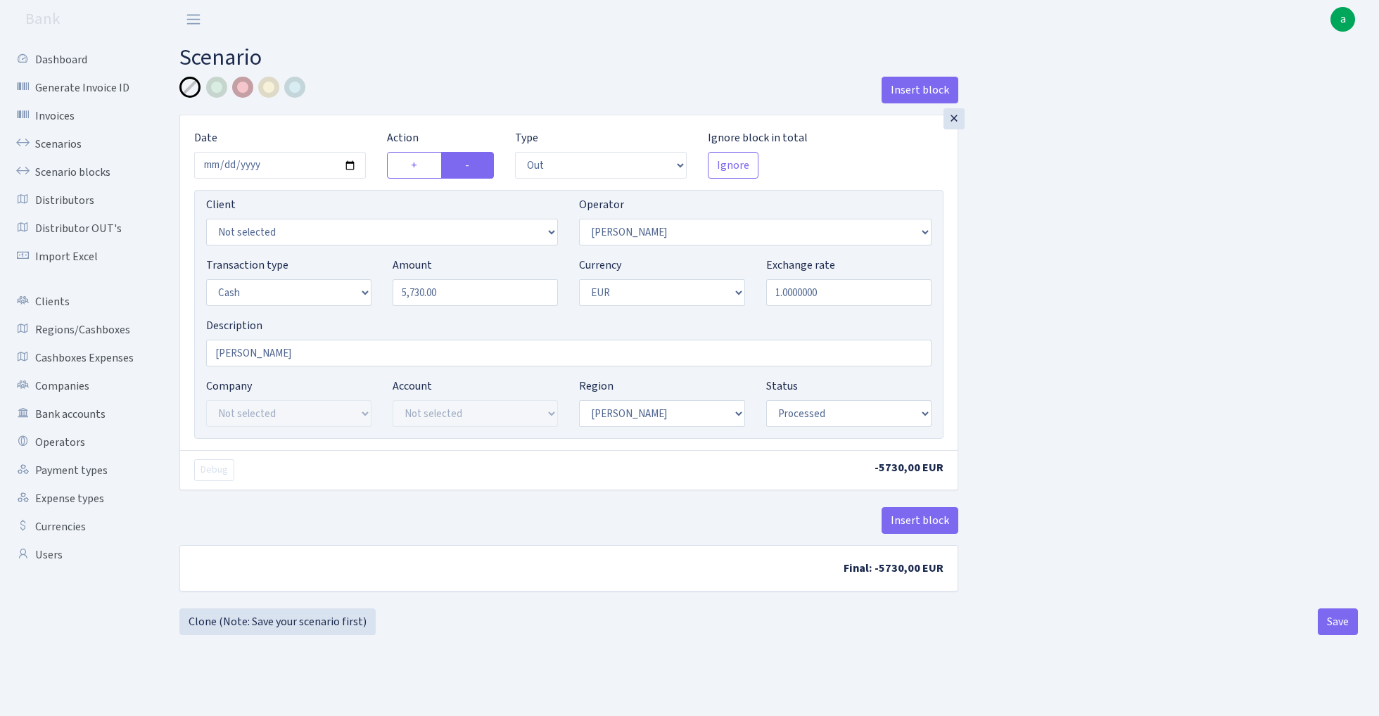
click at [239, 83] on div at bounding box center [242, 87] width 21 height 21
click at [1334, 622] on button "Save" at bounding box center [1337, 621] width 40 height 27
select select "out"
select select "72"
select select "1"
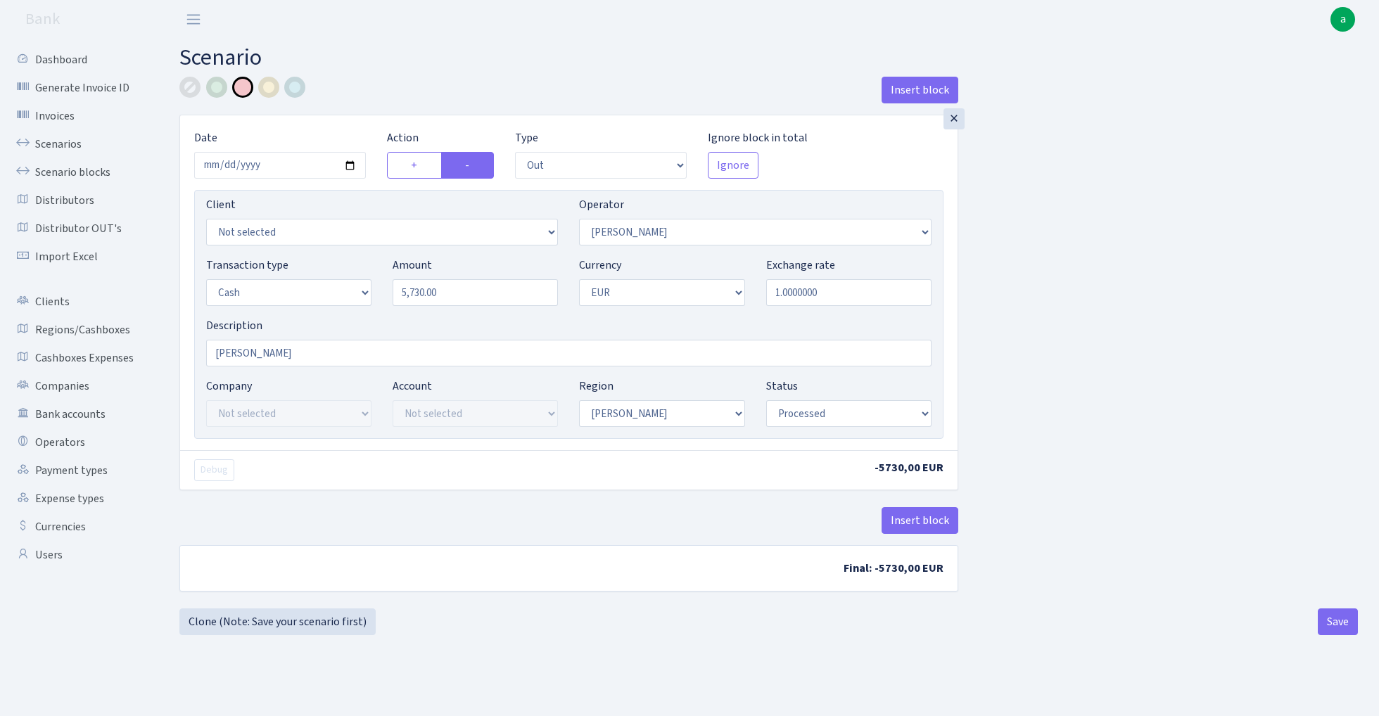
select select "1"
select select "processed"
click at [184, 94] on div at bounding box center [189, 87] width 21 height 21
click at [1334, 630] on button "Save" at bounding box center [1337, 621] width 40 height 27
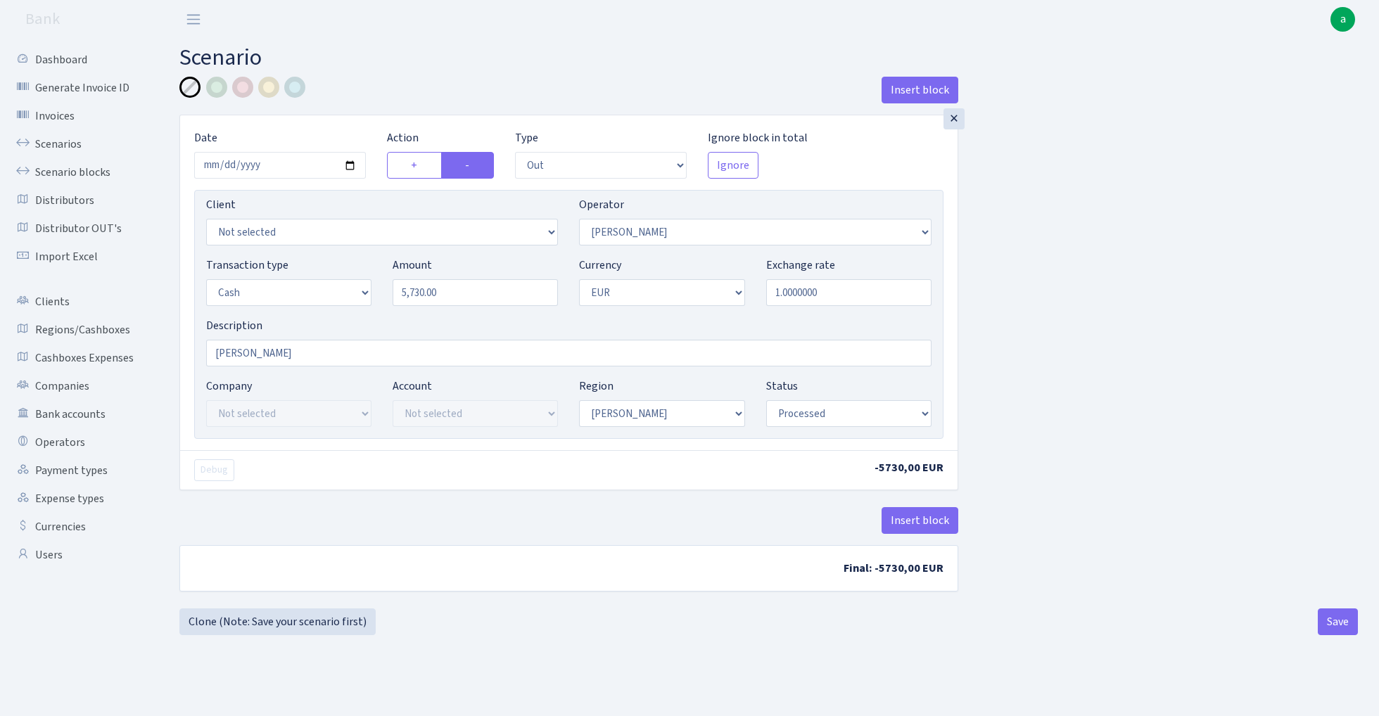
select select "out"
select select "72"
select select "1"
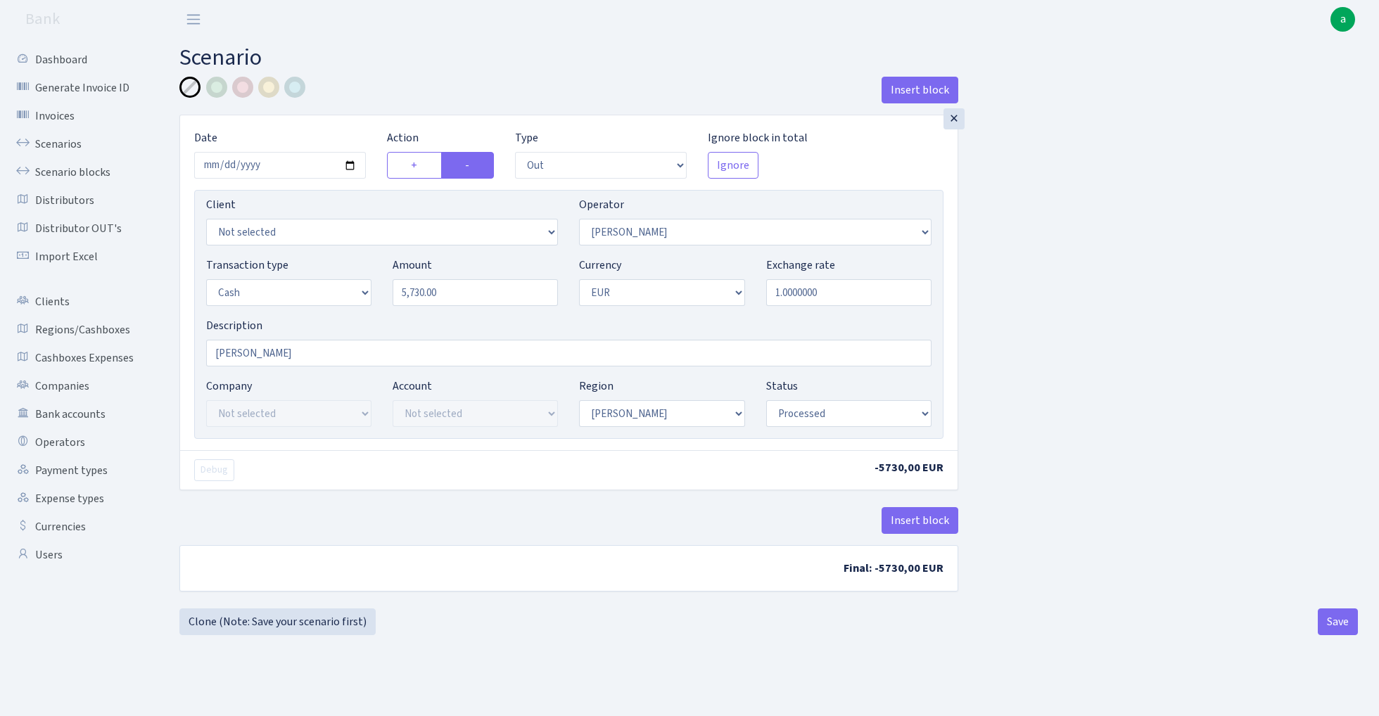
select select "processed"
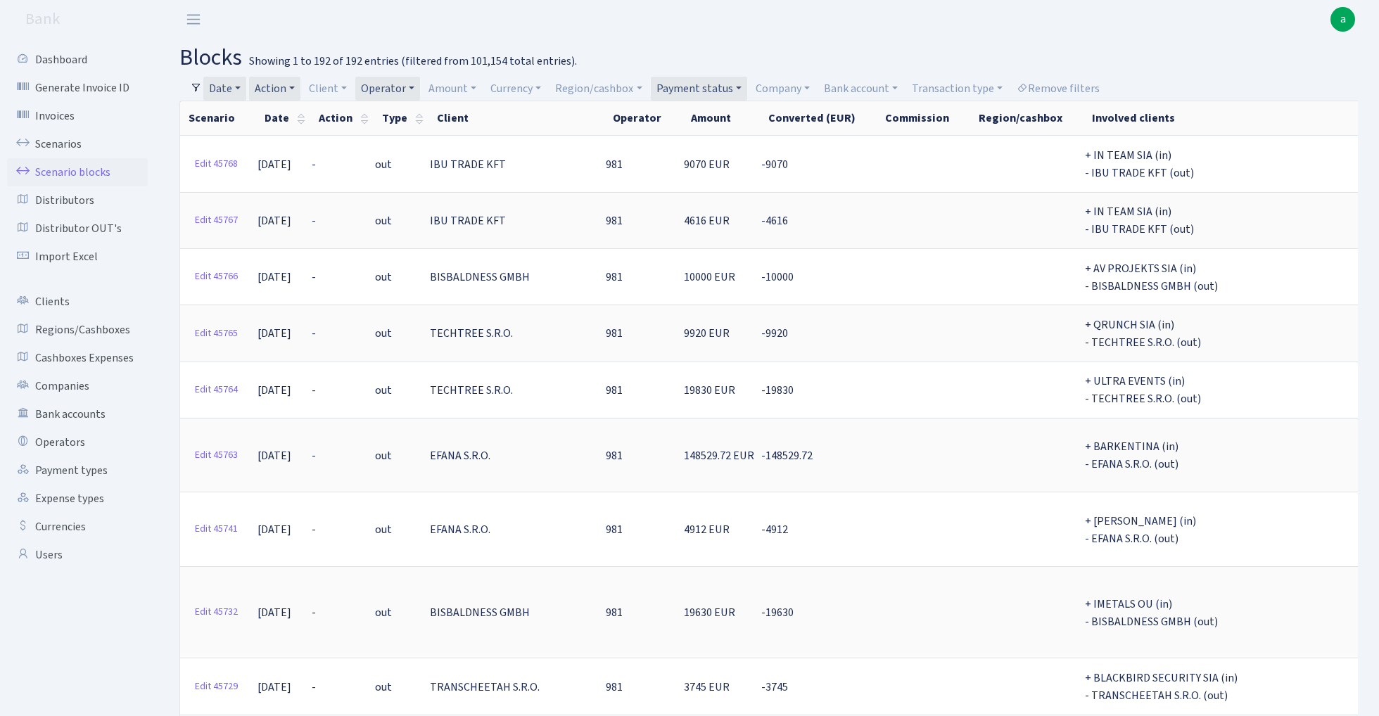
select select "-1"
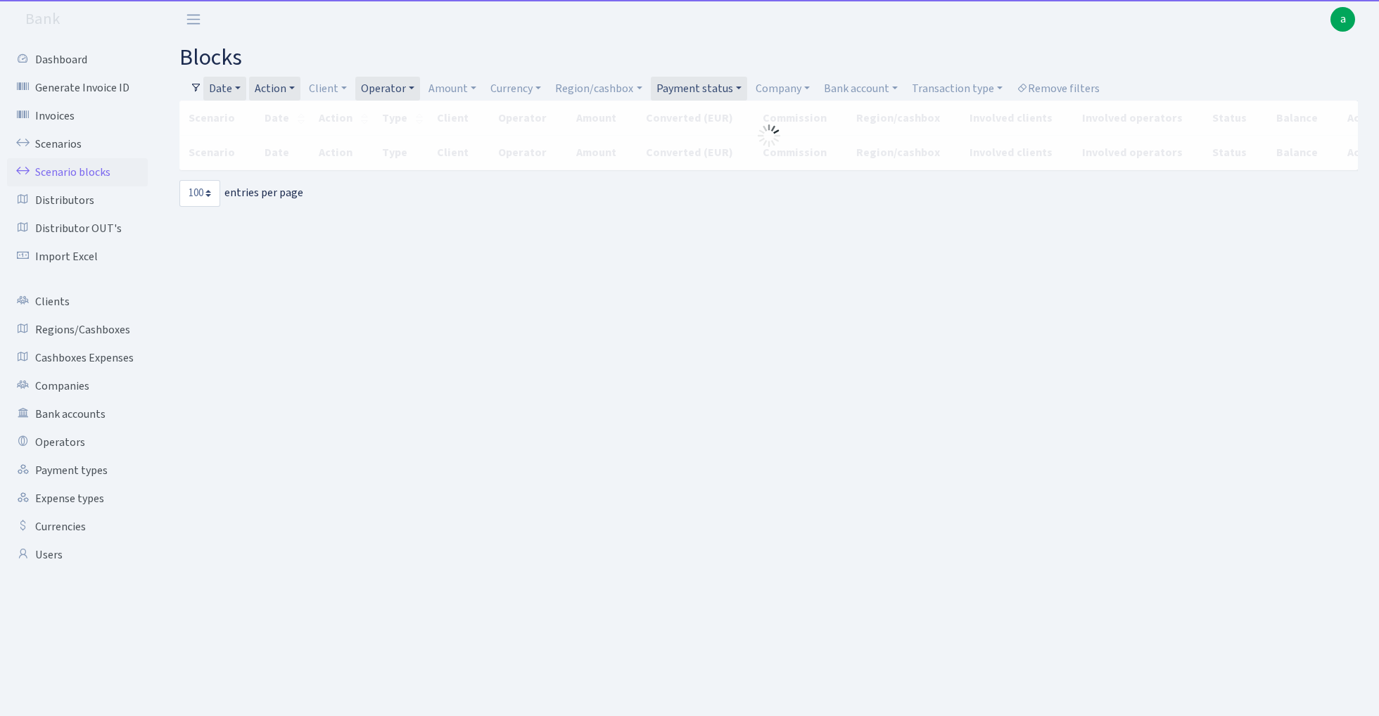
select select "100"
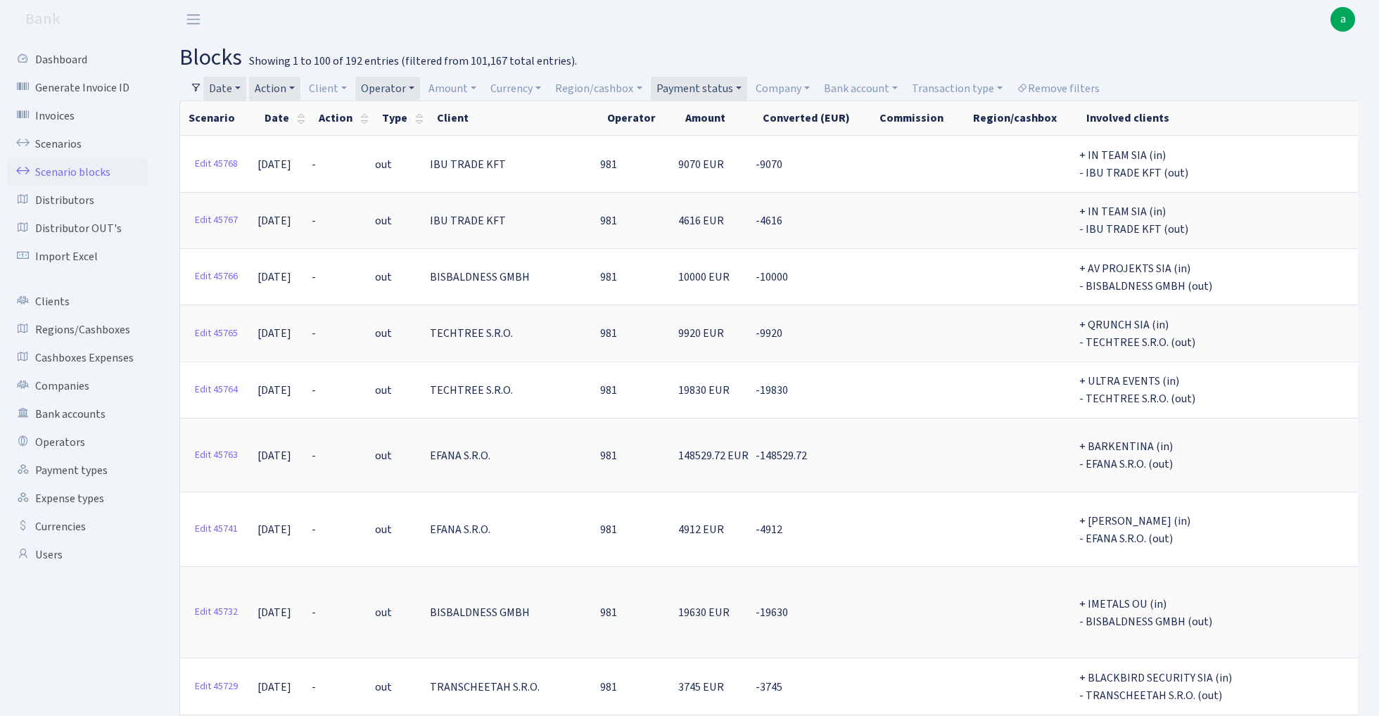
click at [231, 86] on link "Date" at bounding box center [224, 89] width 43 height 24
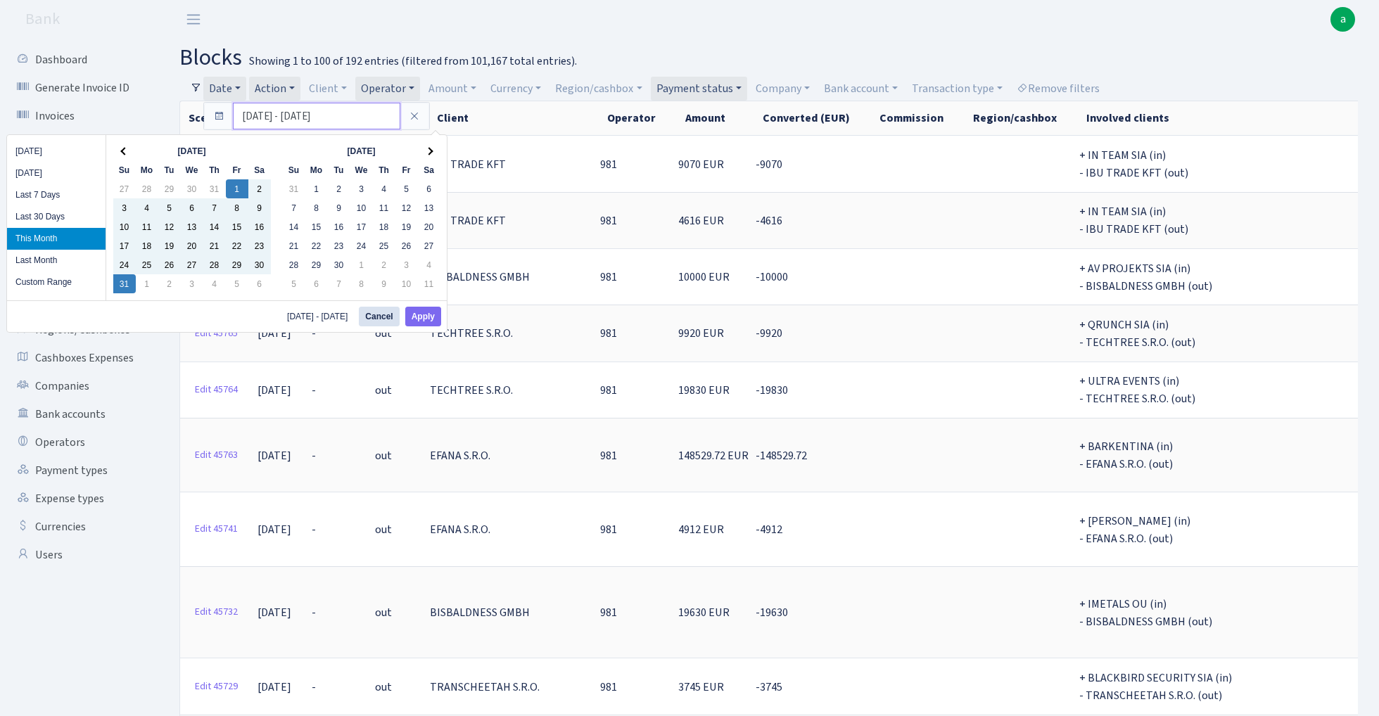
click at [270, 116] on input "[DATE] - [DATE]" at bounding box center [316, 116] width 167 height 27
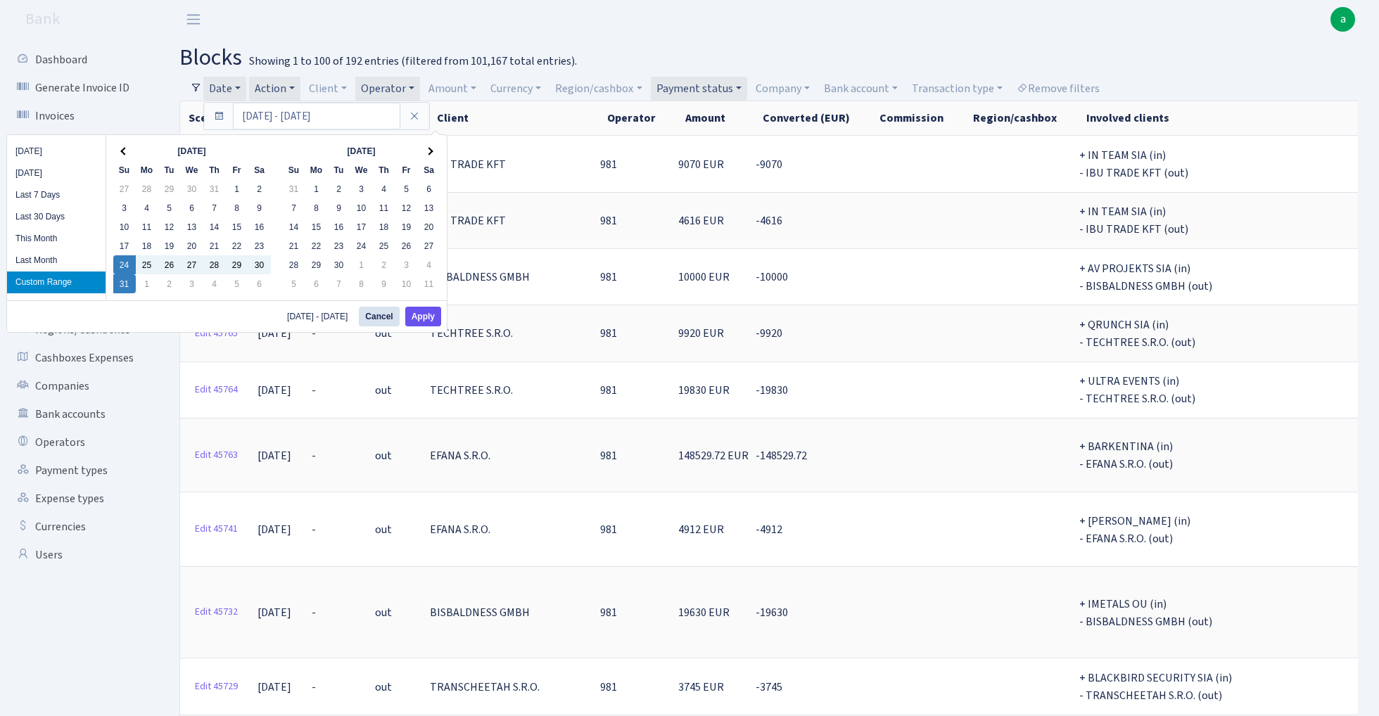
click at [432, 315] on button "Apply" at bounding box center [423, 317] width 36 height 20
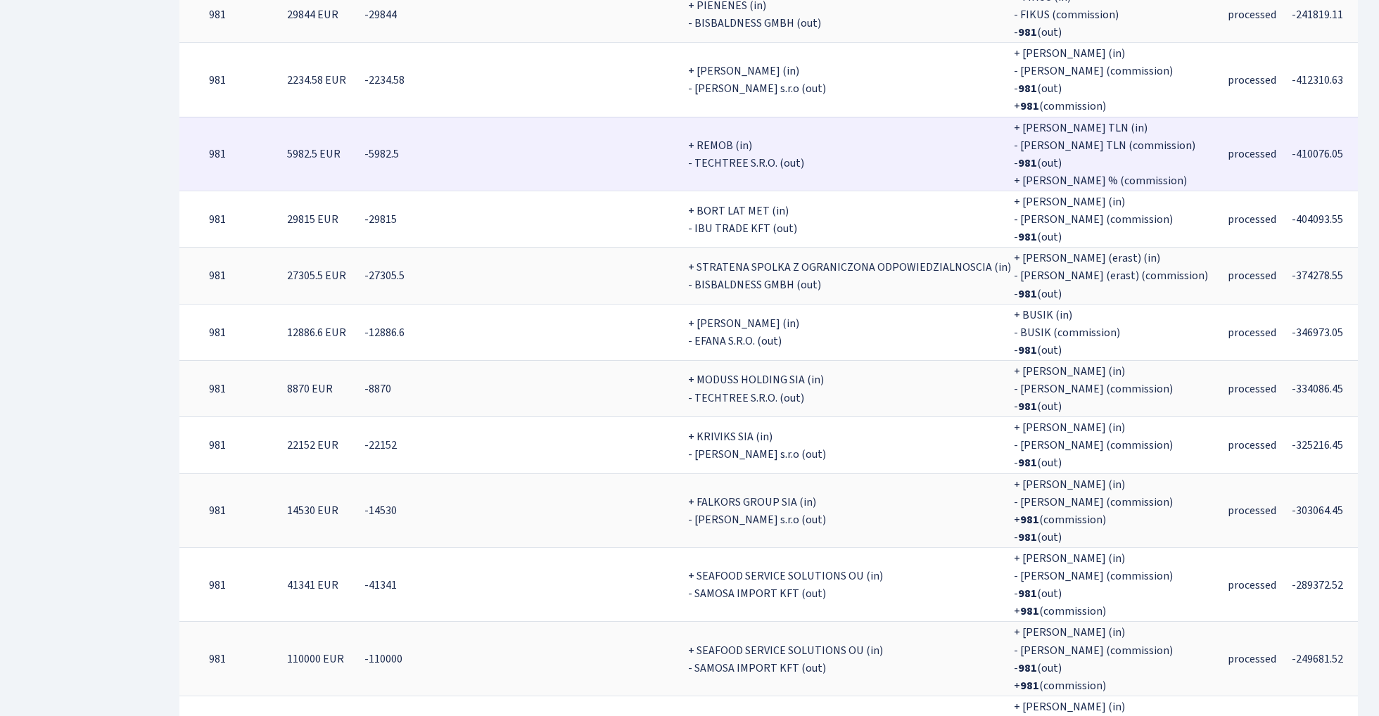
scroll to position [1069, 0]
